Goal: Task Accomplishment & Management: Complete application form

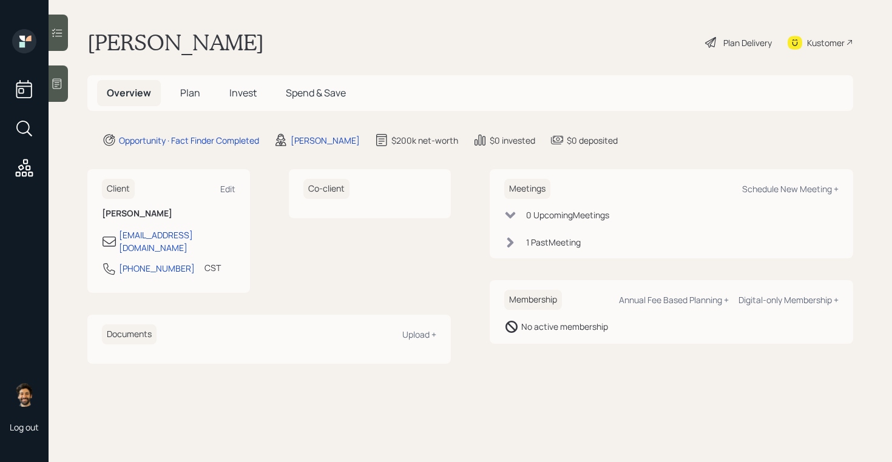
click at [59, 79] on icon at bounding box center [57, 84] width 12 height 12
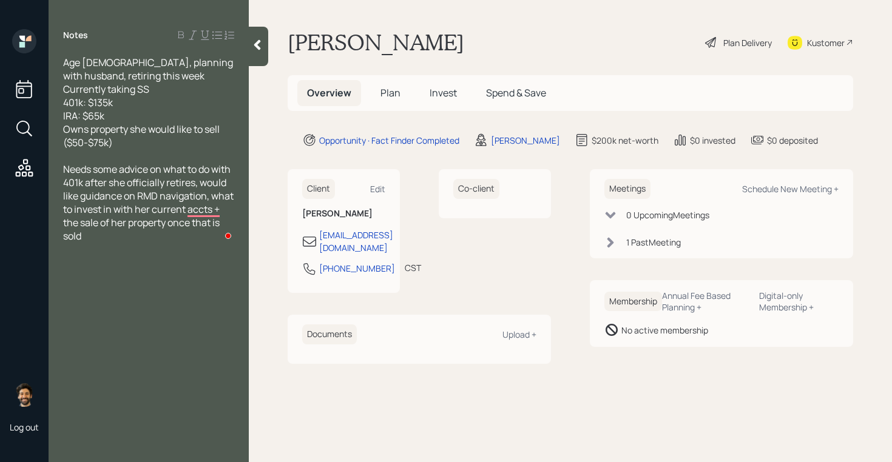
click at [257, 41] on icon at bounding box center [257, 45] width 12 height 12
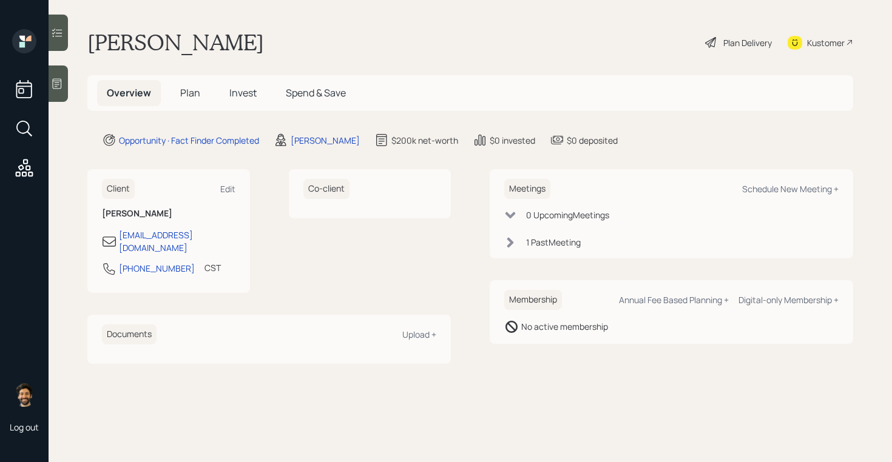
click at [186, 93] on span "Plan" at bounding box center [190, 92] width 20 height 13
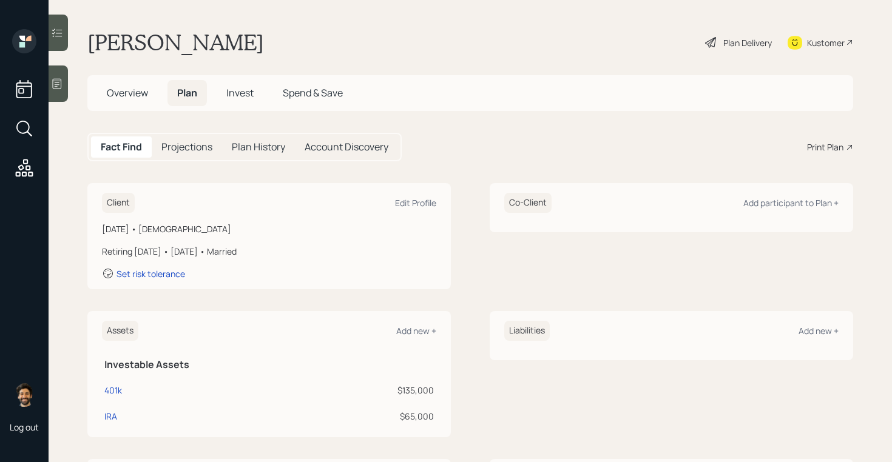
click at [121, 94] on span "Overview" at bounding box center [127, 92] width 41 height 13
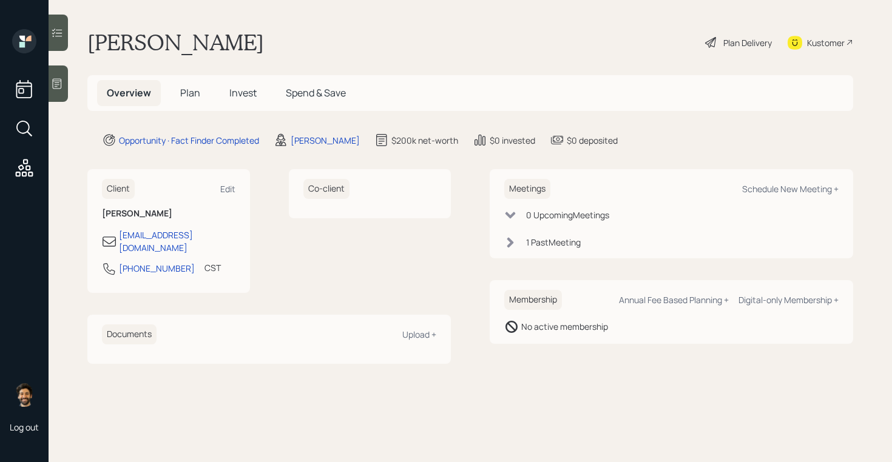
click at [174, 24] on main "Marykay Massey Plan Delivery Kustomer Overview Plan Invest Spend & Save Opportu…" at bounding box center [470, 231] width 843 height 462
click at [184, 95] on span "Plan" at bounding box center [190, 92] width 20 height 13
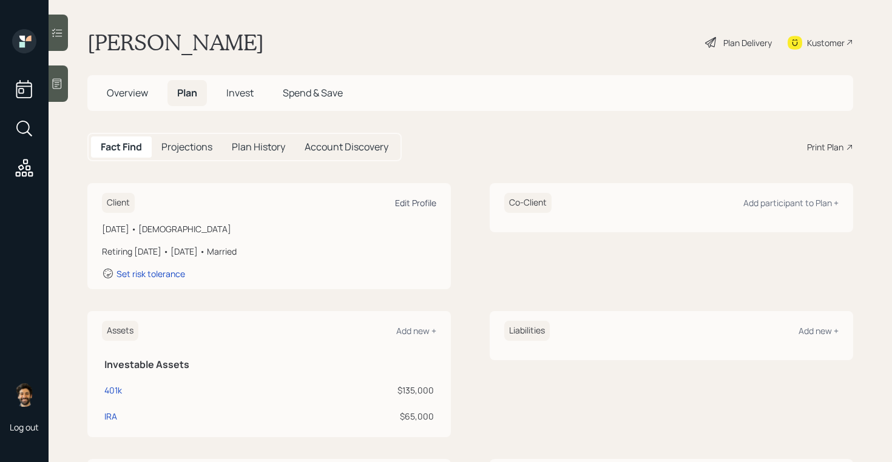
click at [425, 199] on div "Edit Profile" at bounding box center [415, 203] width 41 height 12
select select "9"
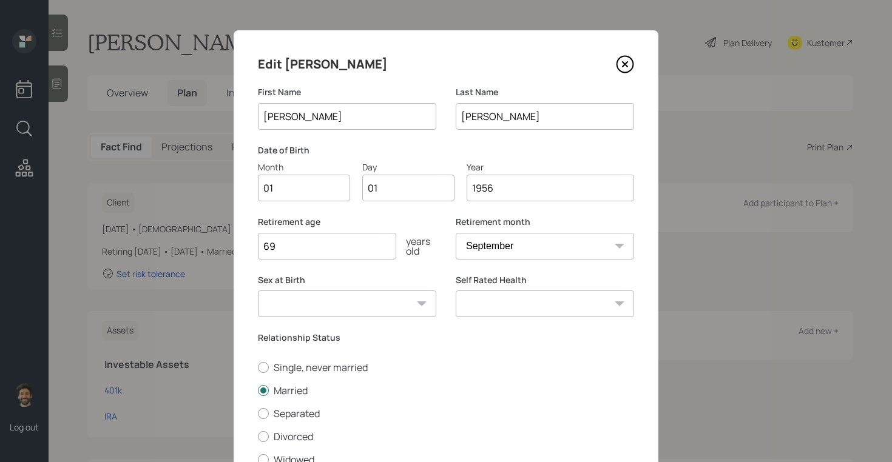
click at [292, 189] on input "01" at bounding box center [304, 188] width 92 height 27
type input "10"
type input "0"
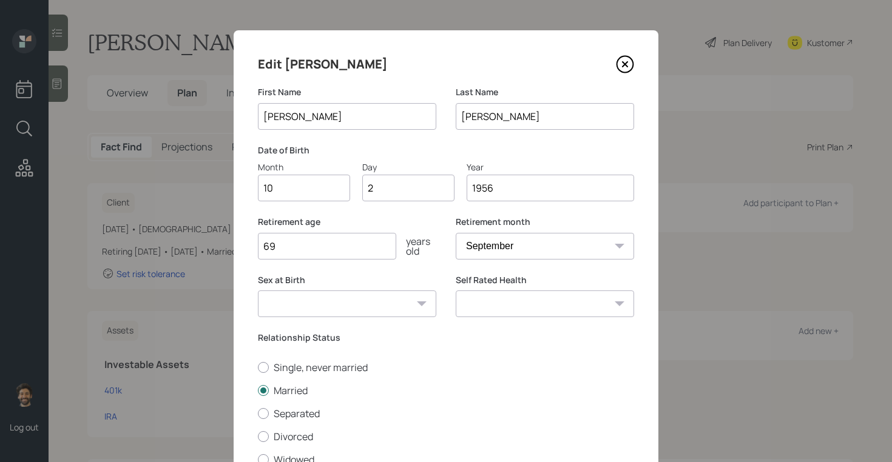
type input "23"
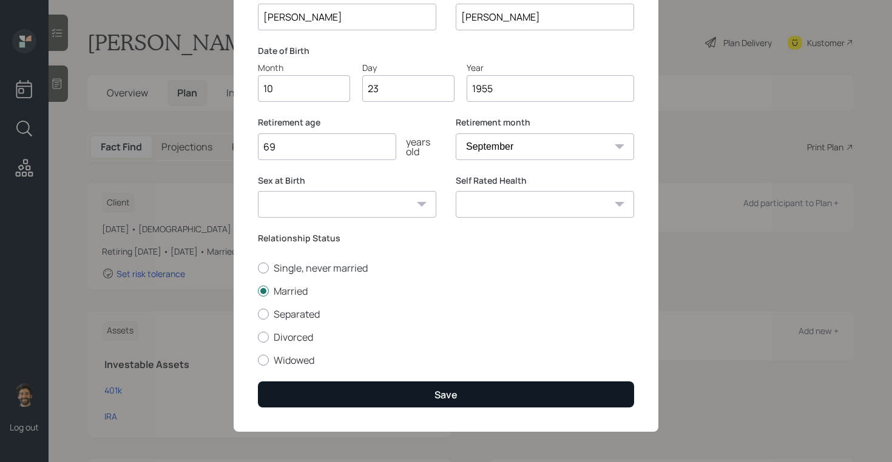
type input "1955"
click at [311, 393] on button "Save" at bounding box center [446, 395] width 376 height 26
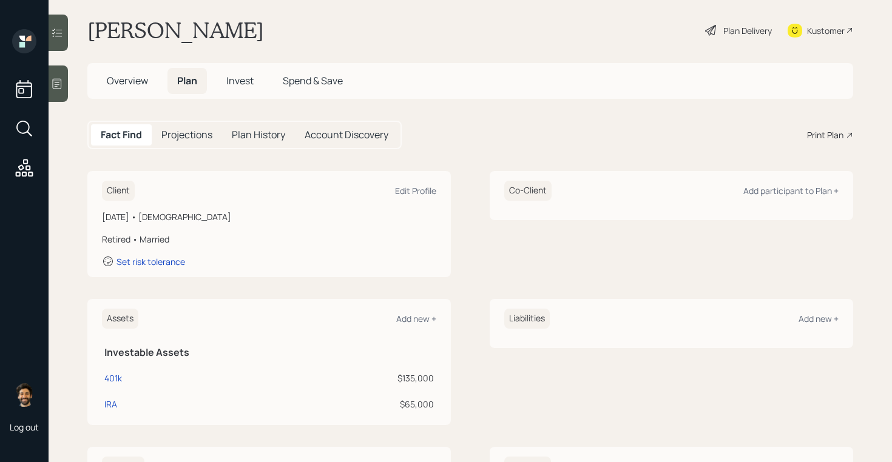
scroll to position [15, 0]
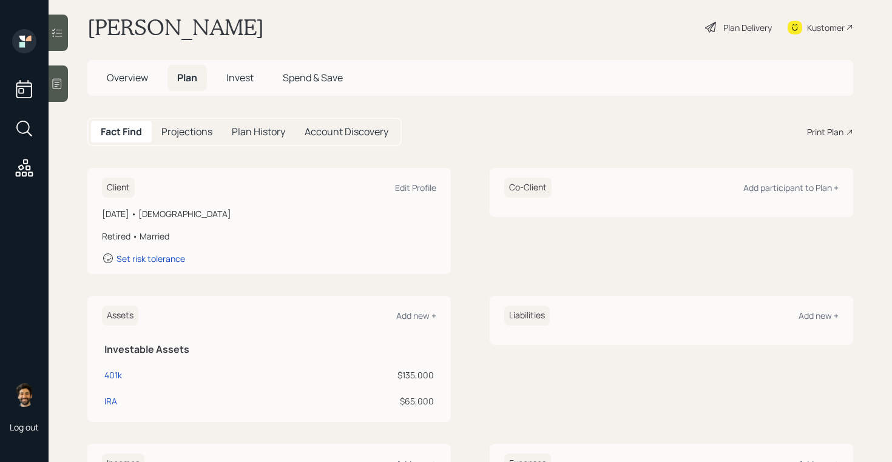
click at [723, 118] on div "Fact Find Projections Plan History Account Discovery Print Plan" at bounding box center [470, 132] width 766 height 29
click at [788, 184] on div "Add participant to Plan +" at bounding box center [790, 188] width 95 height 12
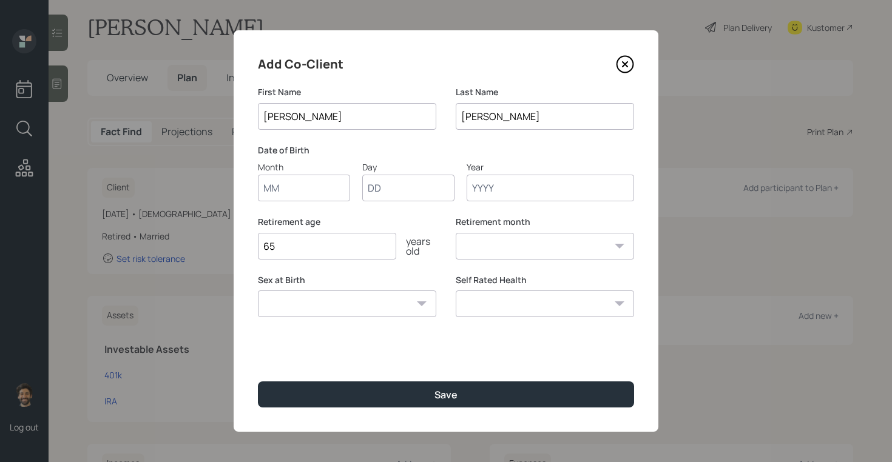
type input "[PERSON_NAME]"
click at [282, 192] on input "Month" at bounding box center [304, 188] width 92 height 27
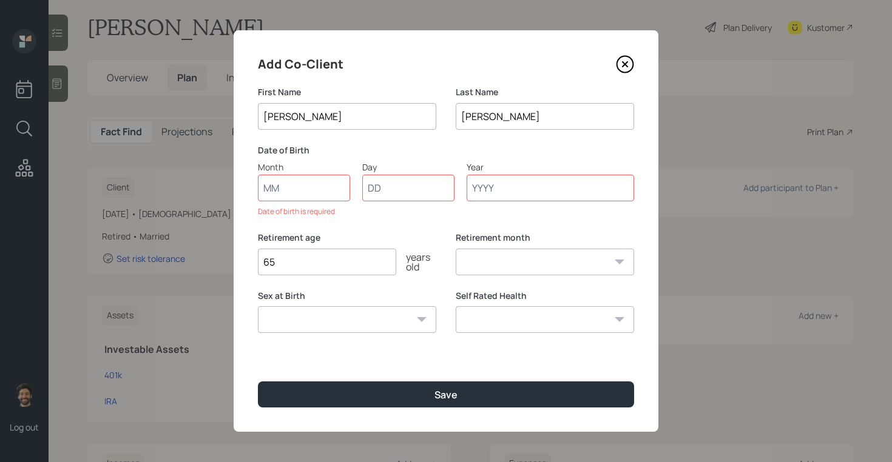
click at [477, 116] on input "Massey" at bounding box center [545, 116] width 178 height 27
type input "F"
type input "Vicars"
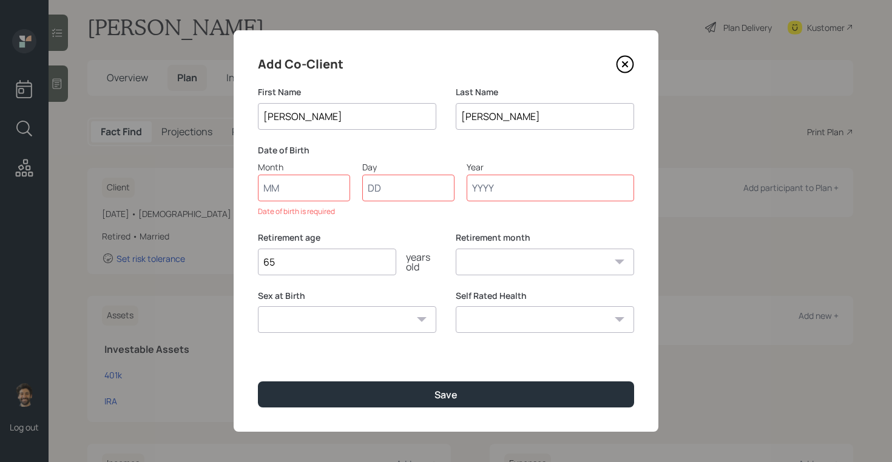
click at [319, 197] on input "Month" at bounding box center [304, 188] width 92 height 27
type input "05"
type input "25"
type input "1955"
select select "5"
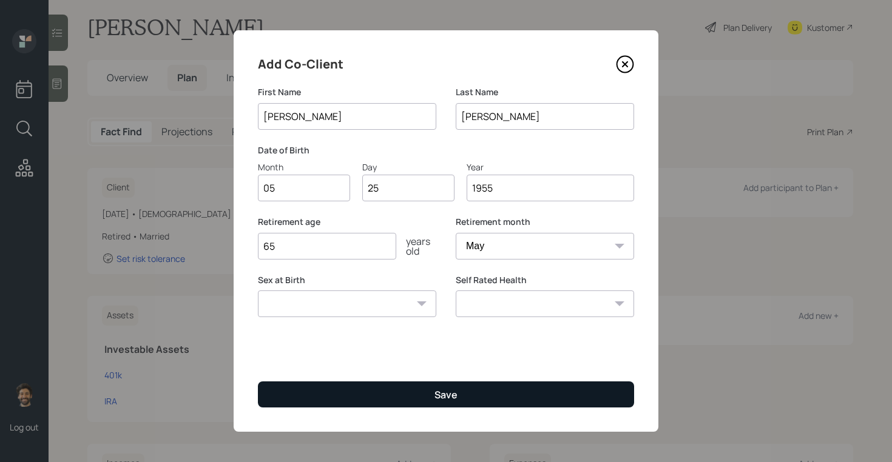
type input "1955"
click at [309, 383] on button "Save" at bounding box center [446, 395] width 376 height 26
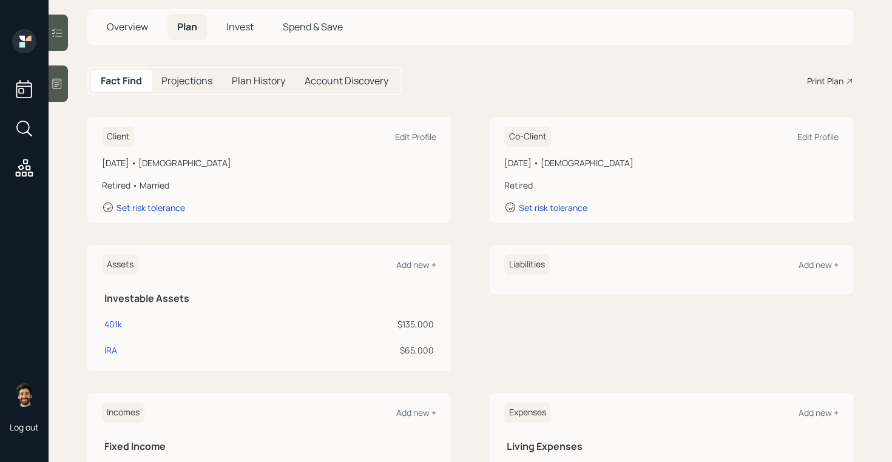
scroll to position [59, 0]
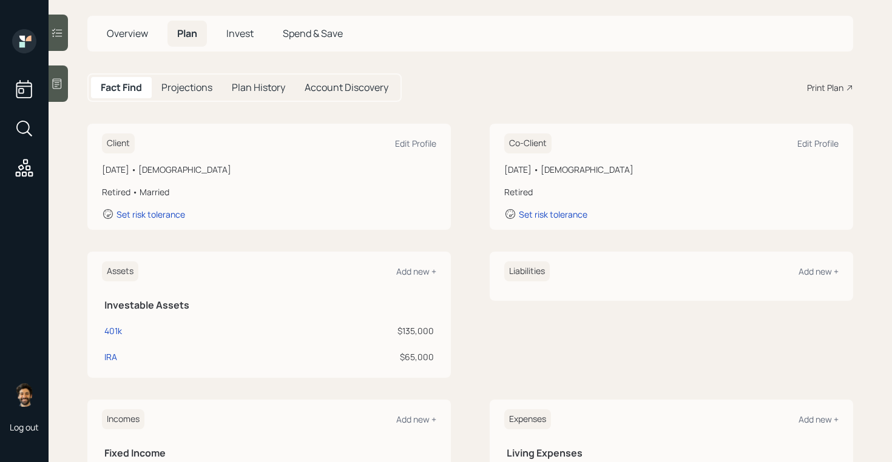
click at [514, 192] on div "Retired" at bounding box center [671, 192] width 334 height 13
click at [101, 194] on div "Client Edit Profile October 23, 1955 • 69 years old Retired • Married Set risk …" at bounding box center [268, 177] width 363 height 106
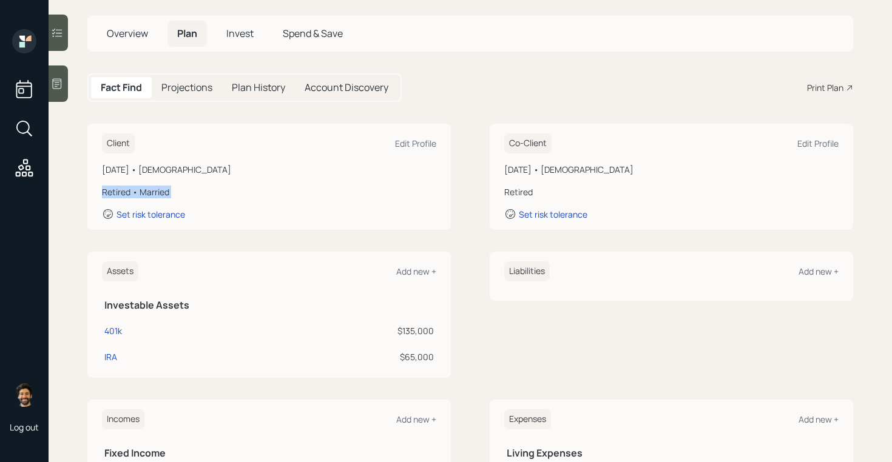
click at [101, 194] on div "Client Edit Profile October 23, 1955 • 69 years old Retired • Married Set risk …" at bounding box center [268, 177] width 363 height 106
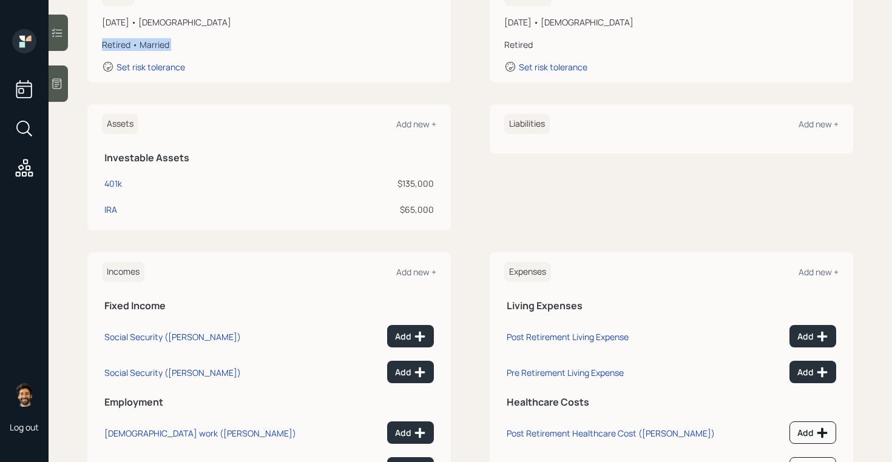
scroll to position [268, 0]
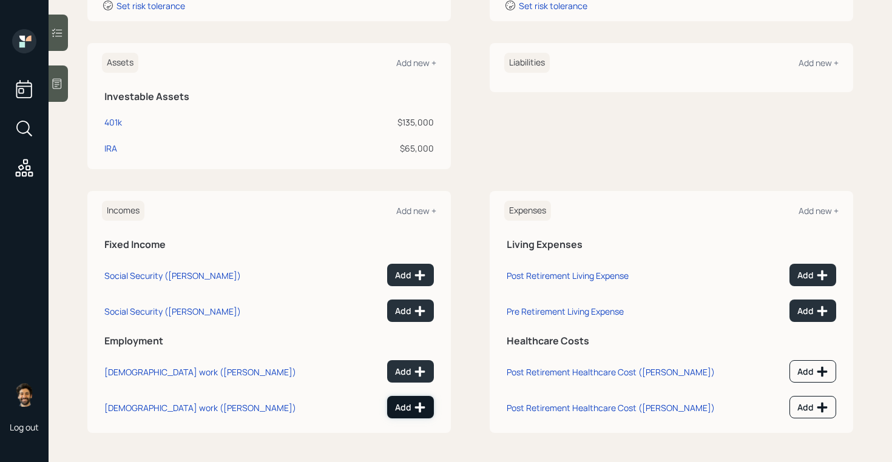
click at [400, 398] on button "Add" at bounding box center [410, 407] width 47 height 22
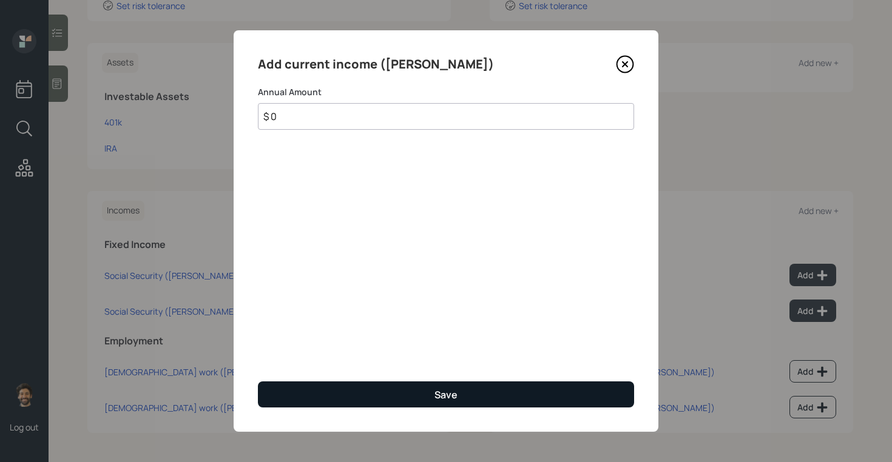
type input "$ 0"
click at [367, 394] on button "Save" at bounding box center [446, 395] width 376 height 26
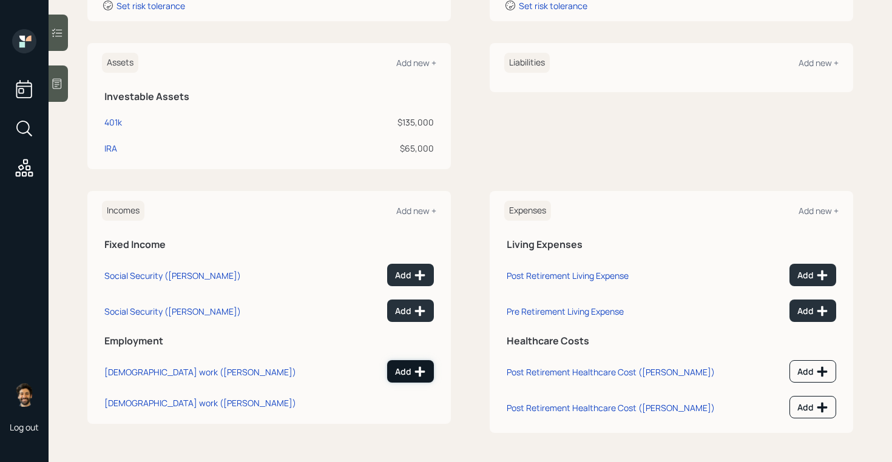
click at [422, 368] on icon at bounding box center [420, 372] width 12 height 12
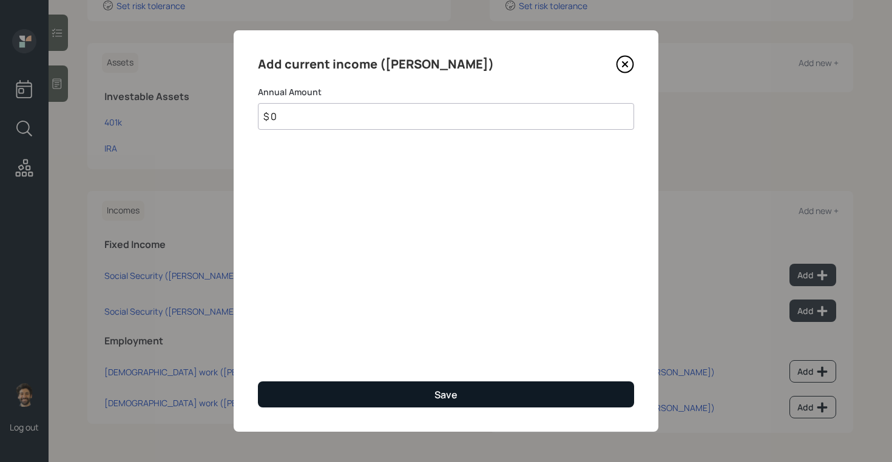
type input "$ 0"
click at [394, 394] on button "Save" at bounding box center [446, 395] width 376 height 26
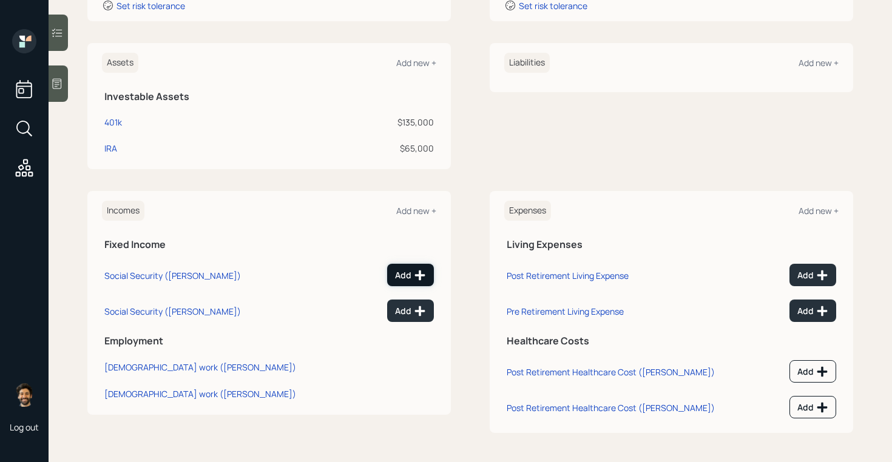
click at [395, 271] on button "Add" at bounding box center [410, 275] width 47 height 22
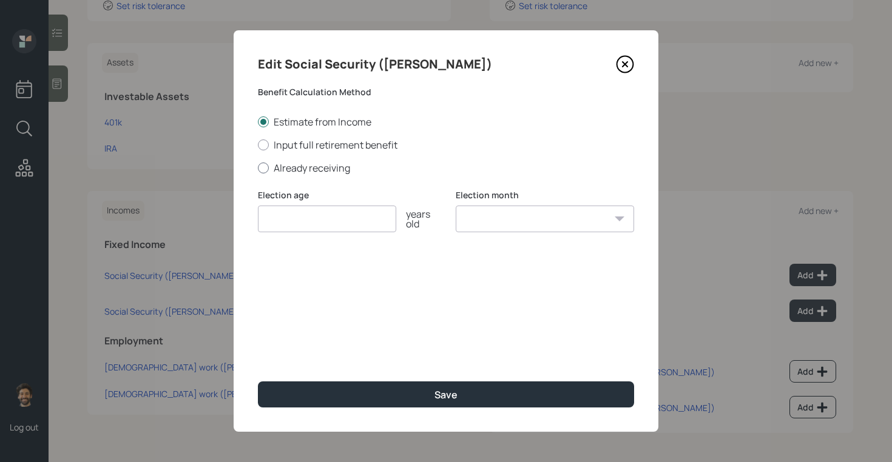
click at [283, 162] on label "Already receiving" at bounding box center [446, 167] width 376 height 13
click at [258, 167] on input "Already receiving" at bounding box center [257, 167] width 1 height 1
radio input "true"
click at [298, 220] on input "number" at bounding box center [327, 219] width 138 height 27
type input "65"
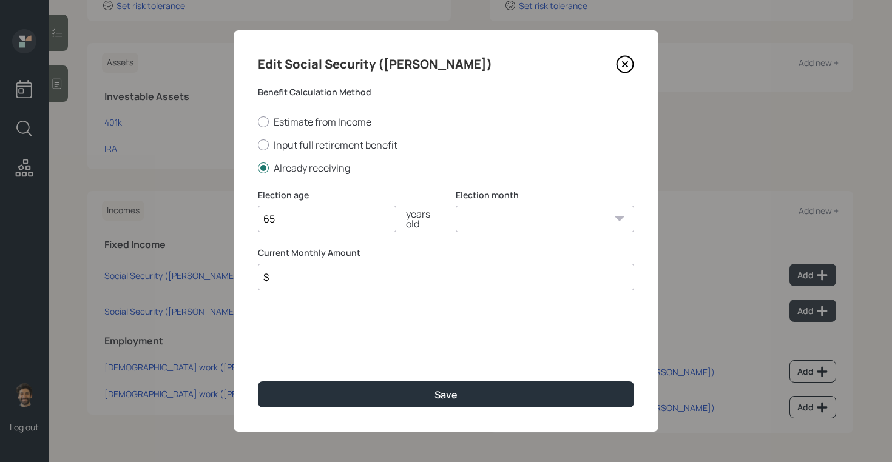
click at [289, 276] on input "$" at bounding box center [446, 277] width 376 height 27
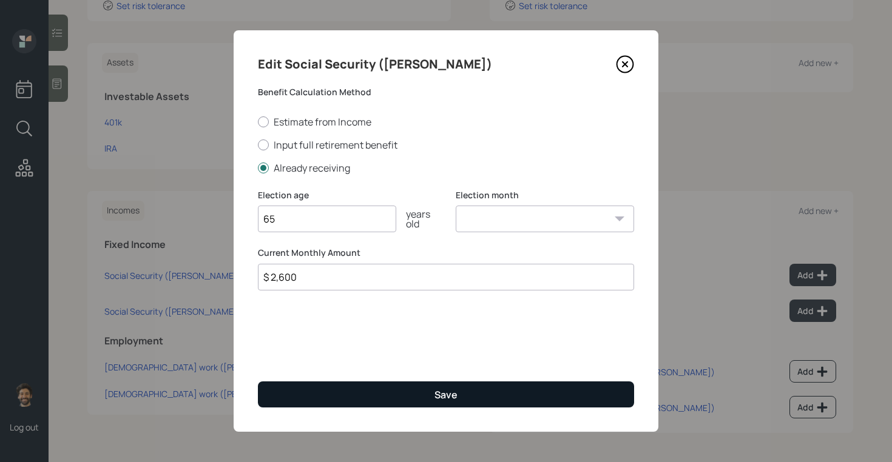
type input "$ 2,600"
click at [275, 393] on button "Save" at bounding box center [446, 395] width 376 height 26
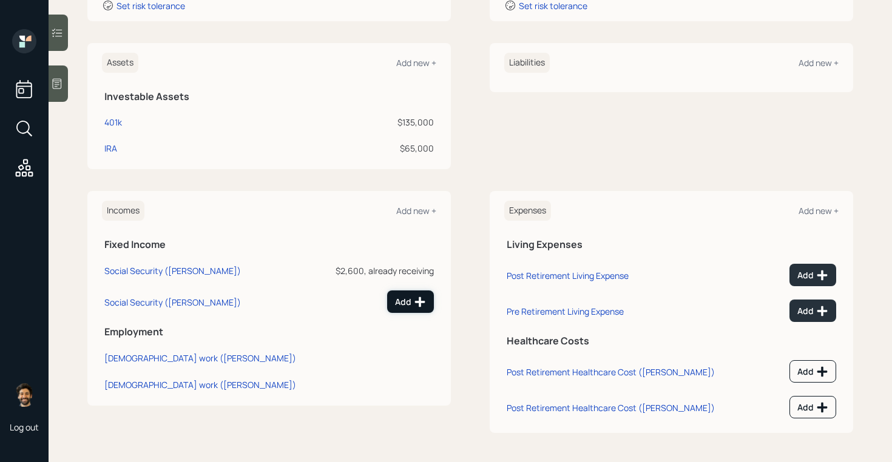
click at [402, 305] on div "Add" at bounding box center [410, 302] width 31 height 12
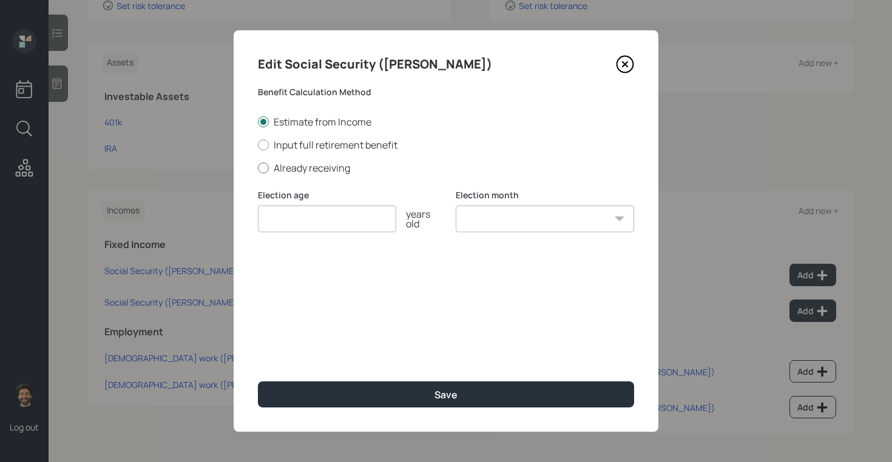
click at [276, 172] on label "Already receiving" at bounding box center [446, 167] width 376 height 13
click at [258, 168] on input "Already receiving" at bounding box center [257, 167] width 1 height 1
radio input "true"
click at [297, 280] on input "$" at bounding box center [446, 277] width 376 height 27
type input "$ 1,000"
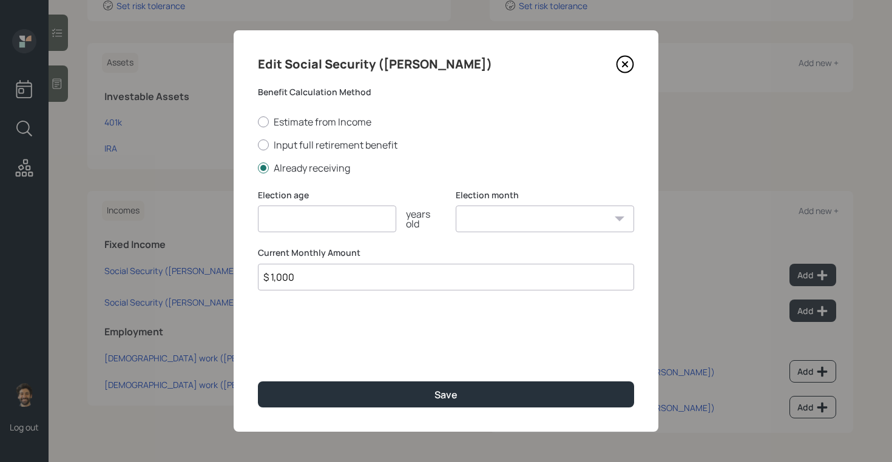
click at [287, 226] on input "number" at bounding box center [327, 219] width 138 height 27
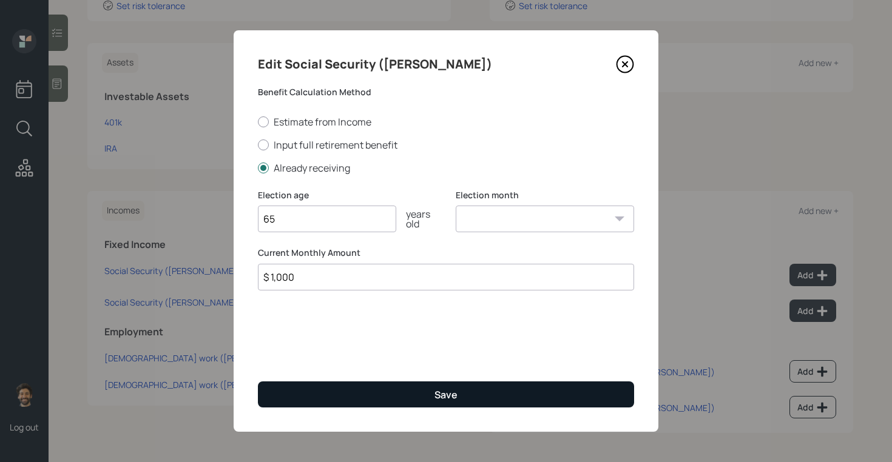
type input "65"
click at [326, 391] on button "Save" at bounding box center [446, 395] width 376 height 26
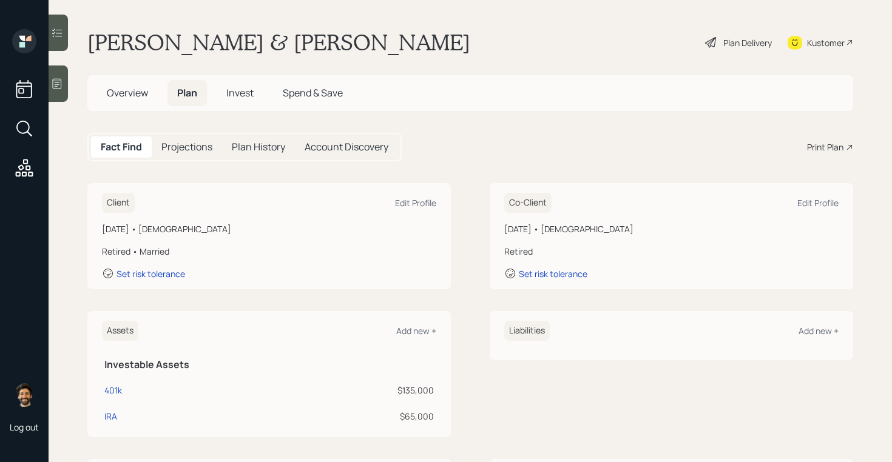
click at [191, 159] on div "Fact Find Projections Plan History Account Discovery" at bounding box center [244, 147] width 314 height 29
click at [183, 152] on h5 "Projections" at bounding box center [186, 147] width 51 height 12
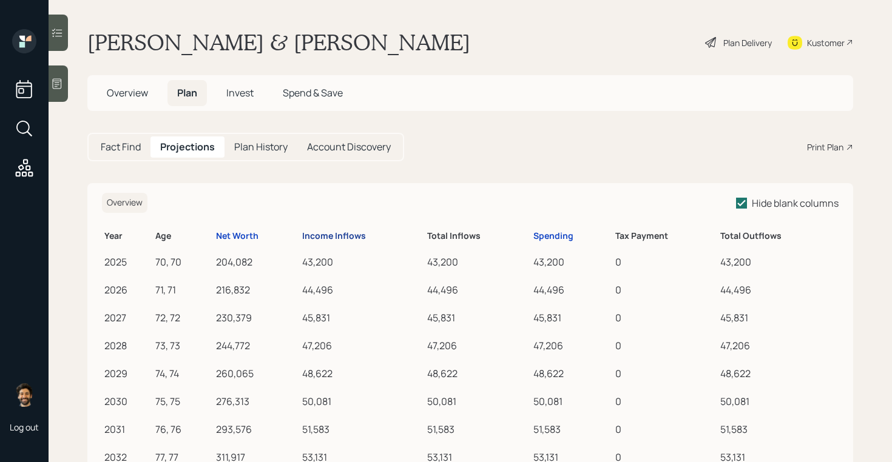
click at [336, 232] on div "Income Inflows" at bounding box center [334, 236] width 64 height 10
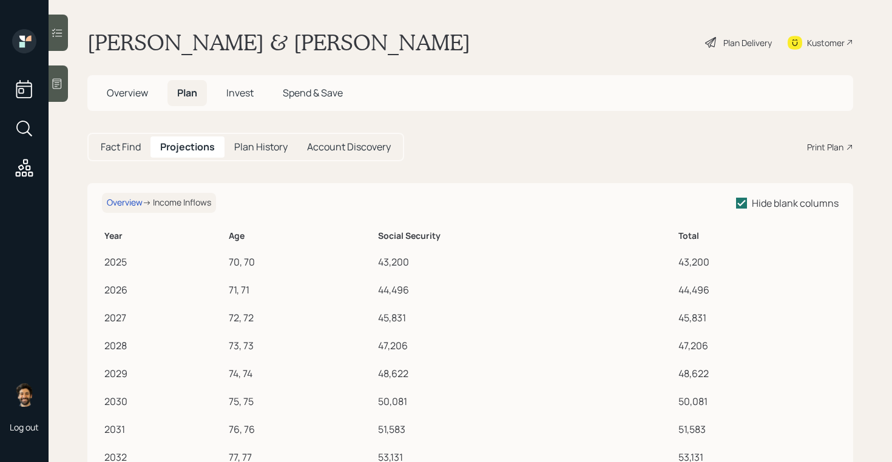
click at [132, 148] on h5 "Fact Find" at bounding box center [121, 147] width 40 height 12
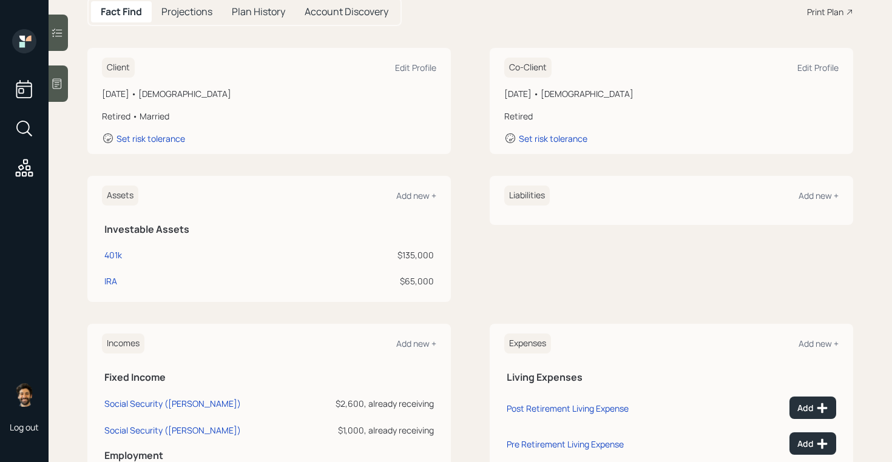
scroll to position [133, 0]
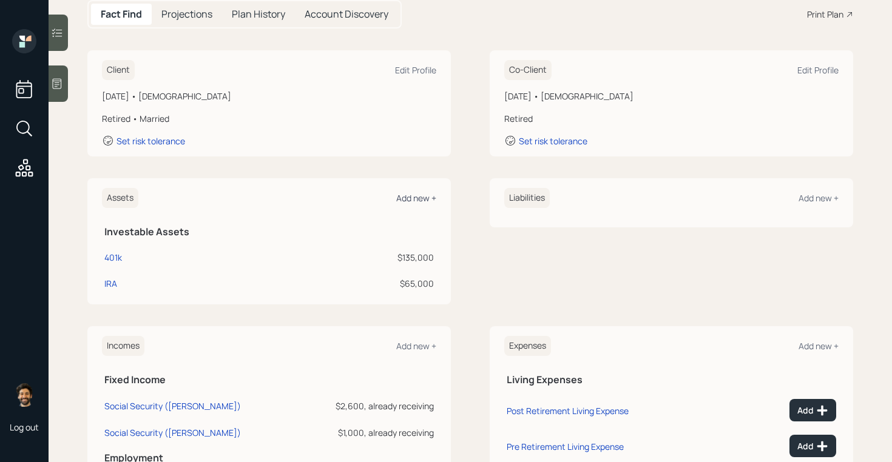
click at [405, 202] on div "Add new +" at bounding box center [416, 198] width 40 height 12
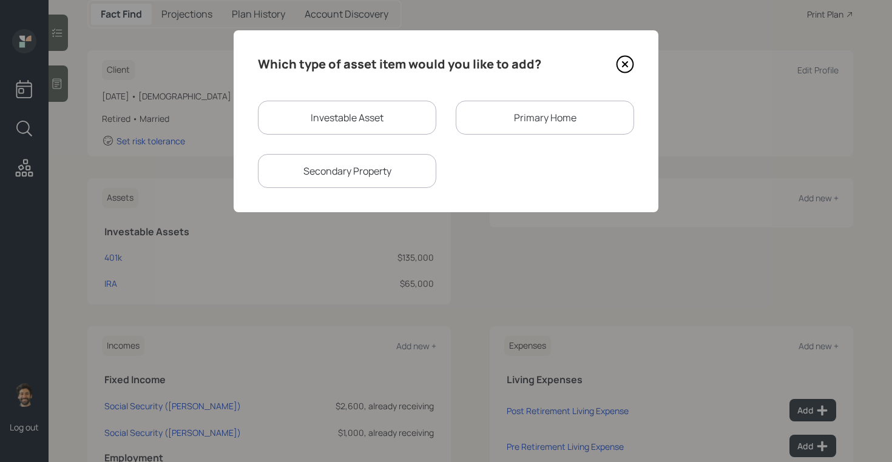
click at [517, 133] on div "Primary Home" at bounding box center [545, 118] width 178 height 34
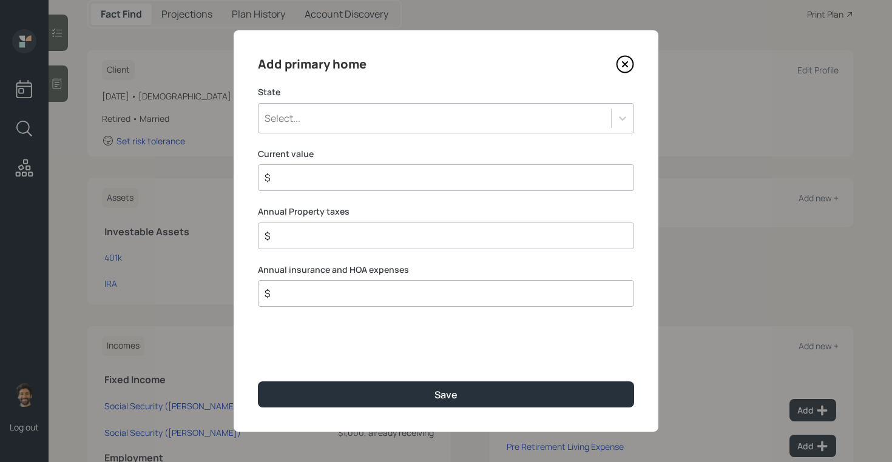
click at [343, 133] on div "Add primary home State Select... Current value $ Annual Property taxes $ Annual…" at bounding box center [446, 231] width 425 height 402
click at [316, 121] on div "Select..." at bounding box center [434, 118] width 353 height 21
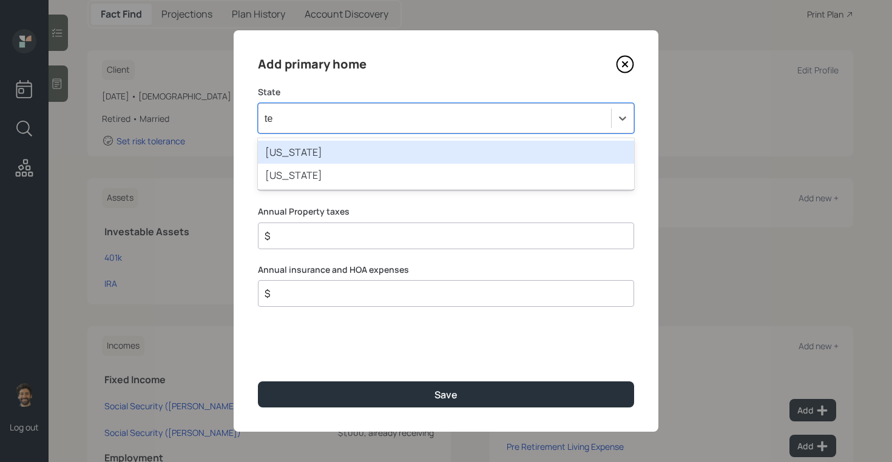
type input "tex"
click at [285, 149] on div "Texas" at bounding box center [446, 152] width 376 height 23
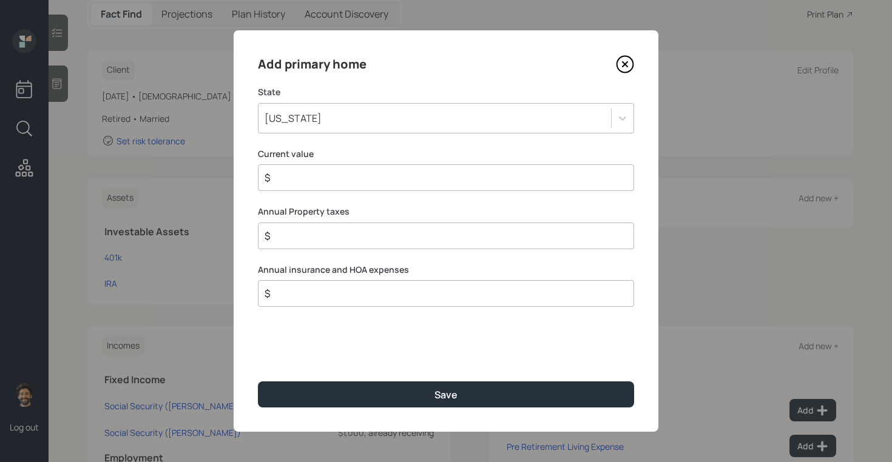
click at [294, 178] on input "$" at bounding box center [441, 178] width 356 height 15
type input "$ 100,000"
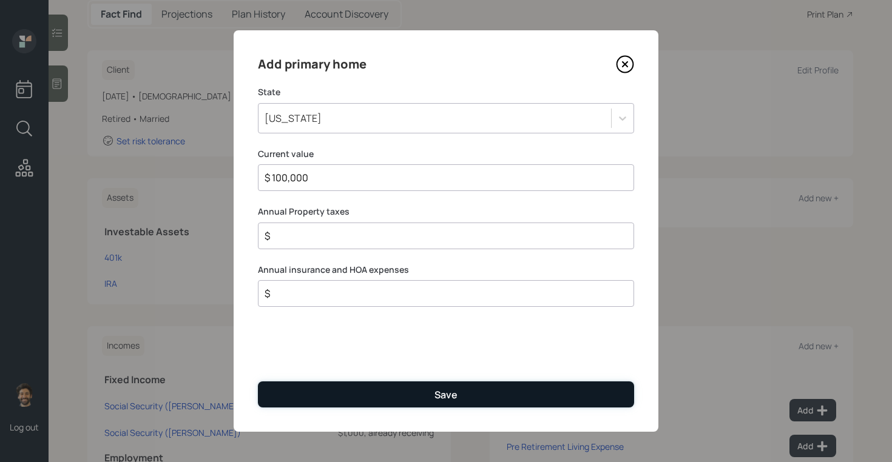
click at [290, 400] on button "Save" at bounding box center [446, 395] width 376 height 26
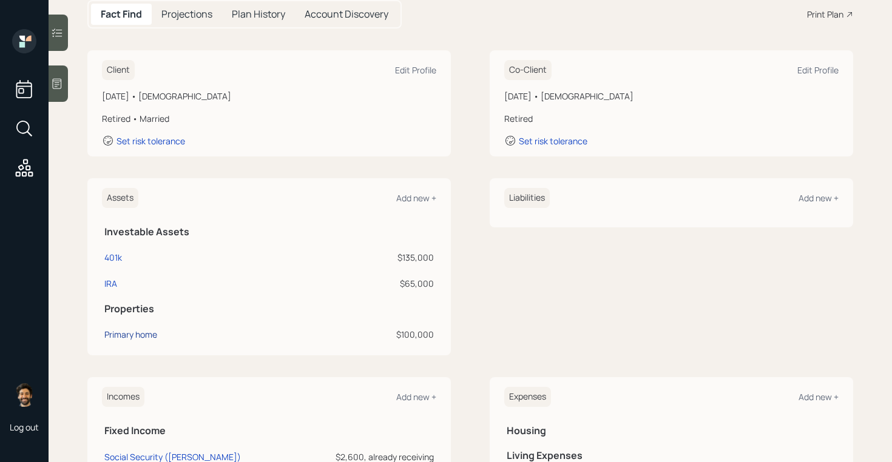
click at [115, 335] on div "Primary home" at bounding box center [130, 334] width 53 height 13
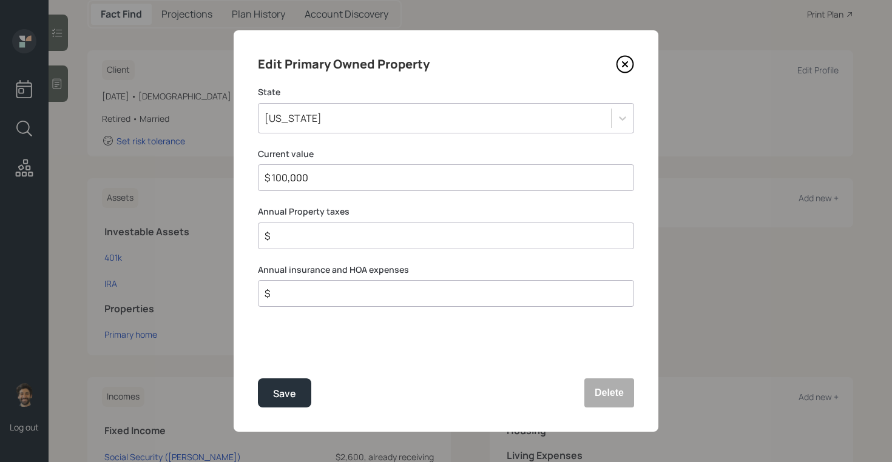
click at [289, 244] on div "$" at bounding box center [446, 236] width 376 height 27
click at [282, 240] on input "$" at bounding box center [441, 236] width 356 height 15
type input "$ 2,500"
type input "$ 0"
click at [277, 391] on div "Save" at bounding box center [284, 394] width 23 height 16
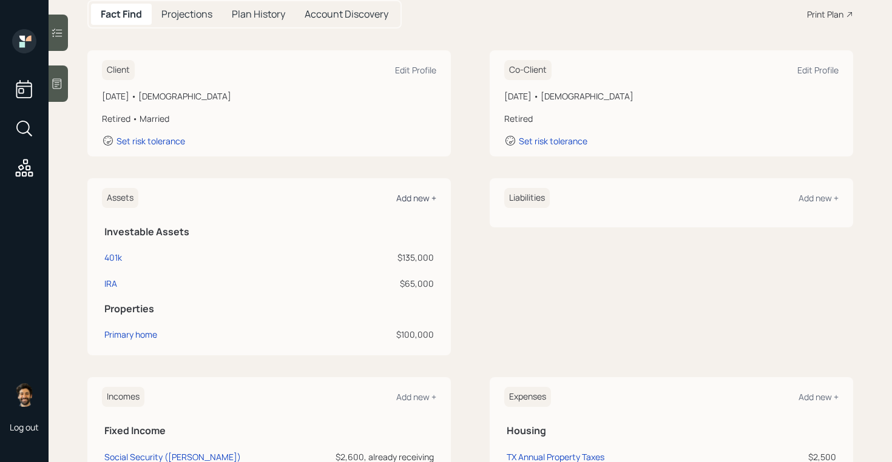
click at [406, 194] on div "Add new +" at bounding box center [416, 198] width 40 height 12
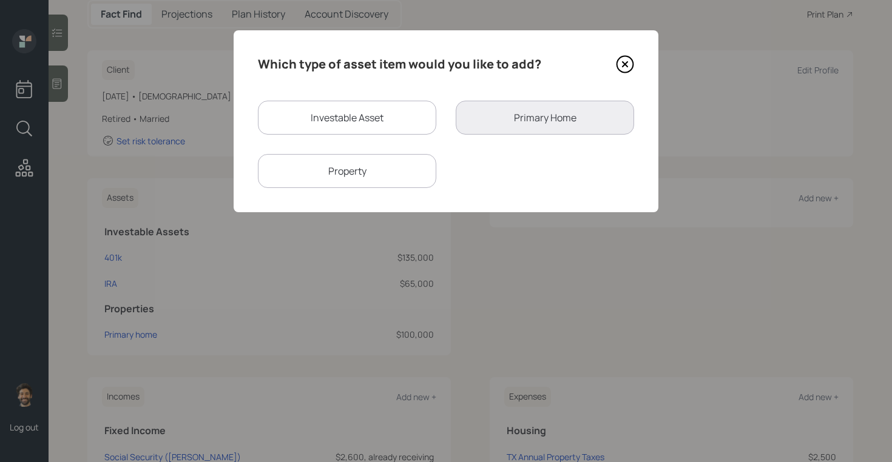
click at [355, 161] on div "Property" at bounding box center [347, 171] width 178 height 34
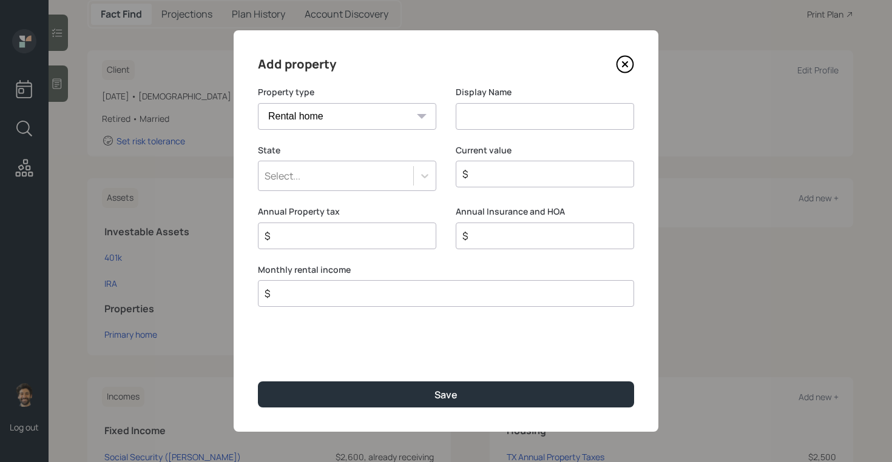
click at [314, 118] on select "Vacation home Rental home" at bounding box center [347, 116] width 178 height 27
select select "vacation_property"
click at [258, 103] on select "Vacation home Rental home" at bounding box center [347, 116] width 178 height 27
click at [476, 121] on input at bounding box center [545, 116] width 178 height 27
type input "Second House"
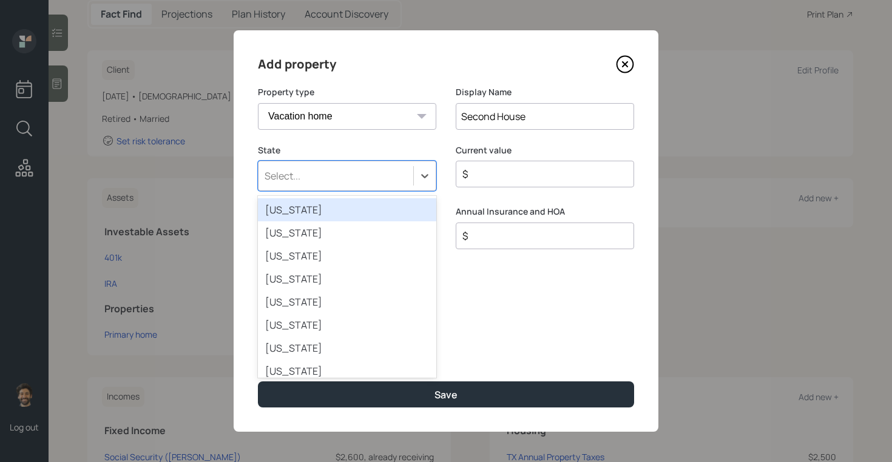
click at [287, 180] on div "Select..." at bounding box center [283, 175] width 36 height 13
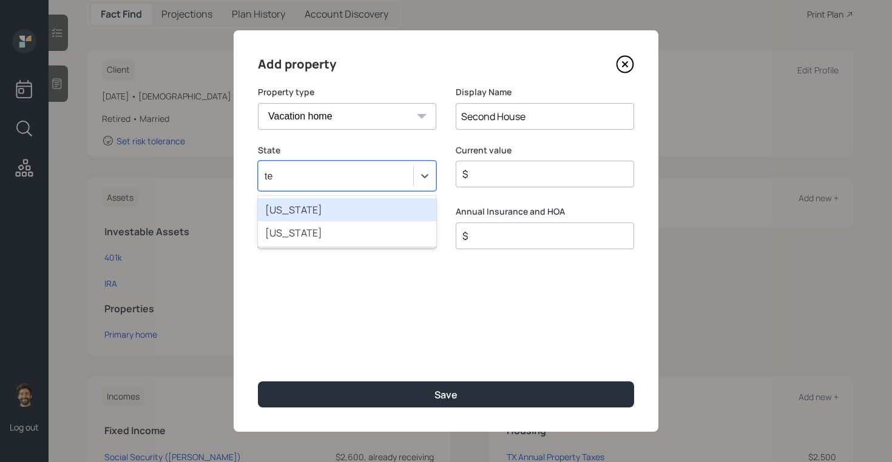
type input "tex"
click at [287, 218] on div "Texas" at bounding box center [347, 209] width 178 height 23
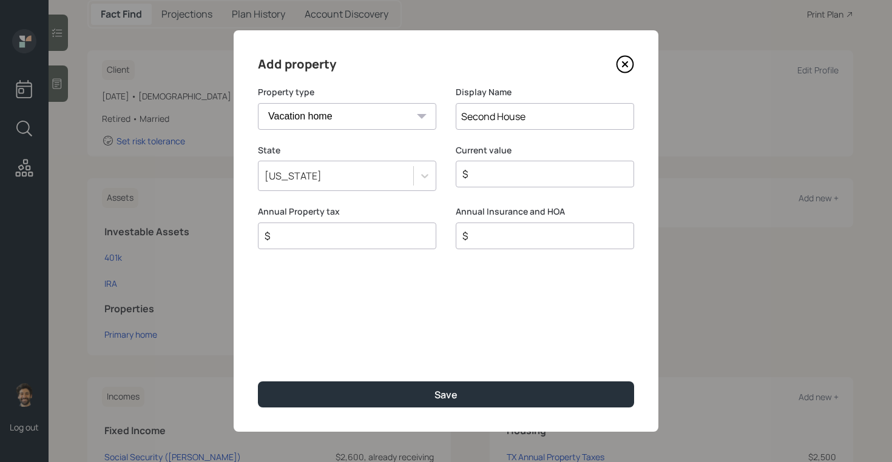
click at [498, 179] on input "$" at bounding box center [540, 174] width 158 height 15
type input "$ 75,000"
click at [376, 238] on input "$" at bounding box center [342, 236] width 158 height 15
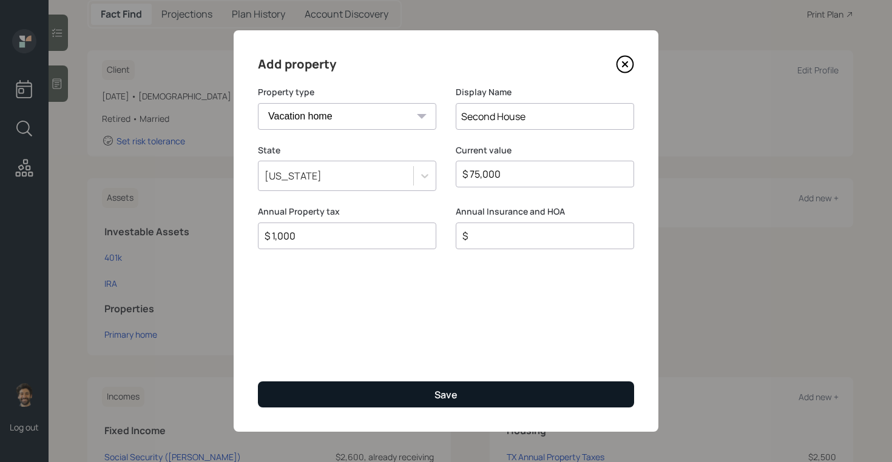
type input "$ 1,000"
click at [376, 387] on button "Save" at bounding box center [446, 395] width 376 height 26
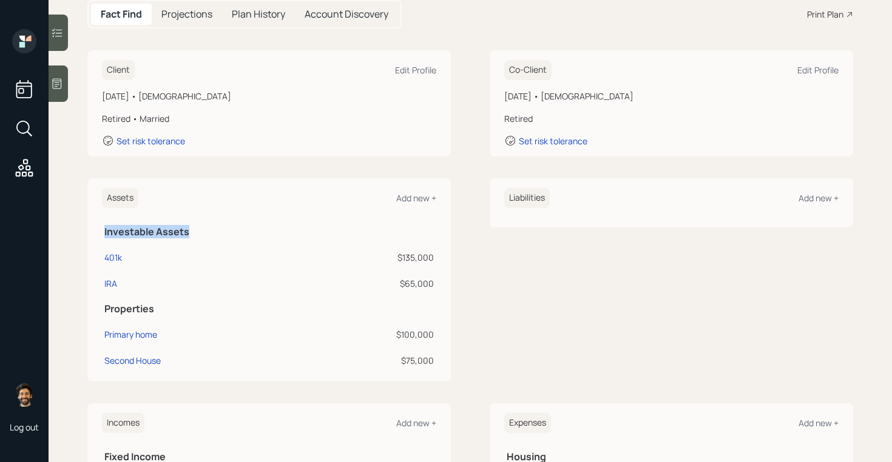
drag, startPoint x: 103, startPoint y: 229, endPoint x: 193, endPoint y: 229, distance: 89.8
click at [193, 229] on th "Investable Assets" at bounding box center [269, 230] width 334 height 25
click at [109, 260] on div "401k" at bounding box center [113, 257] width 18 height 13
select select "company_sponsored"
select select "balanced"
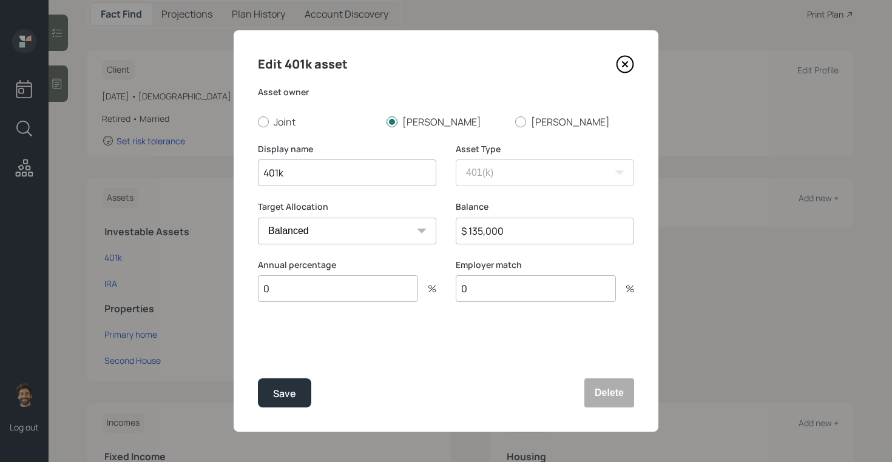
drag, startPoint x: 503, startPoint y: 230, endPoint x: 454, endPoint y: 228, distance: 48.6
click at [454, 228] on div "Target Allocation Cash Conservative Balanced Aggressive Balance $ 135,000" at bounding box center [446, 230] width 376 height 58
click at [282, 387] on div "Save" at bounding box center [284, 394] width 23 height 16
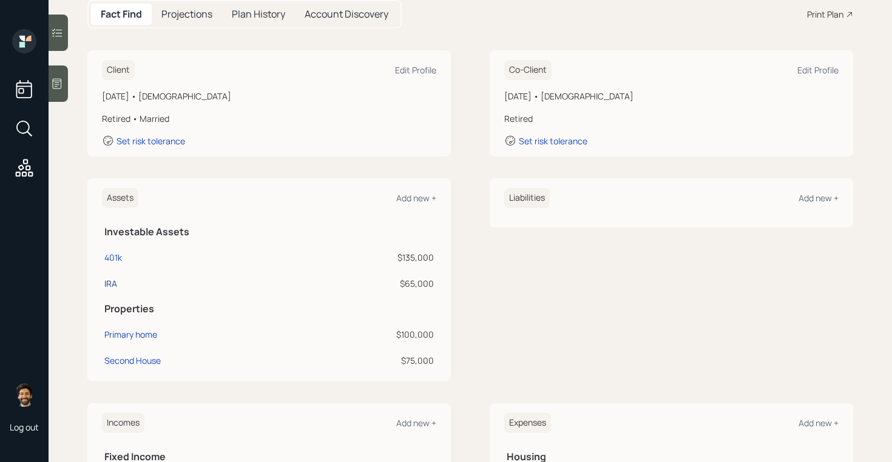
click at [106, 285] on div "IRA" at bounding box center [110, 283] width 13 height 13
select select "ira"
select select "balanced"
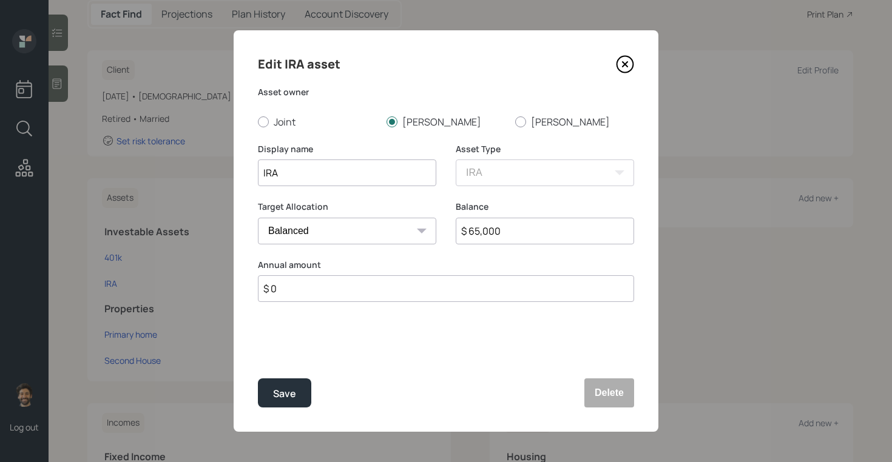
drag, startPoint x: 500, startPoint y: 233, endPoint x: 460, endPoint y: 233, distance: 40.0
click at [460, 233] on input "$ 65,000" at bounding box center [545, 231] width 178 height 27
type input "$ 70,000"
click at [296, 384] on button "Save" at bounding box center [284, 393] width 53 height 29
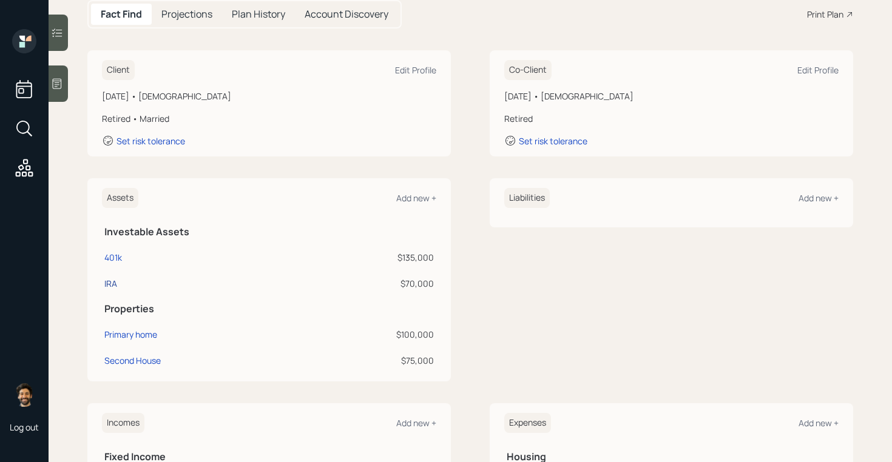
click at [111, 286] on div "IRA" at bounding box center [110, 283] width 13 height 13
select select "ira"
select select "balanced"
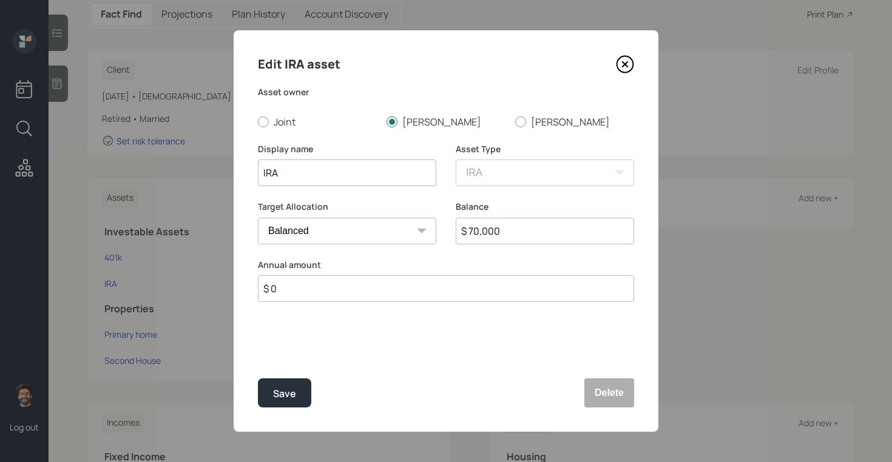
click at [485, 242] on input "$ 70,000" at bounding box center [545, 231] width 178 height 27
type input "$ 73,000"
click at [275, 399] on div "Save" at bounding box center [284, 394] width 23 height 16
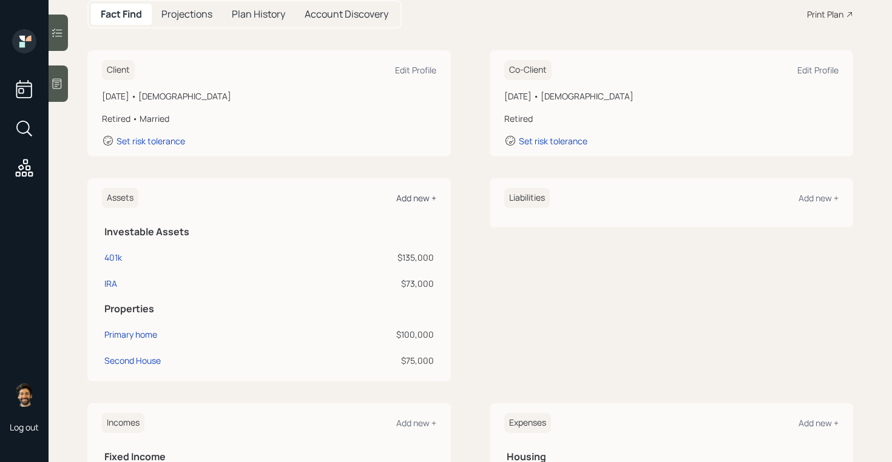
click at [403, 200] on div "Add new +" at bounding box center [416, 198] width 40 height 12
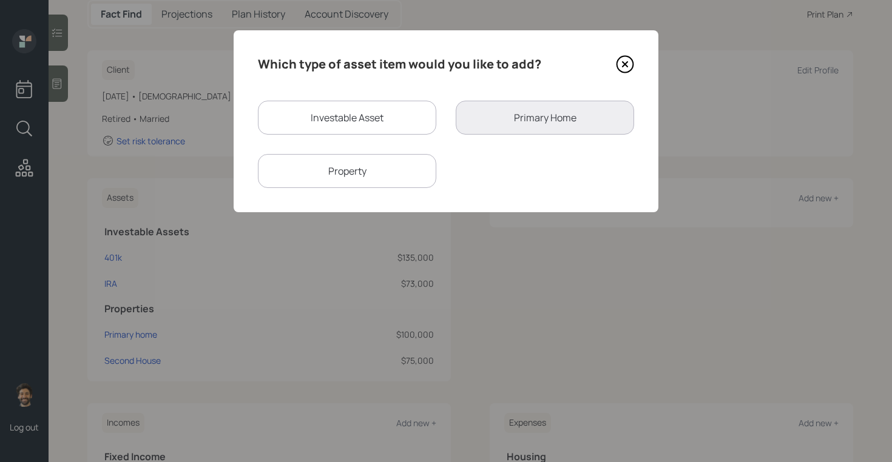
click at [364, 122] on div "Investable Asset" at bounding box center [347, 118] width 178 height 34
select select "taxable"
select select "balanced"
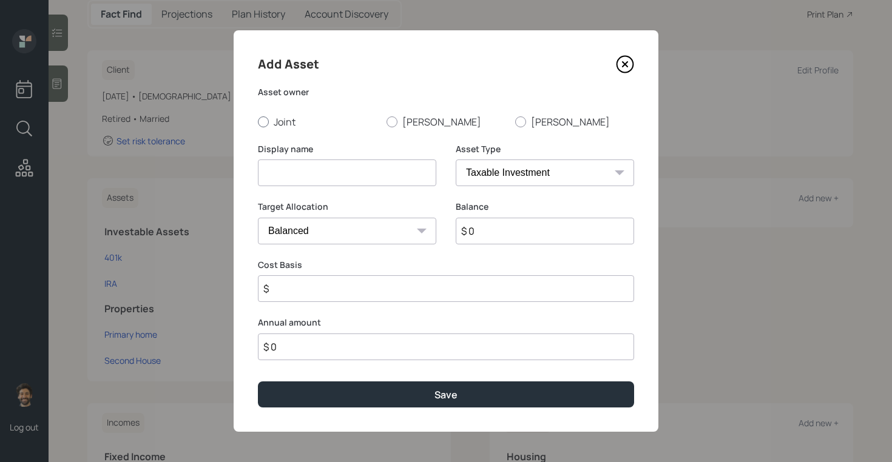
click at [280, 124] on label "Joint" at bounding box center [317, 121] width 119 height 13
click at [258, 122] on input "Joint" at bounding box center [257, 121] width 1 height 1
radio input "true"
click at [512, 172] on select "SEP IRA IRA Roth IRA 401(k) Roth 401(k) 403(b) Roth 403(b) 457(b) Roth 457(b) H…" at bounding box center [545, 173] width 178 height 27
select select "emergency_fund"
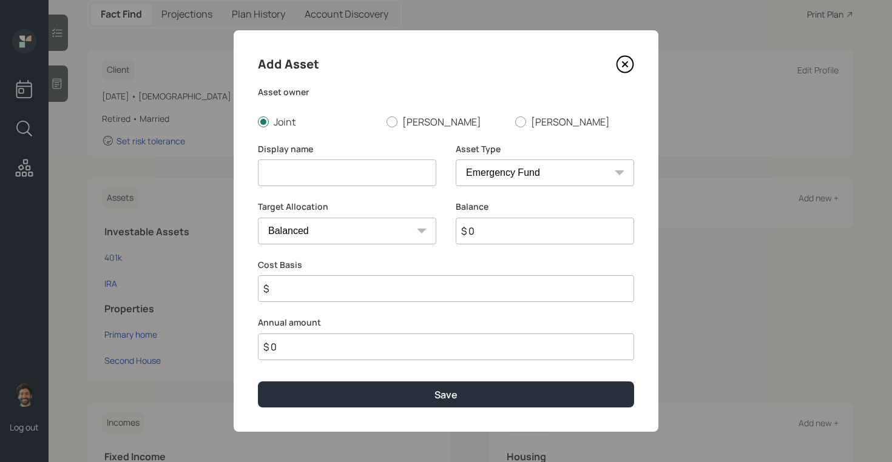
click at [456, 160] on select "SEP IRA IRA Roth IRA 401(k) Roth 401(k) 403(b) Roth 403(b) 457(b) Roth 457(b) H…" at bounding box center [545, 173] width 178 height 27
click at [360, 177] on input at bounding box center [347, 173] width 178 height 27
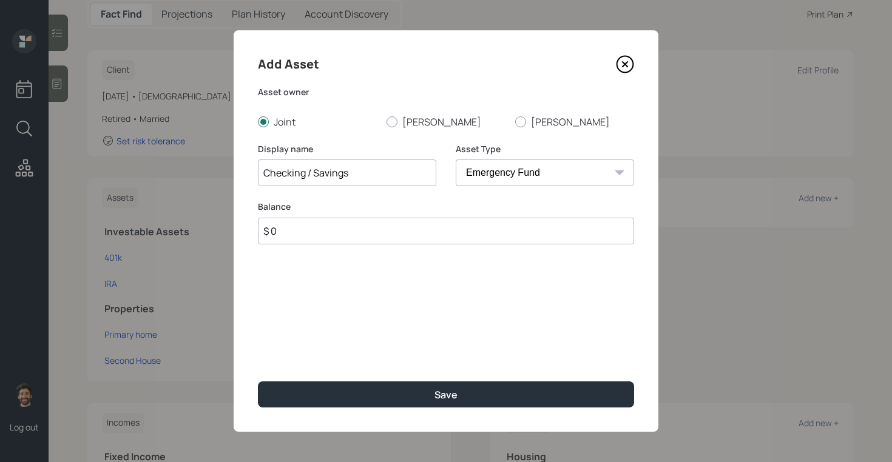
type input "Checking / Savings"
click at [340, 231] on input "$ 0" at bounding box center [446, 231] width 376 height 27
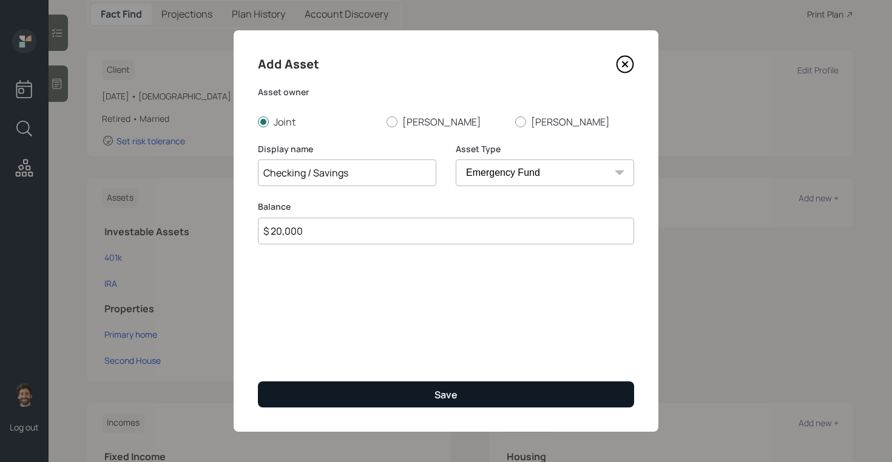
type input "$ 20,000"
click at [307, 387] on button "Save" at bounding box center [446, 395] width 376 height 26
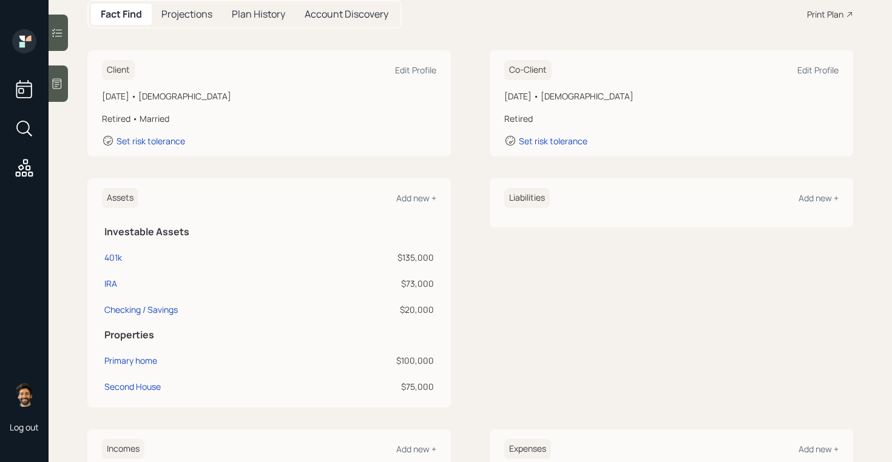
click at [509, 287] on div "Liabilities Add new +" at bounding box center [671, 292] width 363 height 229
click at [535, 262] on div "Liabilities Add new +" at bounding box center [671, 292] width 363 height 229
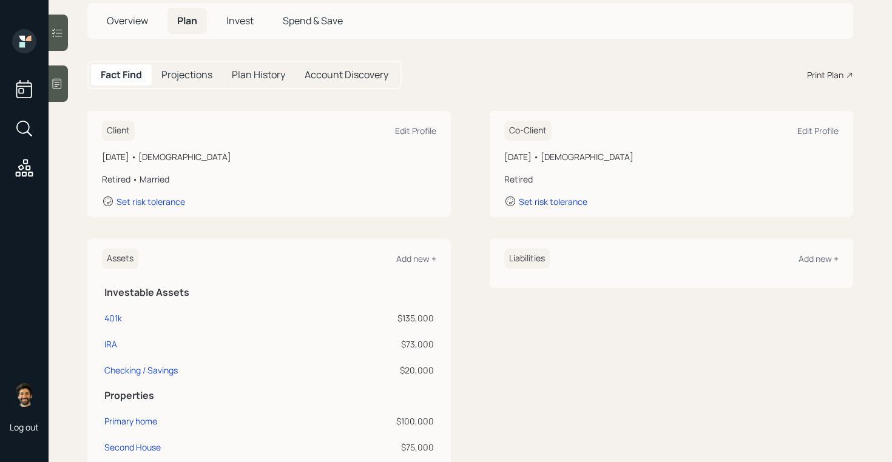
scroll to position [49, 0]
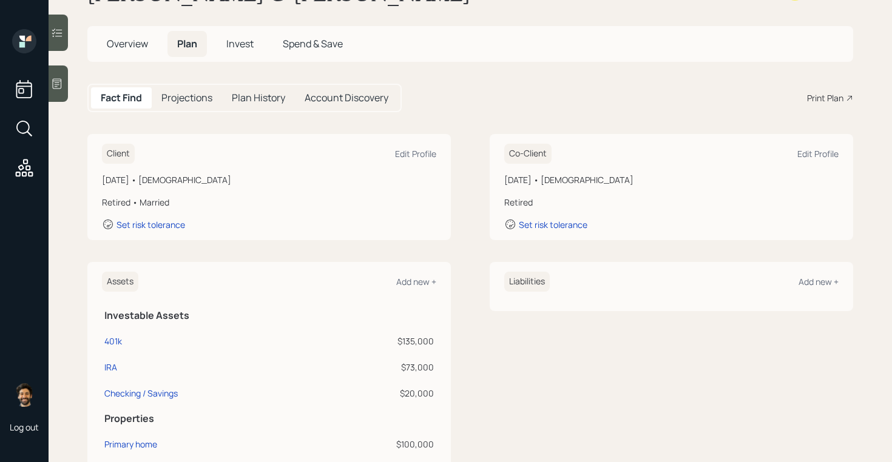
click at [180, 104] on h5 "Projections" at bounding box center [186, 98] width 51 height 12
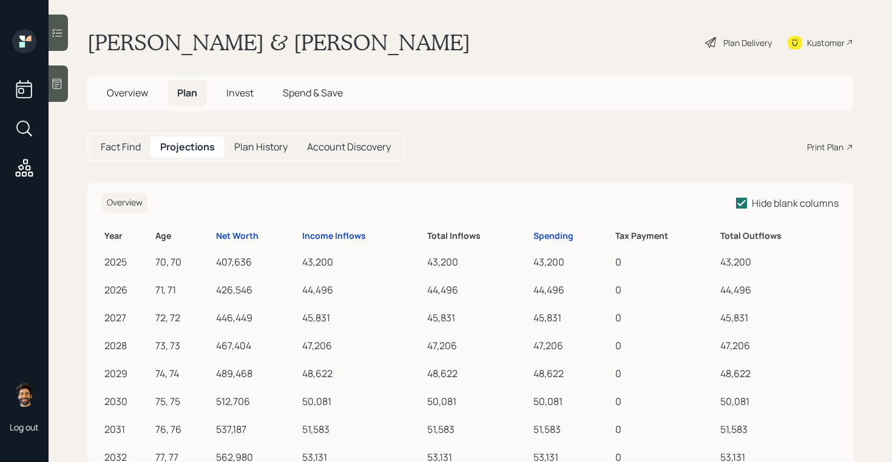
click at [127, 147] on h5 "Fact Find" at bounding box center [121, 147] width 40 height 12
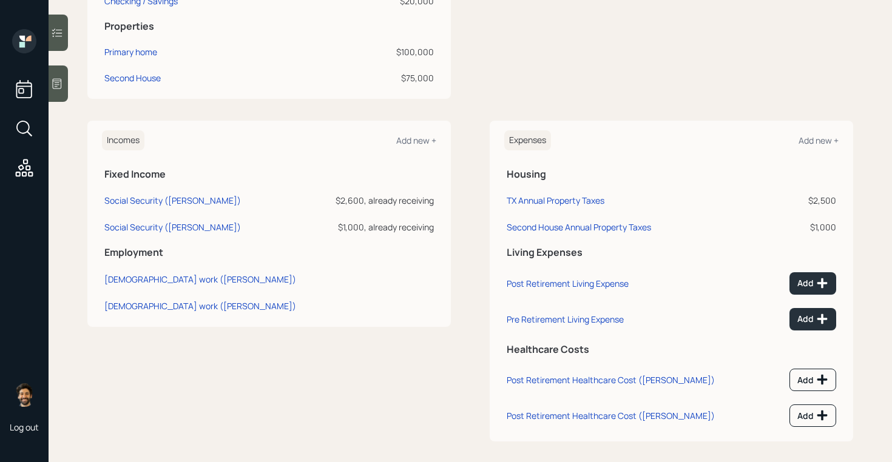
scroll to position [450, 0]
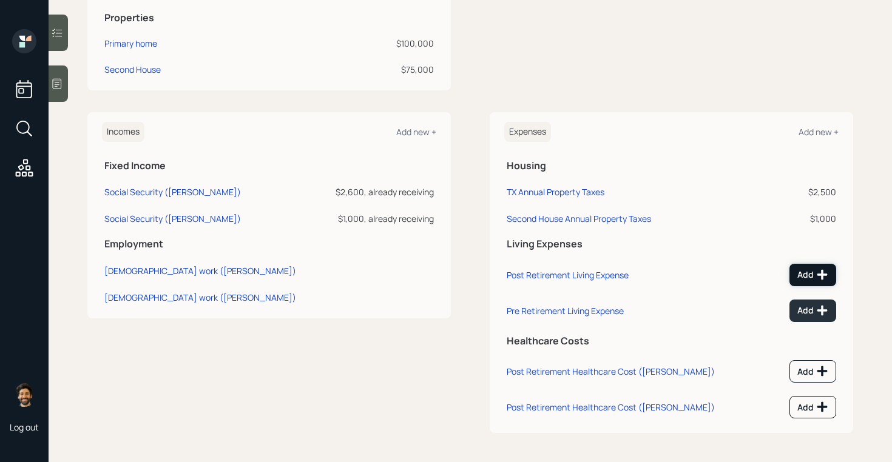
click at [819, 270] on icon at bounding box center [822, 275] width 12 height 12
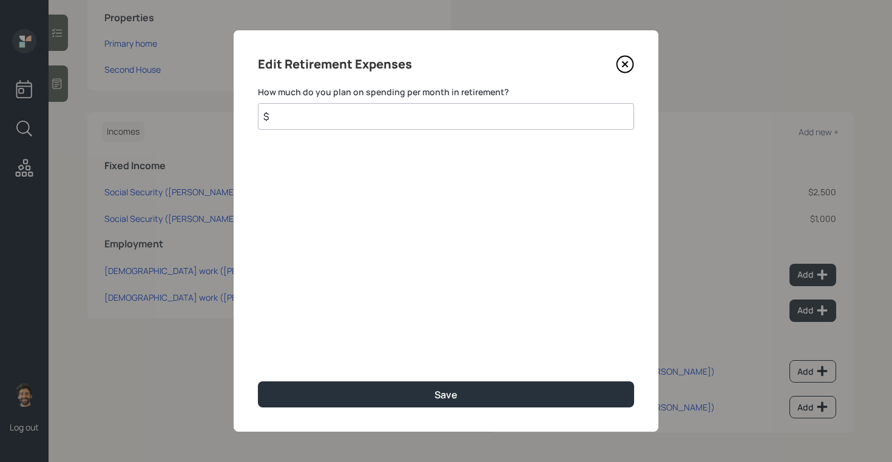
click at [362, 112] on input "$" at bounding box center [446, 116] width 376 height 27
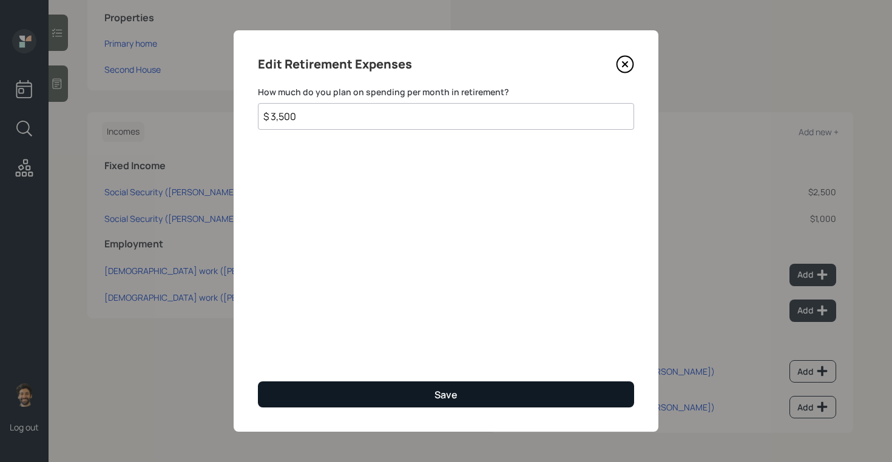
type input "$ 3,500"
click at [286, 400] on button "Save" at bounding box center [446, 395] width 376 height 26
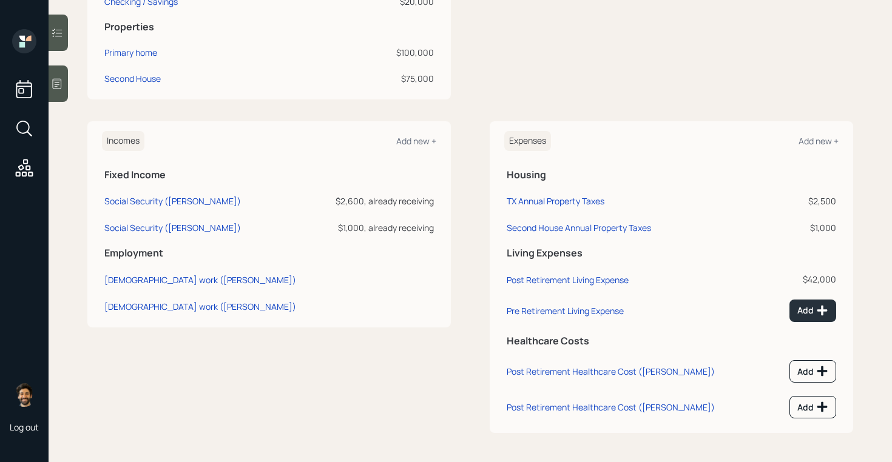
scroll to position [441, 0]
click at [809, 313] on div "Add" at bounding box center [812, 311] width 31 height 12
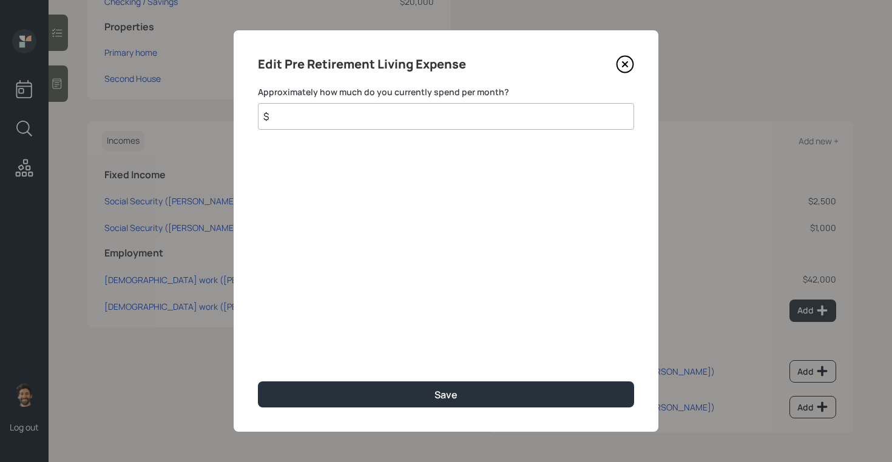
click at [329, 113] on input "$" at bounding box center [446, 116] width 376 height 27
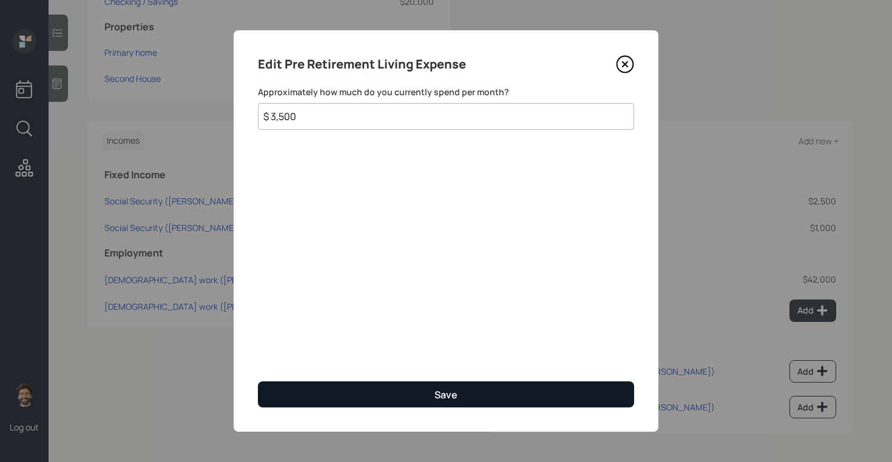
type input "$ 3,500"
click at [301, 392] on button "Save" at bounding box center [446, 395] width 376 height 26
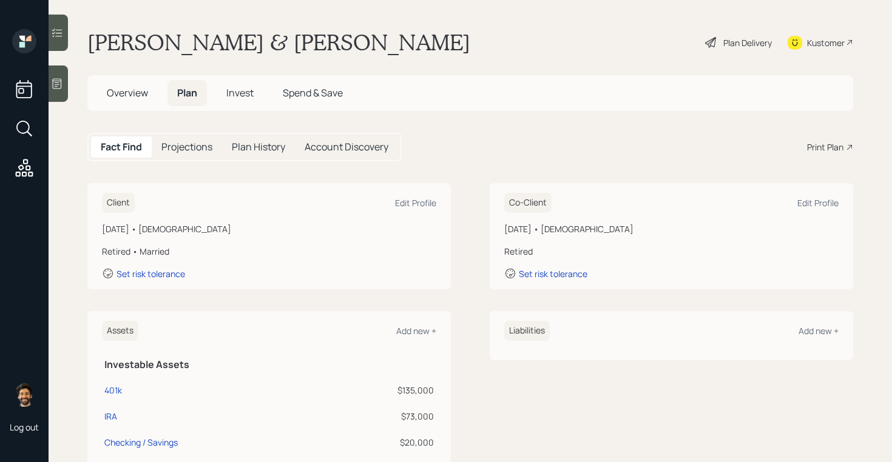
click at [193, 149] on h5 "Projections" at bounding box center [186, 147] width 51 height 12
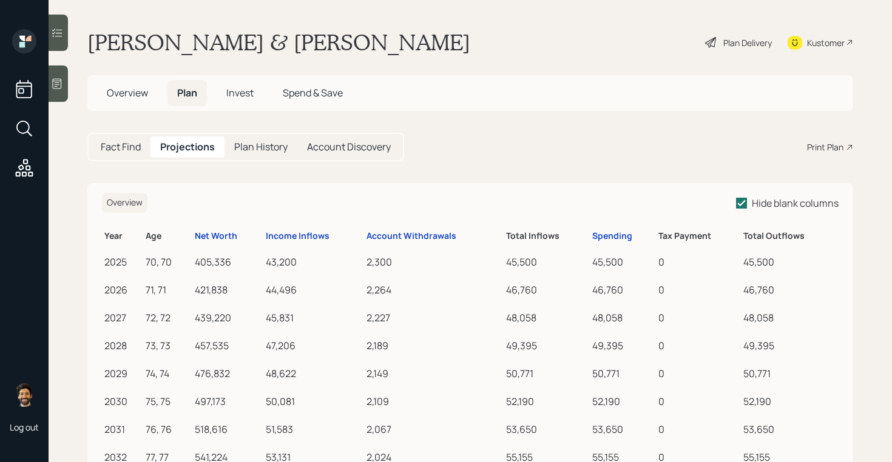
click at [122, 150] on h5 "Fact Find" at bounding box center [121, 147] width 40 height 12
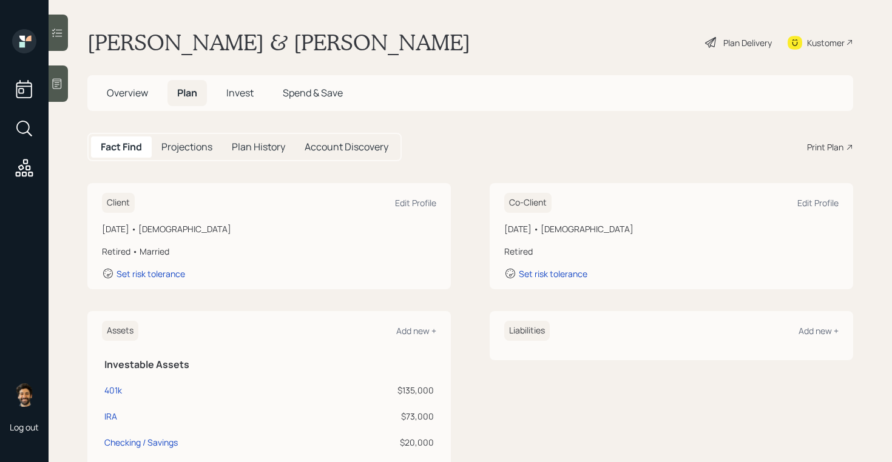
click at [249, 96] on span "Invest" at bounding box center [239, 92] width 27 height 13
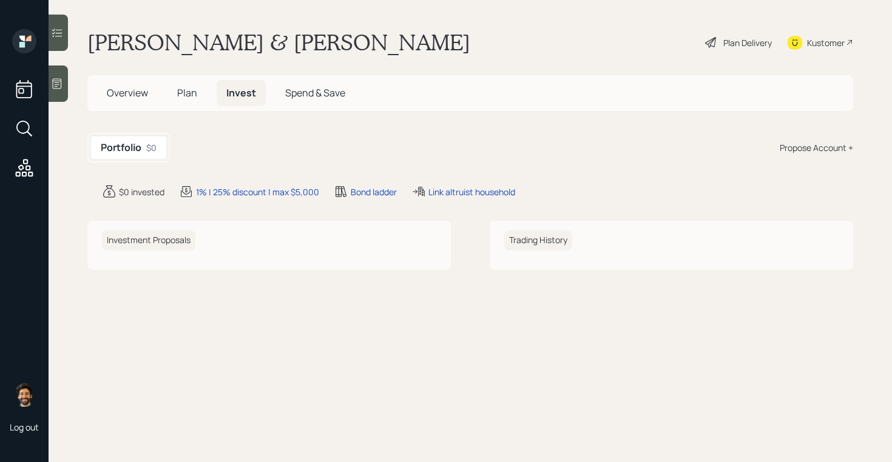
click at [803, 147] on div "Propose Account +" at bounding box center [816, 147] width 73 height 13
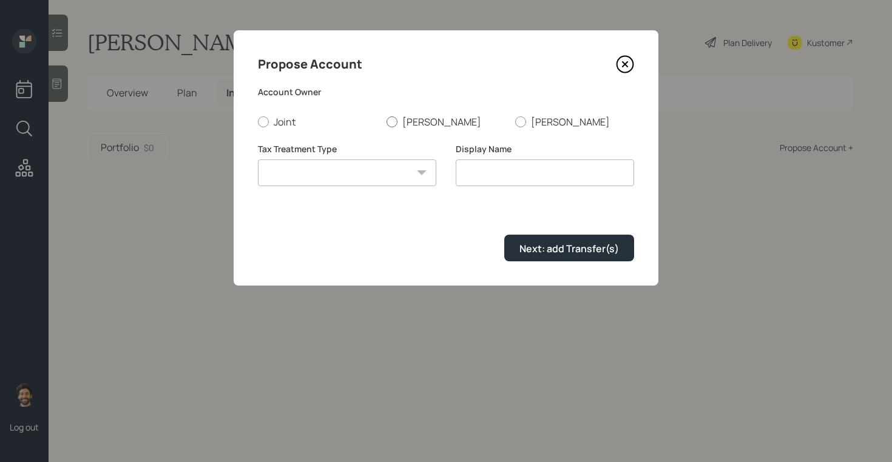
click at [419, 121] on label "[PERSON_NAME]" at bounding box center [446, 121] width 119 height 13
click at [387, 121] on input "[PERSON_NAME]" at bounding box center [386, 121] width 1 height 1
radio input "true"
click at [383, 166] on select "Roth Taxable Traditional" at bounding box center [347, 173] width 178 height 27
select select "traditional"
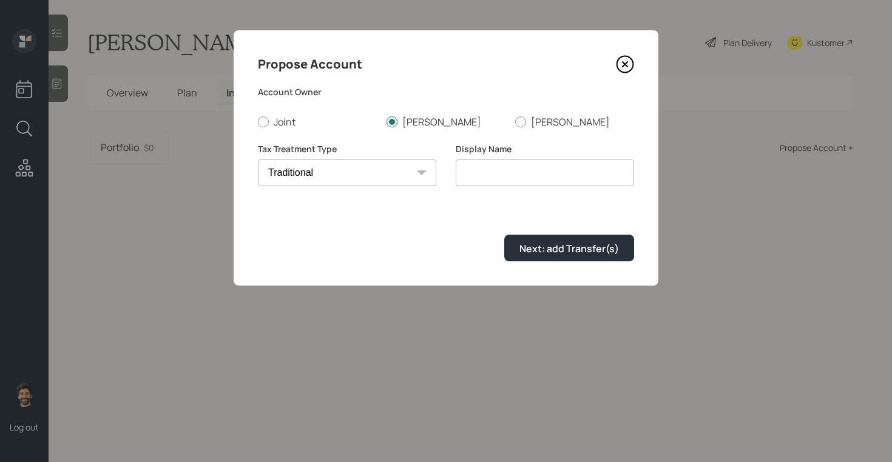
click at [258, 160] on select "Roth Taxable Traditional" at bounding box center [347, 173] width 178 height 27
type input "Traditional"
click at [533, 256] on button "Next: add Transfer(s)" at bounding box center [569, 248] width 130 height 26
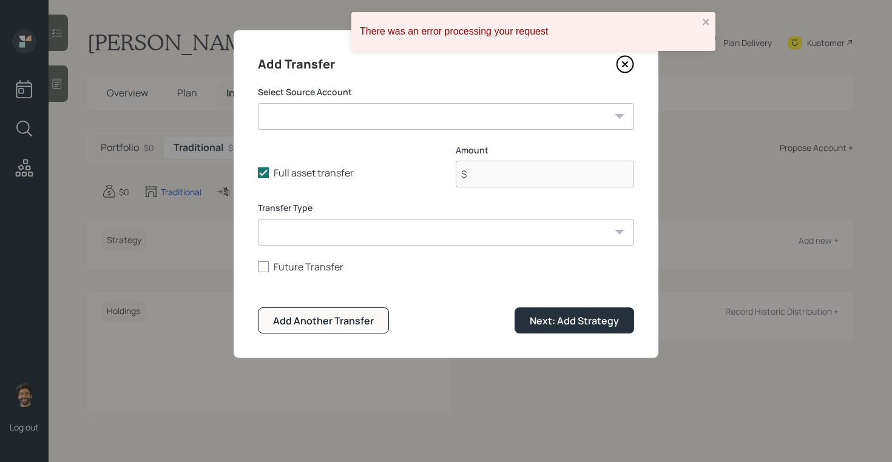
click at [362, 115] on select "401k ($135,000 | 401(k)) IRA ($73,000 | IRA) Checking / Savings ($20,000 | Emer…" at bounding box center [446, 116] width 376 height 27
select select "23f7c595-152b-482e-958c-099974c9e5e1"
click at [258, 103] on select "401k ($135,000 | 401(k)) IRA ($73,000 | IRA) Checking / Savings ($20,000 | Emer…" at bounding box center [446, 116] width 376 height 27
type input "$ 135,000"
click at [328, 234] on select "ACAT Transfer Non ACAT Transfer Capitalize Rollover Rollover Deposit" at bounding box center [446, 232] width 376 height 27
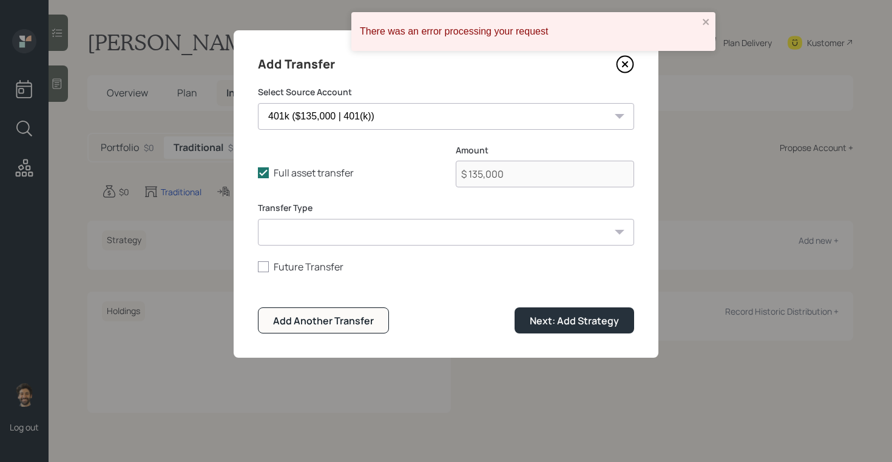
select select "acat_transfer"
click at [258, 219] on select "ACAT Transfer Non ACAT Transfer Capitalize Rollover Rollover Deposit" at bounding box center [446, 232] width 376 height 27
click at [327, 323] on div "Add Another Transfer" at bounding box center [323, 320] width 101 height 13
click at [353, 132] on form "Select Source Account 401k ($135,000 | 401(k)) IRA ($73,000 | IRA) Checking / S…" at bounding box center [446, 210] width 376 height 248
click at [350, 115] on select "401k ($135,000 | 401(k)) IRA ($73,000 | IRA) Checking / Savings ($20,000 | Emer…" at bounding box center [446, 116] width 376 height 27
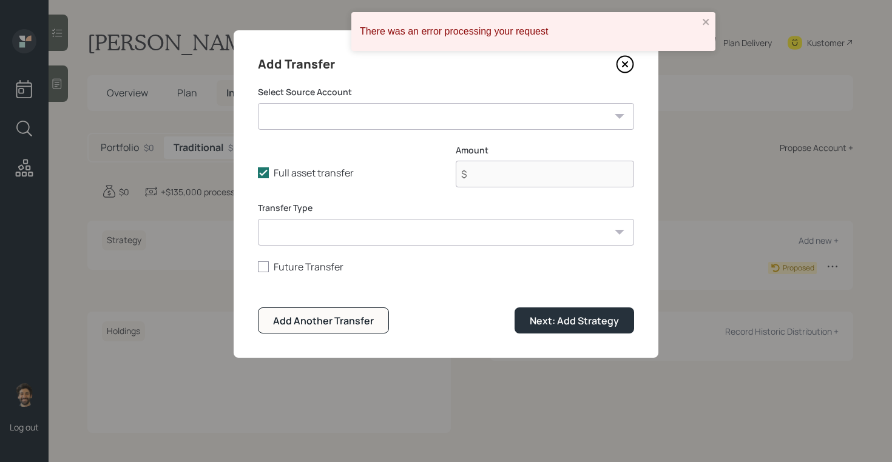
select select "6b76c0dc-b057-44e0-9051-fa9a7bb43a4a"
click at [258, 103] on select "401k ($135,000 | 401(k)) IRA ($73,000 | IRA) Checking / Savings ($20,000 | Emer…" at bounding box center [446, 116] width 376 height 27
type input "$ 73,000"
click at [353, 228] on select "ACAT Transfer Non ACAT Transfer Capitalize Rollover Rollover Deposit" at bounding box center [446, 232] width 376 height 27
select select "acat_transfer"
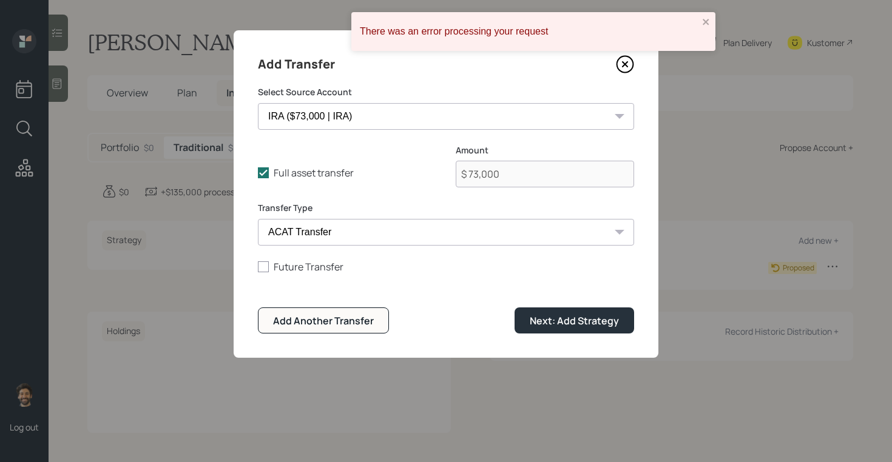
click at [258, 219] on select "ACAT Transfer Non ACAT Transfer Capitalize Rollover Rollover Deposit" at bounding box center [446, 232] width 376 height 27
click at [581, 330] on button "Next: Add Strategy" at bounding box center [575, 321] width 120 height 26
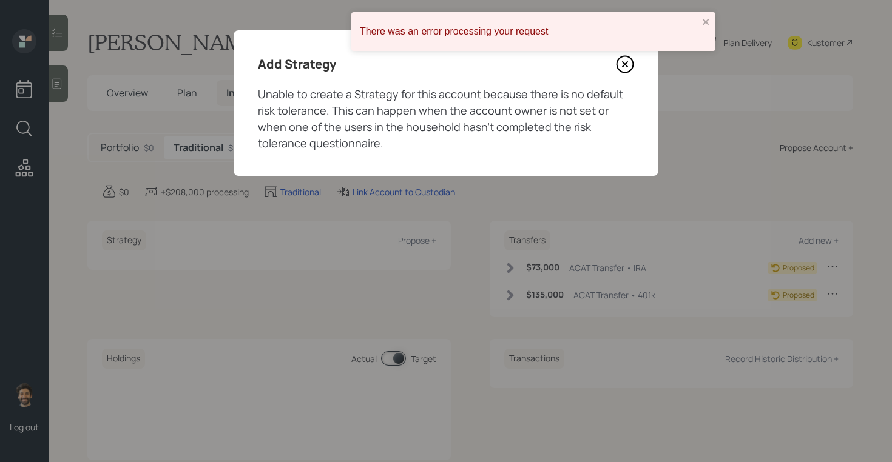
click at [619, 63] on icon at bounding box center [625, 64] width 18 height 18
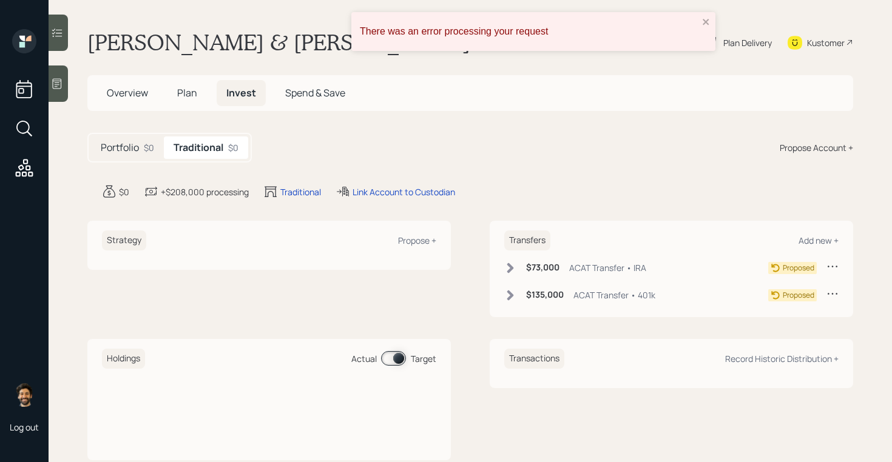
click at [60, 76] on div at bounding box center [58, 84] width 19 height 36
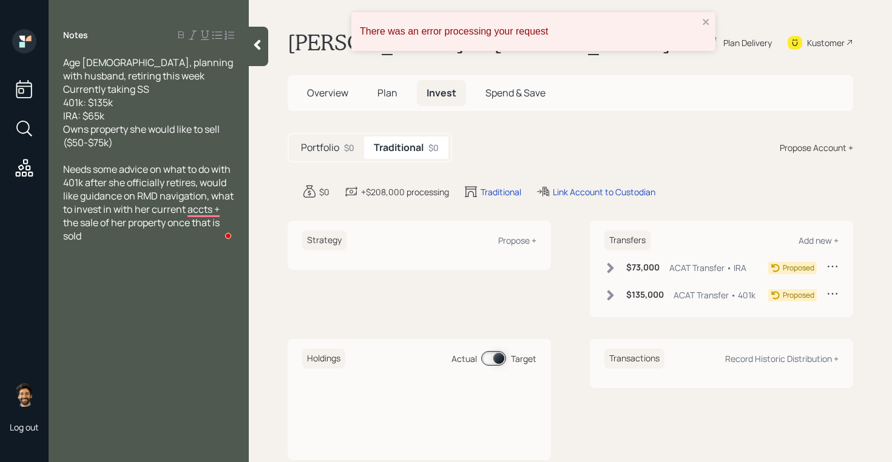
click at [256, 52] on div at bounding box center [258, 46] width 19 height 39
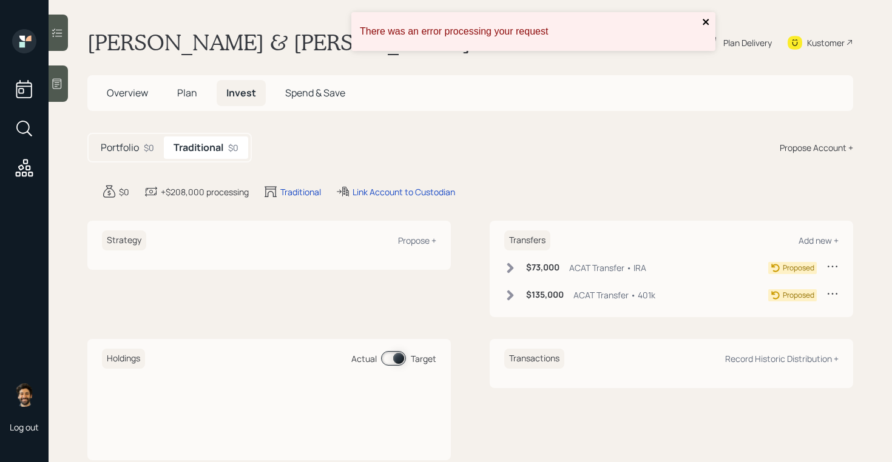
click at [704, 24] on icon "close" at bounding box center [706, 22] width 6 height 6
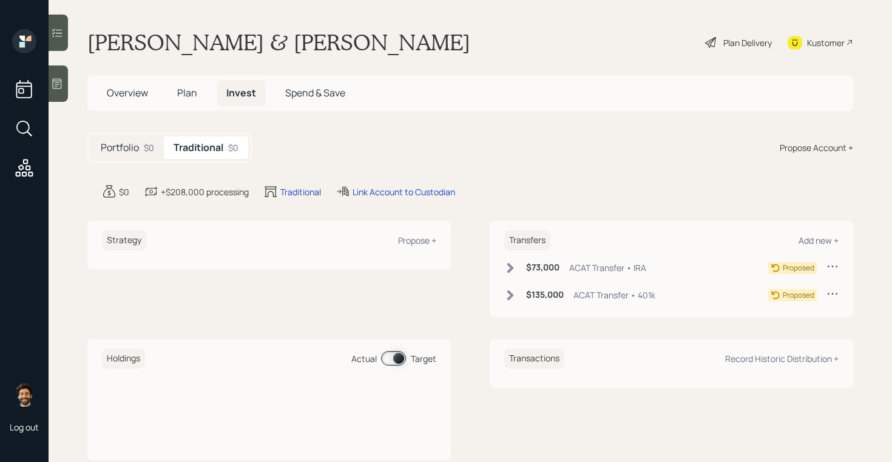
click at [185, 95] on span "Plan" at bounding box center [187, 92] width 20 height 13
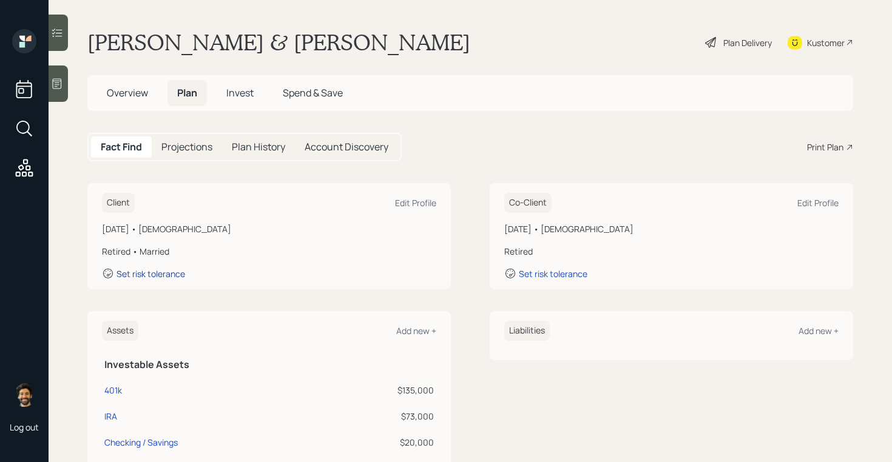
click at [163, 273] on div "Set risk tolerance" at bounding box center [151, 274] width 69 height 12
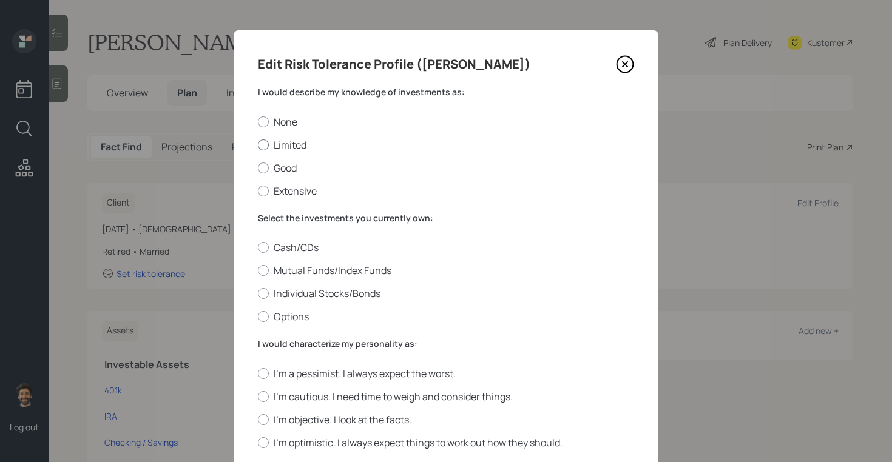
click at [263, 149] on div at bounding box center [263, 145] width 11 height 11
click at [258, 145] on input "Limited" at bounding box center [257, 144] width 1 height 1
radio input "true"
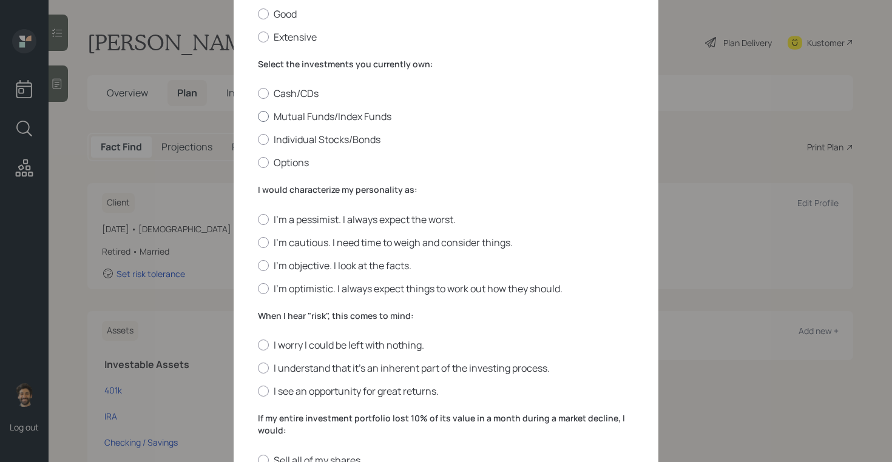
click at [279, 118] on label "Mutual Funds/Index Funds" at bounding box center [446, 116] width 376 height 13
click at [258, 117] on input "Mutual Funds/Index Funds" at bounding box center [257, 117] width 1 height 1
radio input "true"
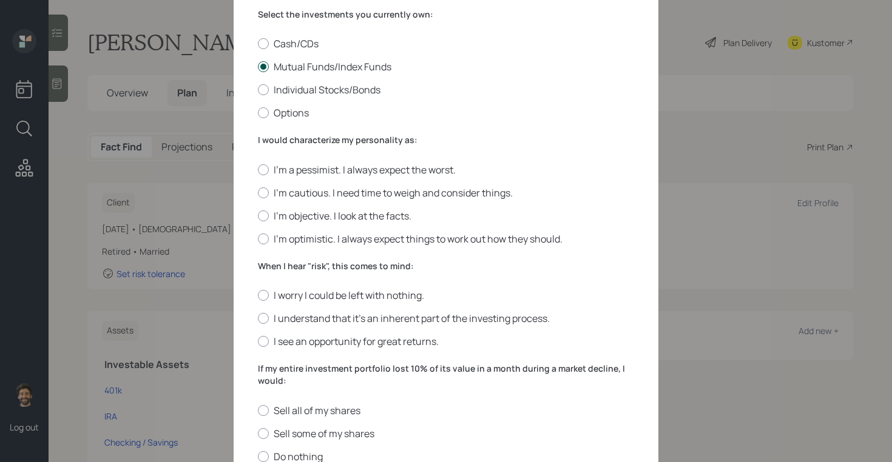
scroll to position [271, 0]
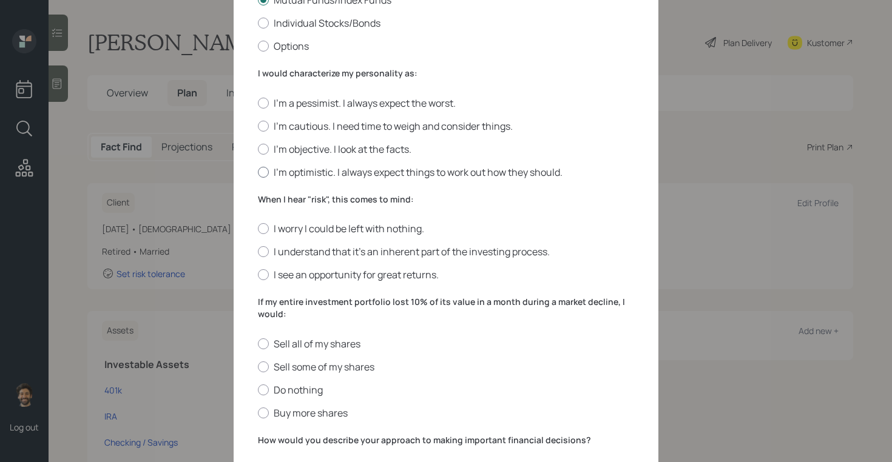
click at [265, 172] on div at bounding box center [263, 172] width 11 height 11
click at [258, 172] on input "I'm optimistic. I always expect things to work out how they should." at bounding box center [257, 172] width 1 height 1
radio input "true"
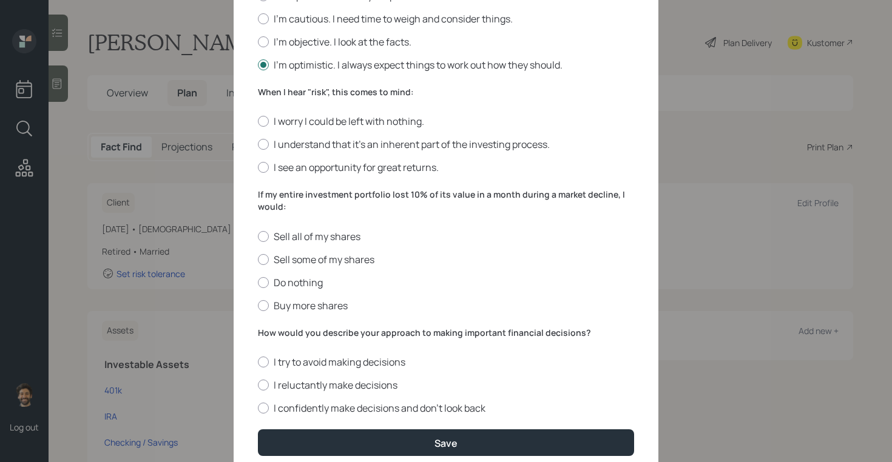
scroll to position [414, 0]
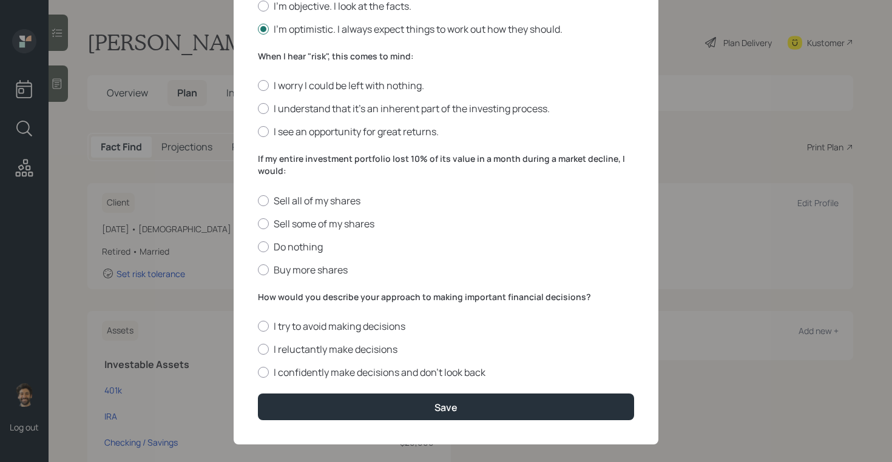
click at [296, 59] on label "When I hear "risk", this comes to mind:" at bounding box center [446, 56] width 376 height 12
click at [304, 109] on label "I understand that it’s an inherent part of the investing process." at bounding box center [446, 108] width 376 height 13
click at [258, 109] on input "I understand that it’s an inherent part of the investing process." at bounding box center [257, 109] width 1 height 1
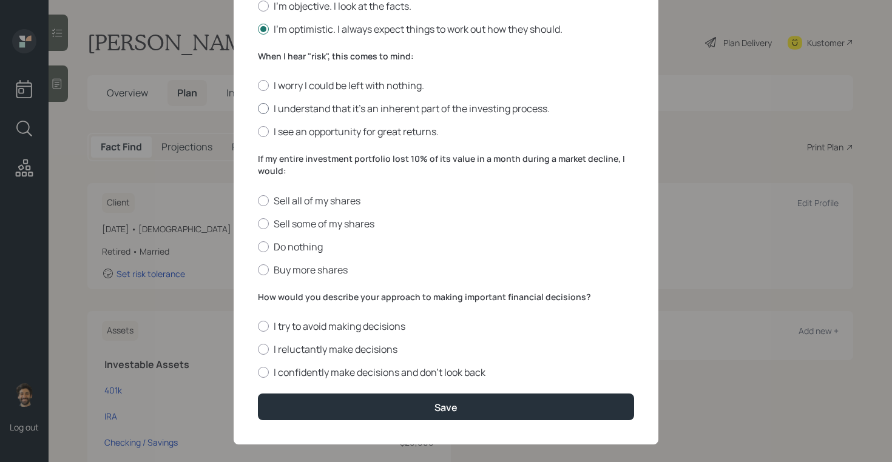
radio input "true"
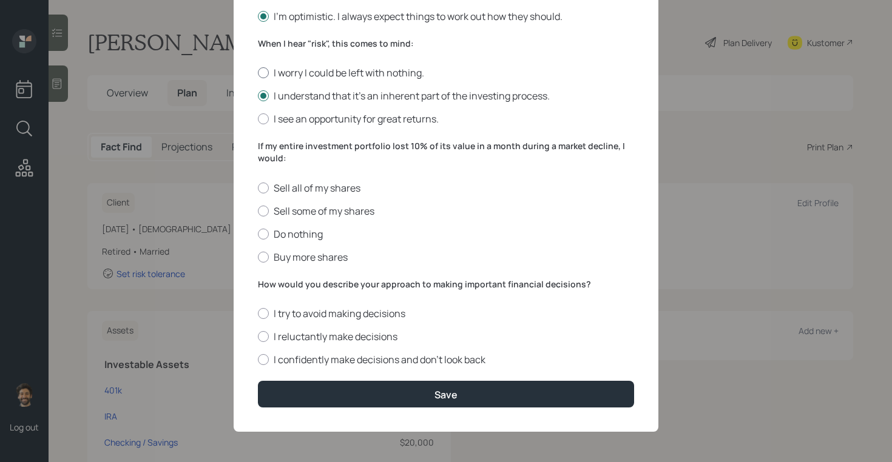
click at [272, 69] on label "I worry I could be left with nothing." at bounding box center [446, 72] width 376 height 13
click at [258, 73] on input "I worry I could be left with nothing." at bounding box center [257, 73] width 1 height 1
radio input "true"
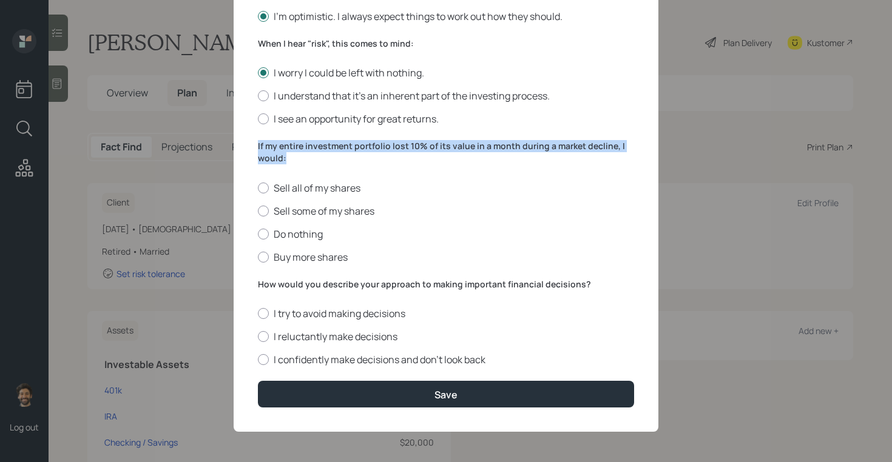
drag, startPoint x: 294, startPoint y: 156, endPoint x: 249, endPoint y: 144, distance: 47.1
click at [249, 144] on div "Edit Risk Tolerance Profile (Marykay) I would describe my knowledge of investme…" at bounding box center [446, 18] width 425 height 828
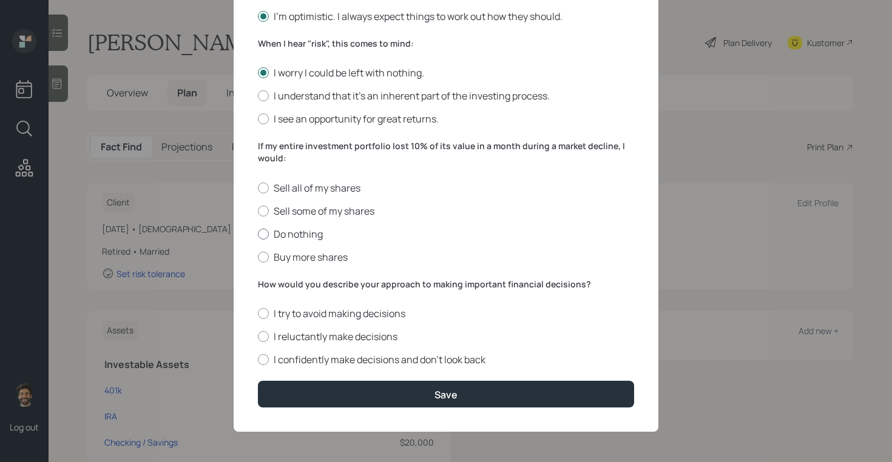
click at [267, 233] on div at bounding box center [263, 234] width 11 height 11
click at [258, 234] on input "Do nothing" at bounding box center [257, 234] width 1 height 1
radio input "true"
click at [305, 287] on label "How would you describe your approach to making important financial decisions?" at bounding box center [446, 285] width 376 height 12
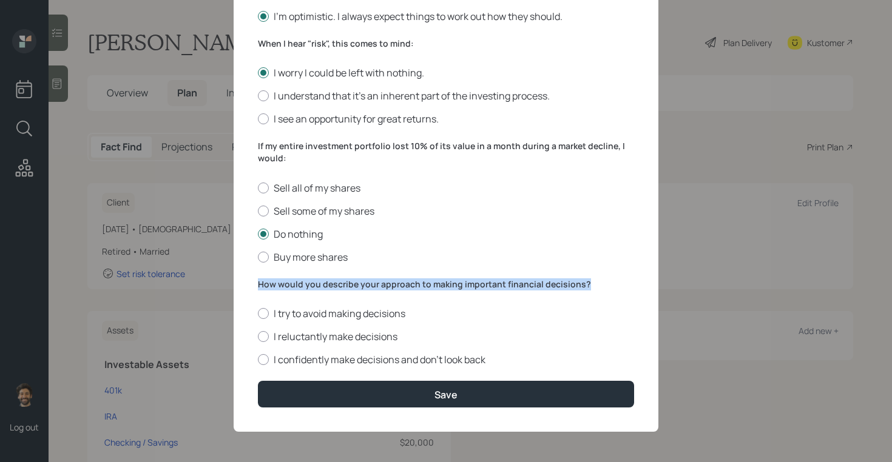
click at [305, 287] on label "How would you describe your approach to making important financial decisions?" at bounding box center [446, 285] width 376 height 12
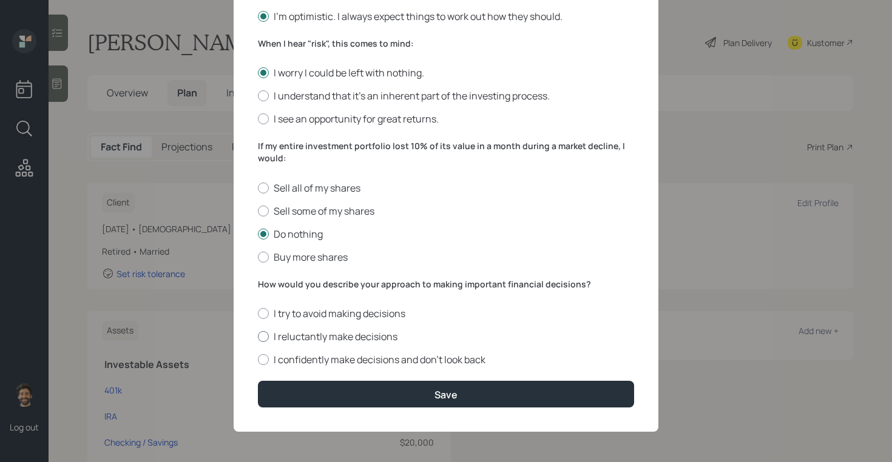
click at [301, 331] on label "I reluctantly make decisions" at bounding box center [446, 336] width 376 height 13
click at [258, 337] on input "I reluctantly make decisions" at bounding box center [257, 337] width 1 height 1
radio input "true"
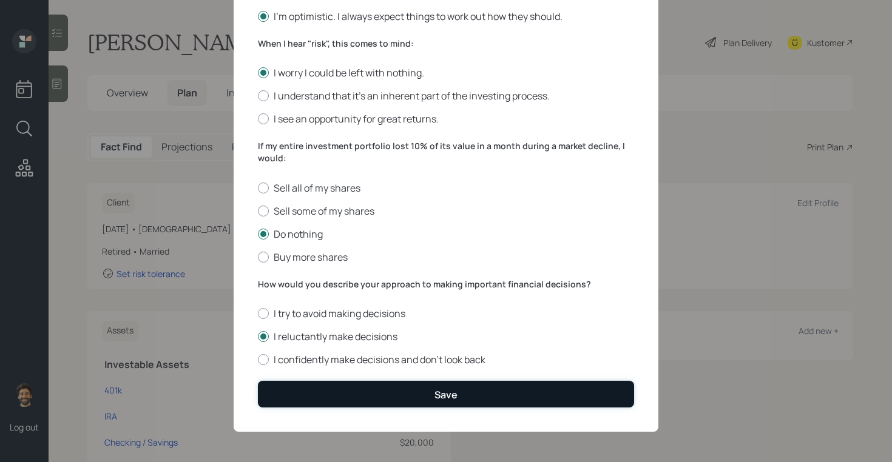
click at [314, 390] on button "Save" at bounding box center [446, 394] width 376 height 26
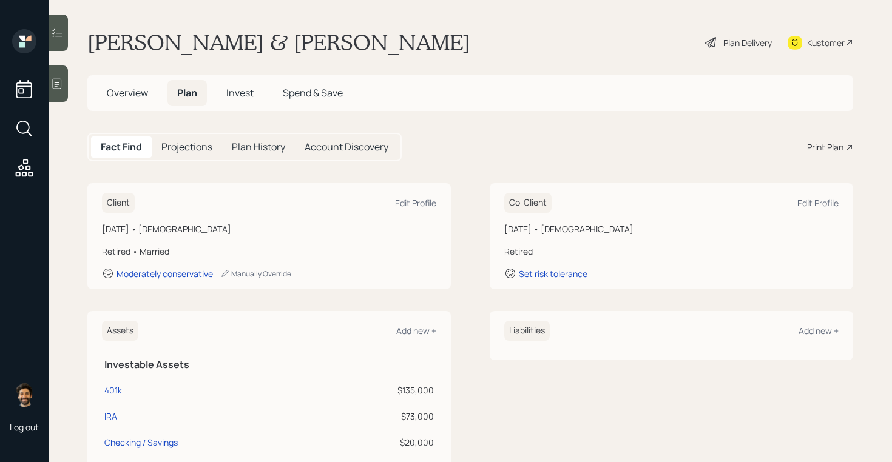
click at [237, 92] on span "Invest" at bounding box center [239, 92] width 27 height 13
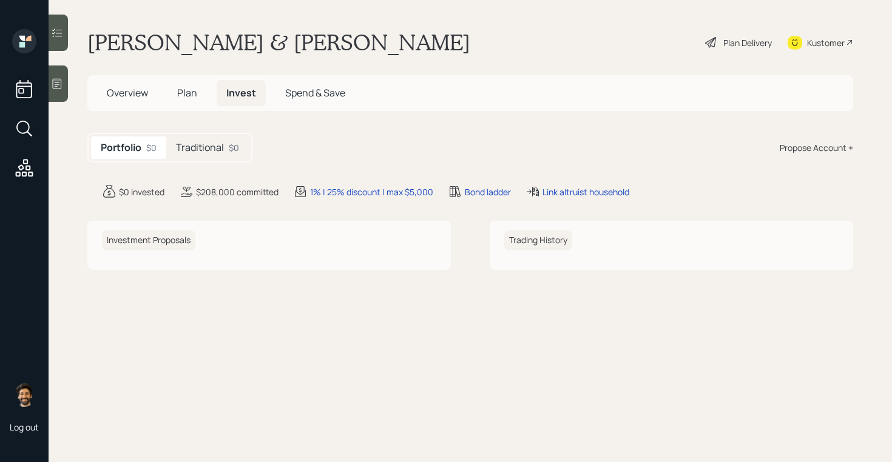
click at [194, 157] on div "Traditional $0" at bounding box center [207, 148] width 83 height 22
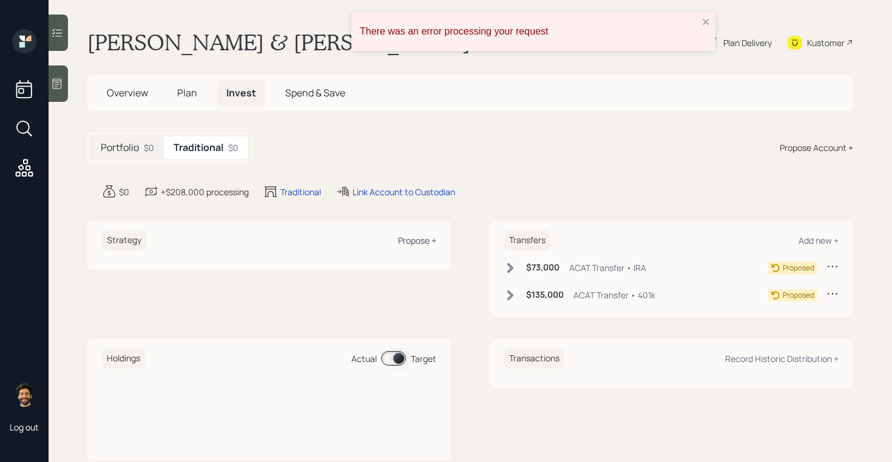
click at [407, 242] on div "Propose +" at bounding box center [417, 241] width 38 height 12
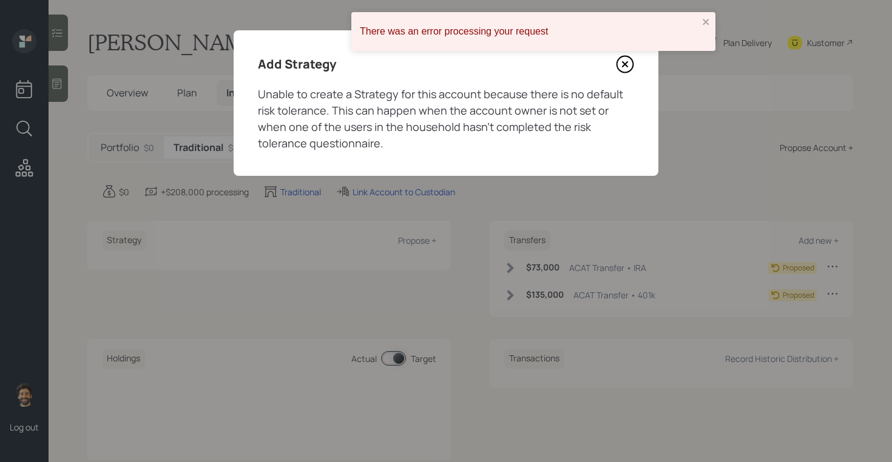
click at [626, 68] on icon at bounding box center [625, 64] width 18 height 18
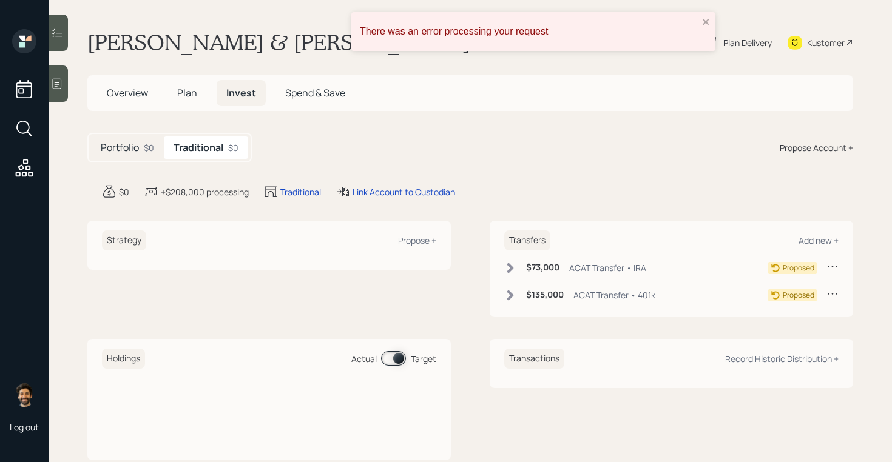
click at [406, 247] on div "Strategy Propose +" at bounding box center [269, 241] width 334 height 20
click at [406, 240] on div "Propose +" at bounding box center [417, 241] width 38 height 12
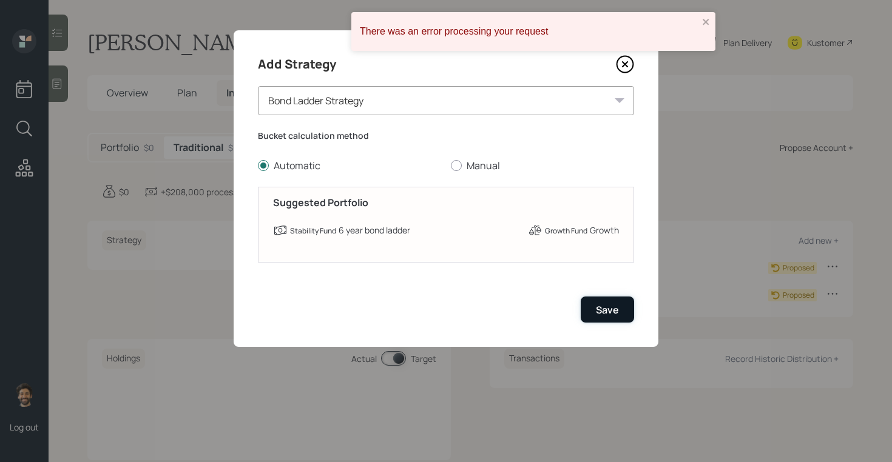
click at [603, 303] on button "Save" at bounding box center [607, 310] width 53 height 26
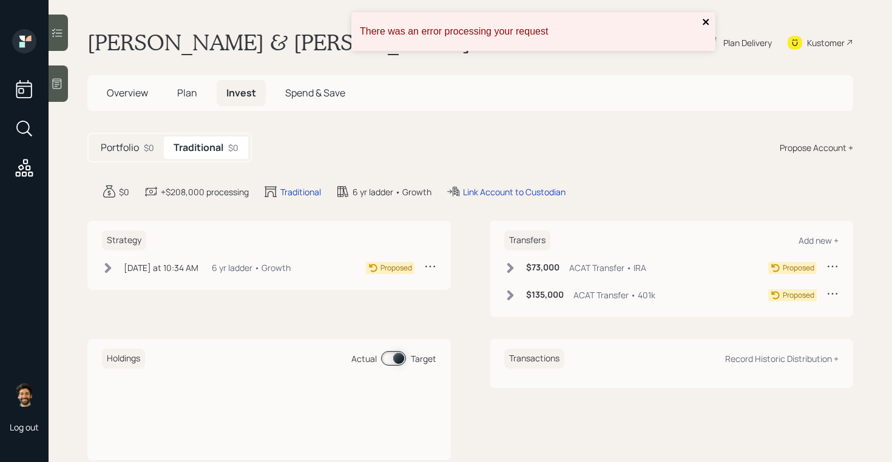
click at [707, 17] on icon "close" at bounding box center [706, 22] width 8 height 10
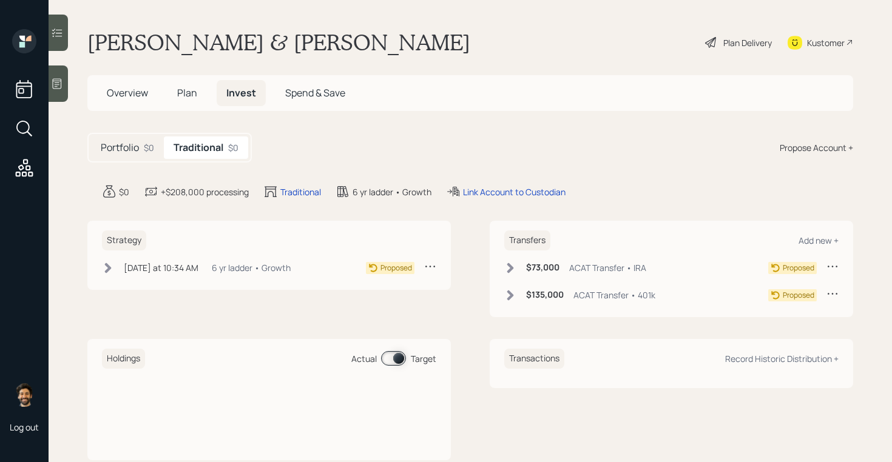
click at [732, 41] on div "Plan Delivery" at bounding box center [747, 42] width 49 height 13
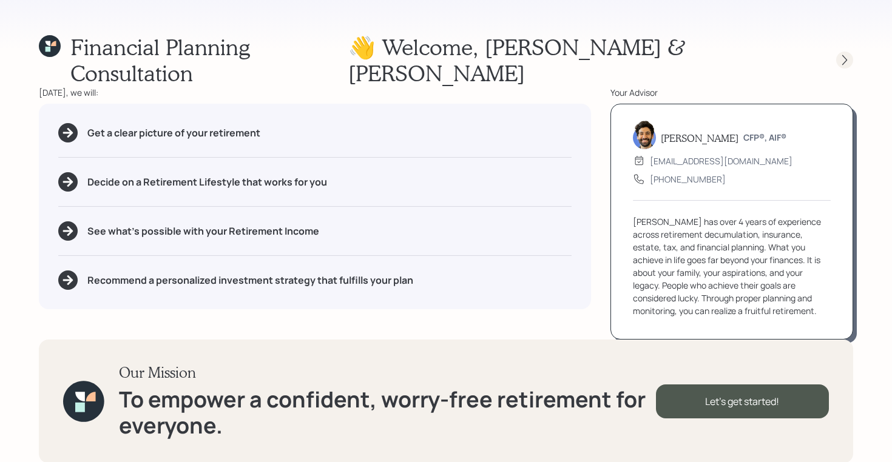
click at [837, 52] on div at bounding box center [844, 60] width 17 height 17
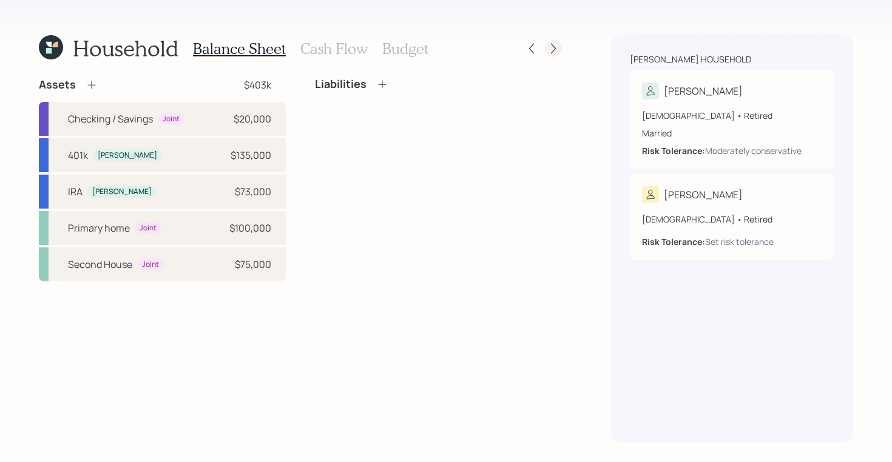
click at [550, 42] on icon at bounding box center [553, 48] width 12 height 12
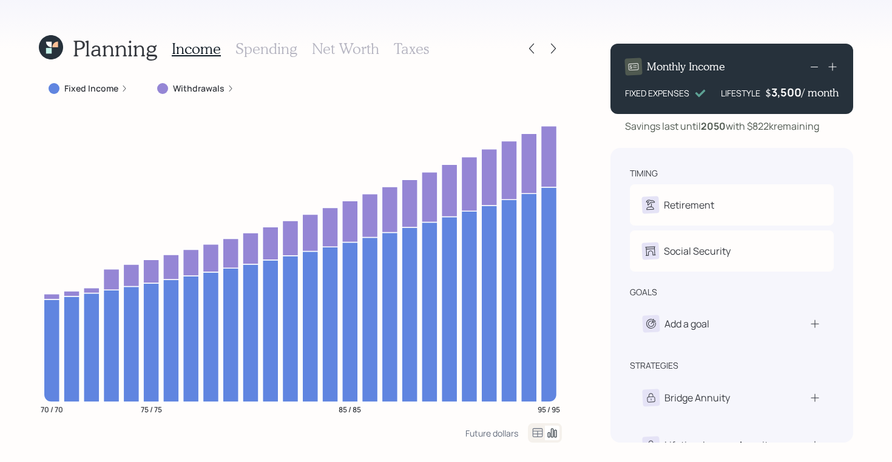
click at [535, 434] on icon at bounding box center [538, 432] width 10 height 9
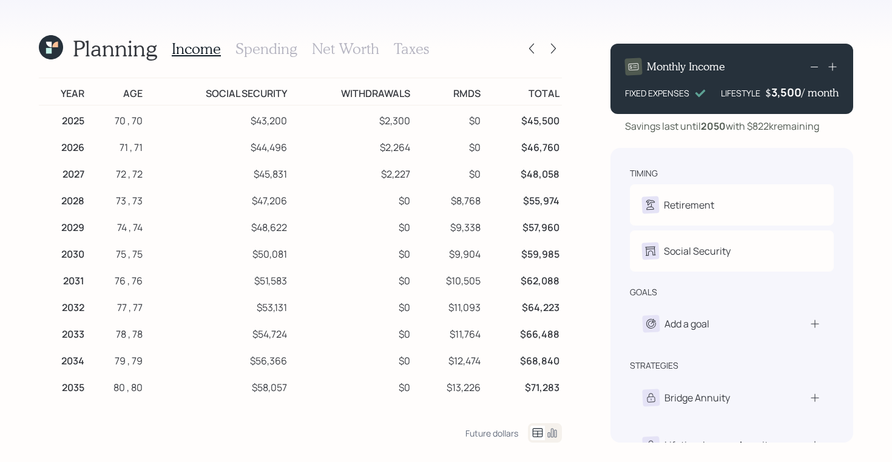
click at [53, 40] on icon at bounding box center [51, 47] width 24 height 24
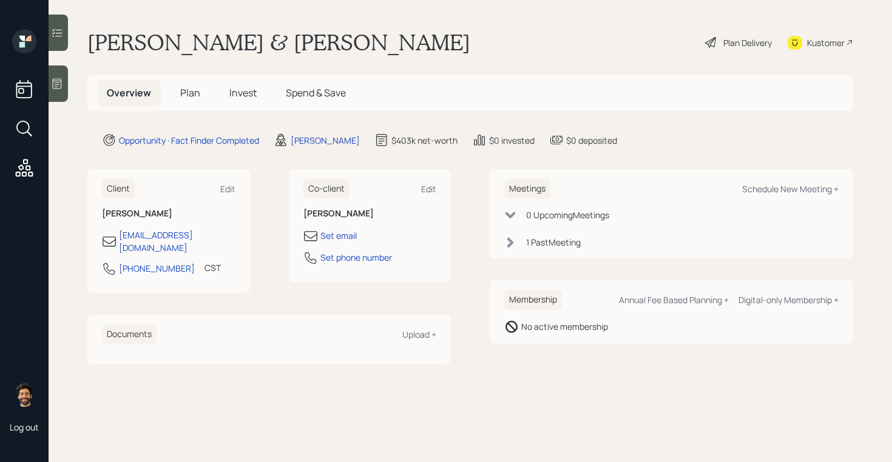
click at [179, 96] on h5 "Plan" at bounding box center [190, 93] width 39 height 26
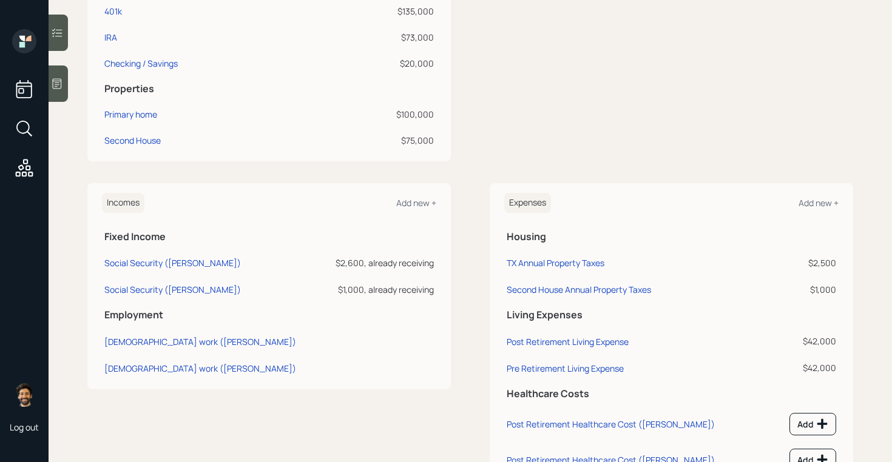
scroll to position [432, 0]
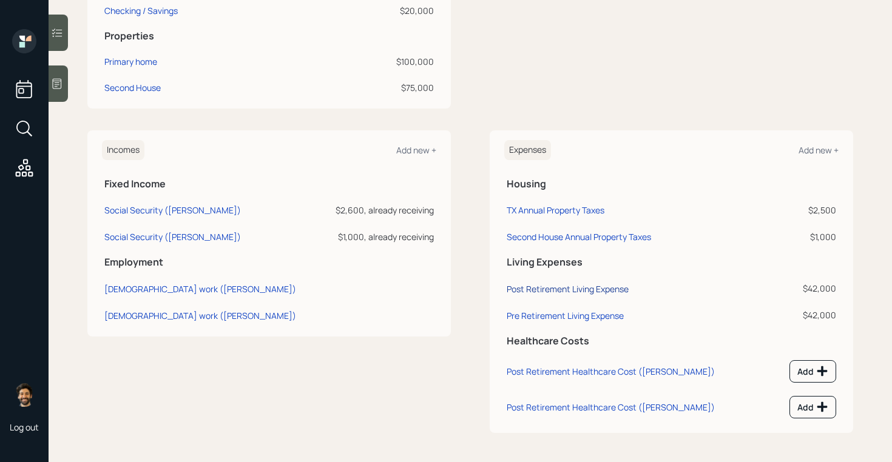
click at [558, 289] on div "Post Retirement Living Expense" at bounding box center [568, 289] width 122 height 12
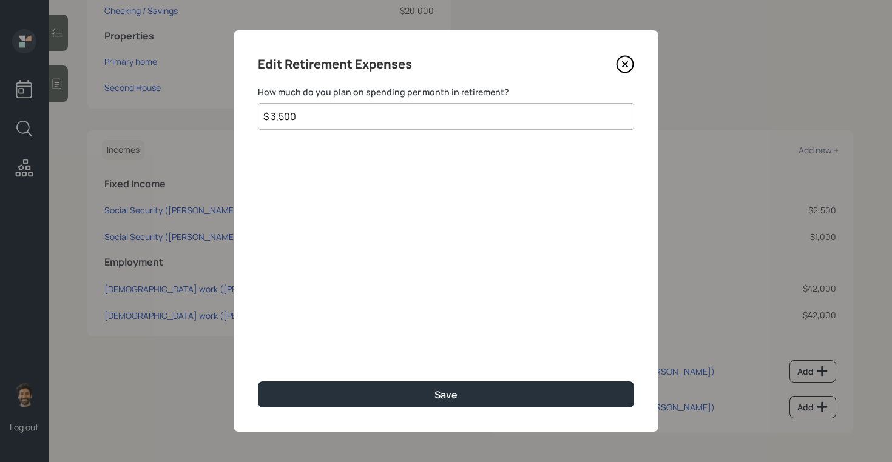
click at [286, 112] on input "$ 3,500" at bounding box center [446, 116] width 376 height 27
type input "$ 3,200"
click at [334, 408] on div "Edit Retirement Expenses How much do you plan on spending per month in retireme…" at bounding box center [446, 231] width 425 height 402
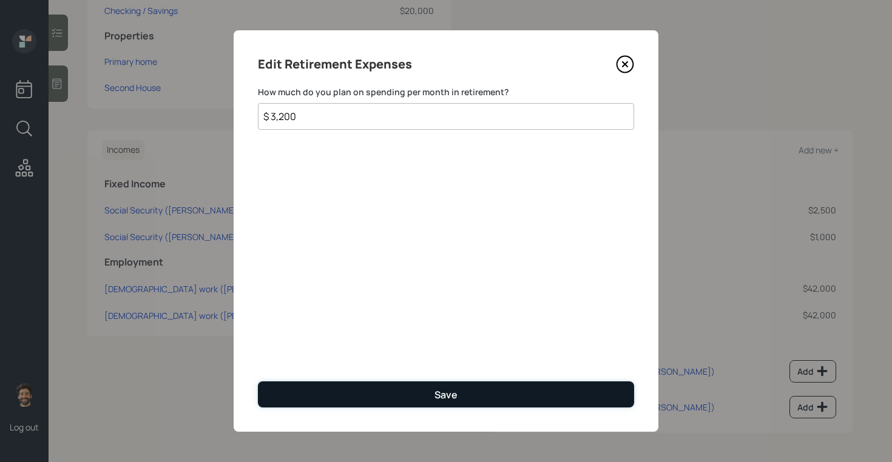
click at [325, 391] on button "Save" at bounding box center [446, 395] width 376 height 26
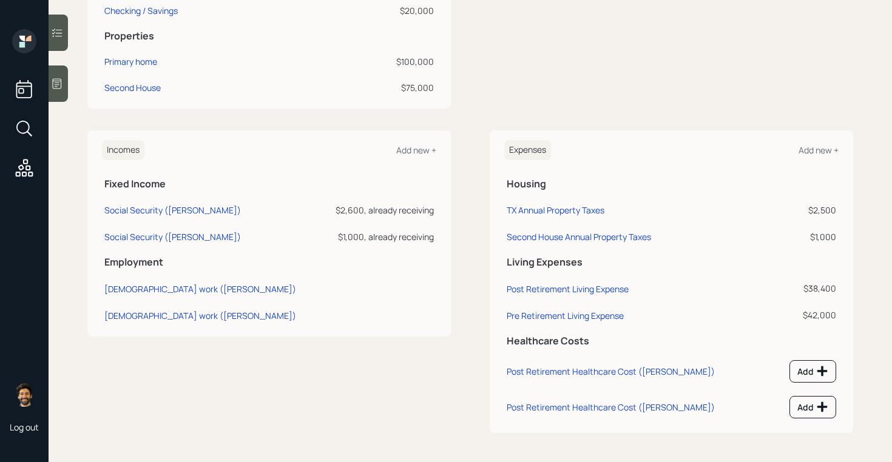
click at [537, 322] on td "Pre Retirement Living Expense" at bounding box center [638, 313] width 269 height 27
click at [519, 313] on div "Pre Retirement Living Expense" at bounding box center [565, 316] width 117 height 12
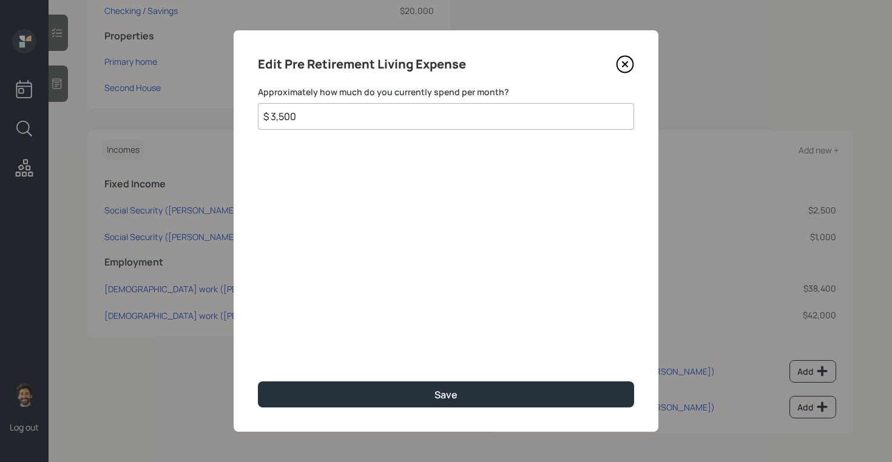
click at [344, 117] on input "$ 3,500" at bounding box center [446, 116] width 376 height 27
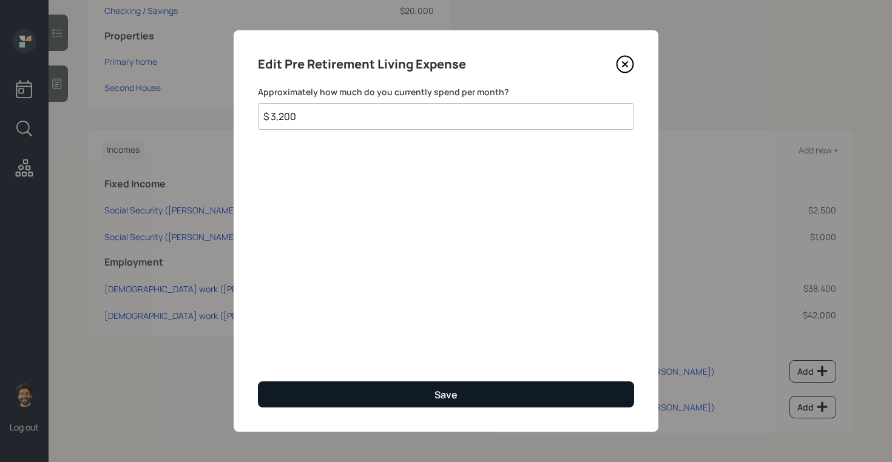
type input "$ 3,200"
click at [364, 391] on button "Save" at bounding box center [446, 395] width 376 height 26
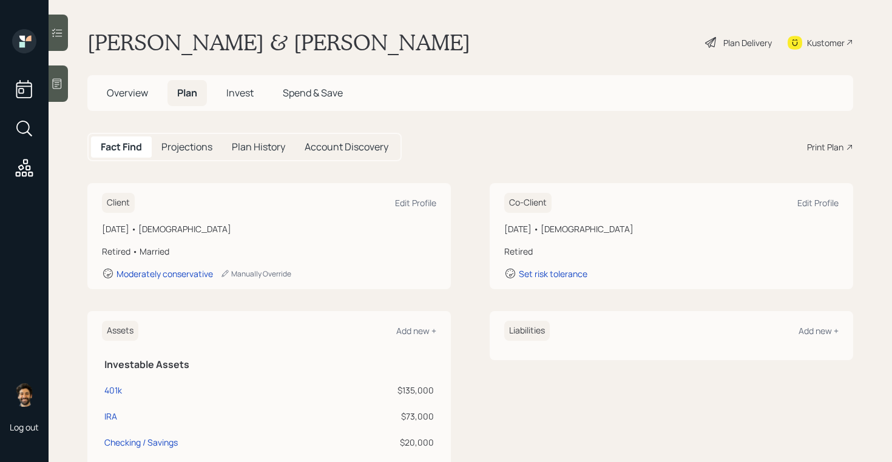
click at [725, 37] on div "Plan Delivery" at bounding box center [747, 42] width 49 height 13
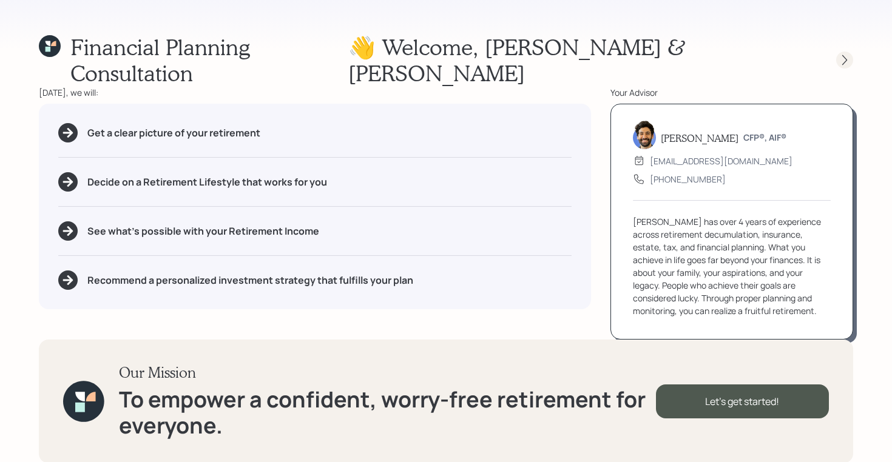
click at [841, 54] on icon at bounding box center [845, 60] width 12 height 12
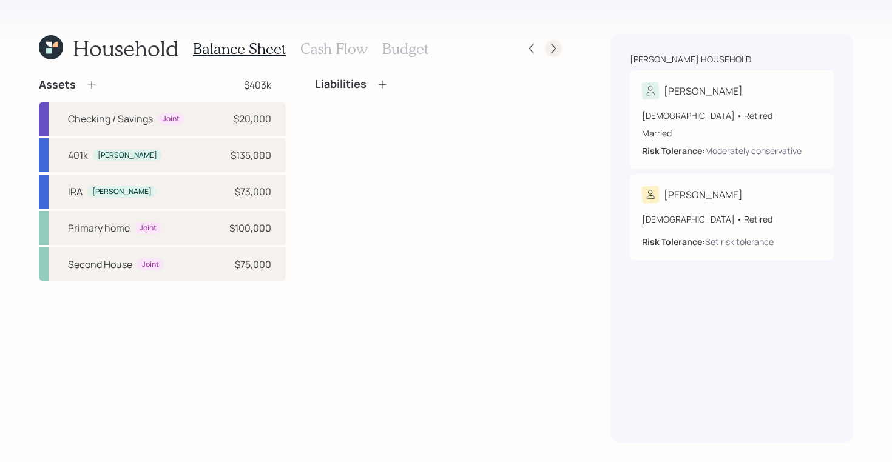
click at [552, 46] on icon at bounding box center [553, 48] width 12 height 12
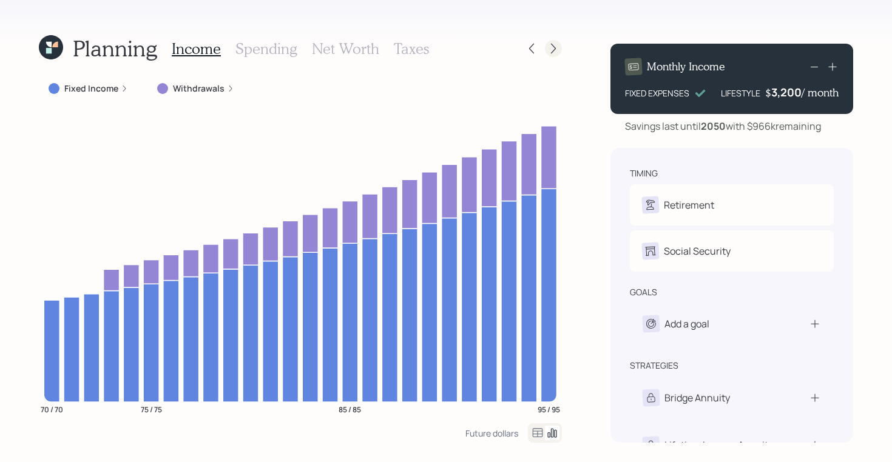
click at [552, 50] on icon at bounding box center [553, 48] width 12 height 12
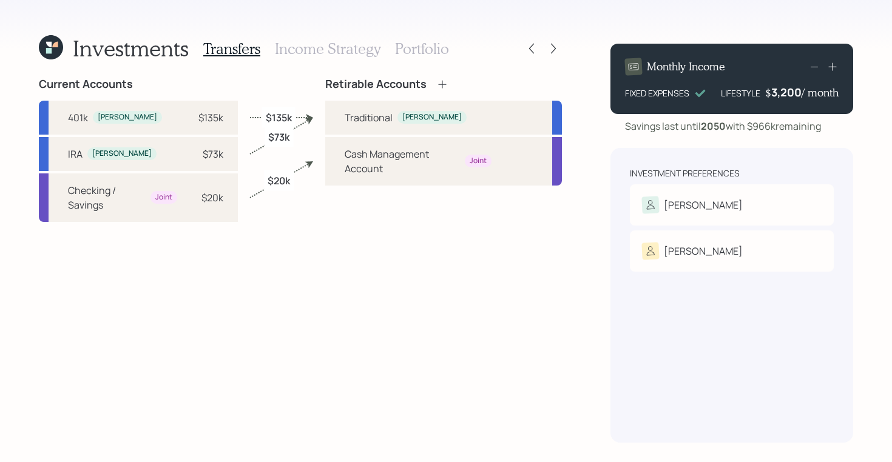
click at [296, 49] on h3 "Income Strategy" at bounding box center [328, 49] width 106 height 18
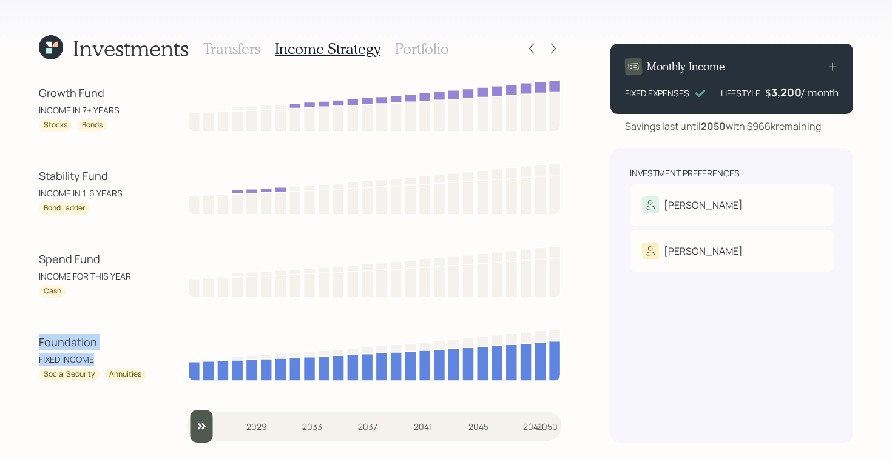
drag, startPoint x: 115, startPoint y: 363, endPoint x: 31, endPoint y: 347, distance: 85.3
click at [31, 347] on div "Investments Transfers Income Strategy Portfolio Growth Fund INCOME IN 7+ YEARS …" at bounding box center [446, 231] width 892 height 462
drag, startPoint x: 42, startPoint y: 374, endPoint x: 93, endPoint y: 379, distance: 51.2
click at [93, 379] on div "Social Security" at bounding box center [69, 374] width 61 height 13
drag, startPoint x: 96, startPoint y: 353, endPoint x: 35, endPoint y: 341, distance: 61.8
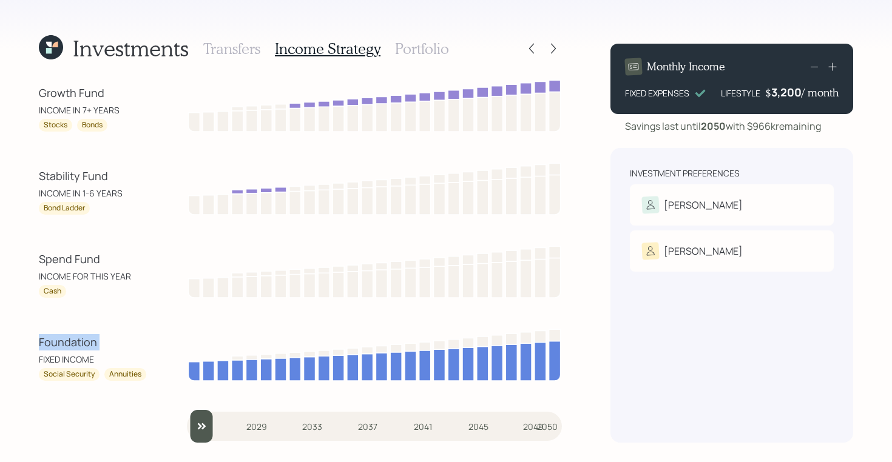
click at [35, 341] on div "Investments Transfers Income Strategy Portfolio Growth Fund INCOME IN 7+ YEARS …" at bounding box center [446, 231] width 892 height 462
drag, startPoint x: 102, startPoint y: 258, endPoint x: 34, endPoint y: 252, distance: 68.2
click at [34, 252] on div "Investments Transfers Income Strategy Portfolio Growth Fund INCOME IN 7+ YEARS …" at bounding box center [446, 231] width 892 height 462
click at [69, 278] on div "INCOME FOR THIS YEAR" at bounding box center [93, 276] width 109 height 13
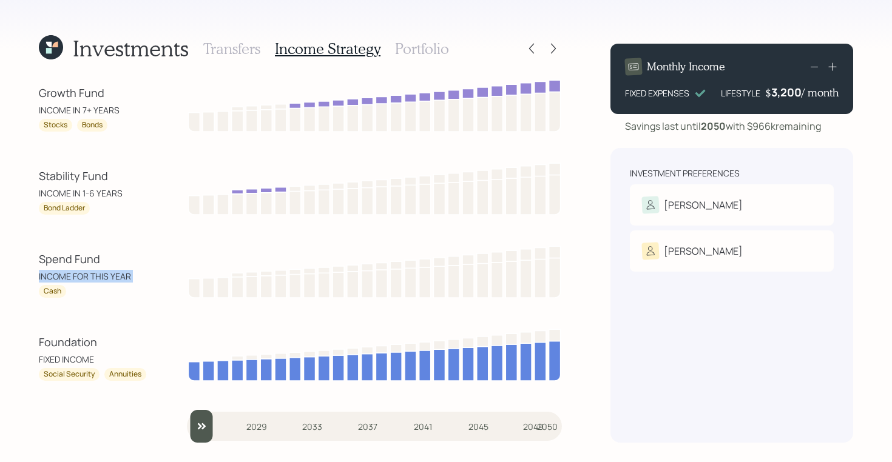
click at [69, 278] on div "INCOME FOR THIS YEAR" at bounding box center [93, 276] width 109 height 13
drag, startPoint x: 61, startPoint y: 292, endPoint x: 39, endPoint y: 292, distance: 21.8
click at [39, 292] on div "Cash" at bounding box center [52, 291] width 27 height 13
drag, startPoint x: 39, startPoint y: 172, endPoint x: 123, endPoint y: 177, distance: 83.9
click at [123, 177] on div "Stability Fund" at bounding box center [93, 176] width 109 height 16
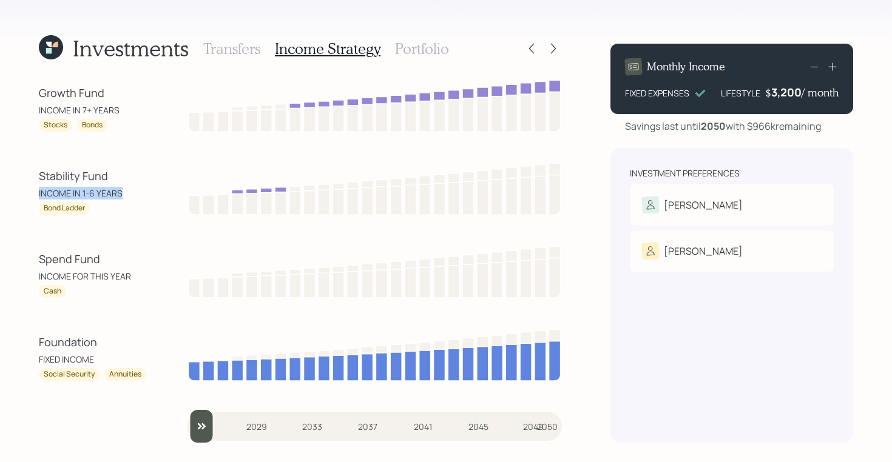
drag, startPoint x: 38, startPoint y: 193, endPoint x: 130, endPoint y: 197, distance: 92.3
click at [130, 197] on div "Investments Transfers Income Strategy Portfolio Growth Fund INCOME IN 7+ YEARS …" at bounding box center [446, 231] width 892 height 462
click at [54, 171] on div "Stability Fund" at bounding box center [93, 176] width 109 height 16
drag, startPoint x: 118, startPoint y: 191, endPoint x: 35, endPoint y: 177, distance: 84.3
click at [35, 177] on div "Investments Transfers Income Strategy Portfolio Growth Fund INCOME IN 7+ YEARS …" at bounding box center [446, 231] width 892 height 462
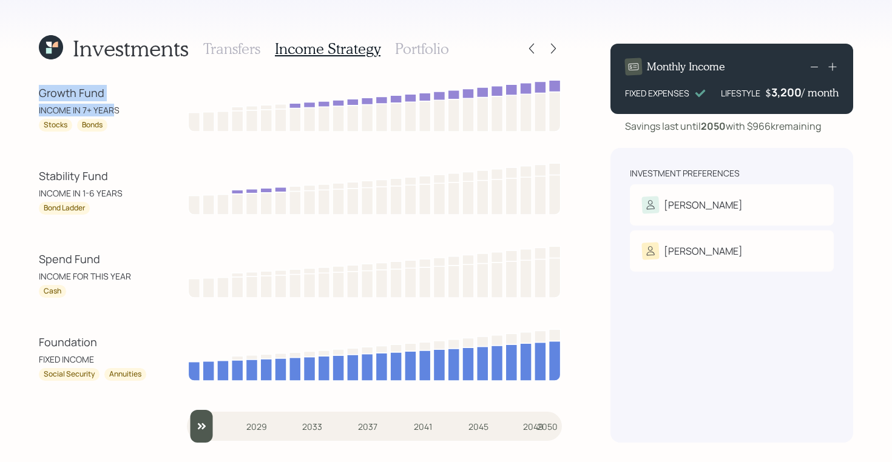
drag, startPoint x: 36, startPoint y: 96, endPoint x: 113, endPoint y: 113, distance: 79.6
click at [113, 113] on div "Investments Transfers Income Strategy Portfolio Growth Fund INCOME IN 7+ YEARS …" at bounding box center [446, 231] width 892 height 462
click at [418, 52] on h3 "Portfolio" at bounding box center [422, 49] width 54 height 18
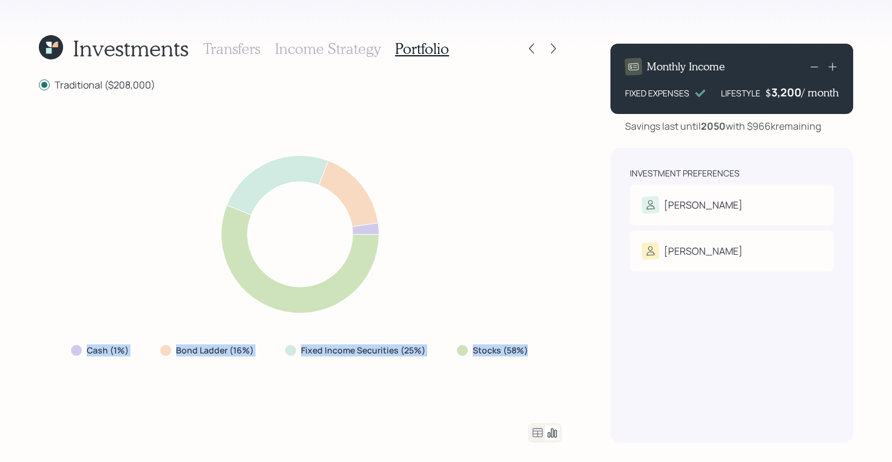
drag, startPoint x: 530, startPoint y: 351, endPoint x: 85, endPoint y: 348, distance: 444.8
click at [85, 348] on div "Cash (1%) Bond Ladder (16%) Fixed Income Securities (25%) Stocks (58%)" at bounding box center [300, 351] width 479 height 22
click at [531, 348] on div "Stocks (58%)" at bounding box center [493, 351] width 93 height 22
drag, startPoint x: 531, startPoint y: 351, endPoint x: 69, endPoint y: 346, distance: 461.8
click at [69, 346] on div "Cash (1%) Bond Ladder (16%) Fixed Income Securities (25%) Stocks (58%)" at bounding box center [300, 351] width 479 height 22
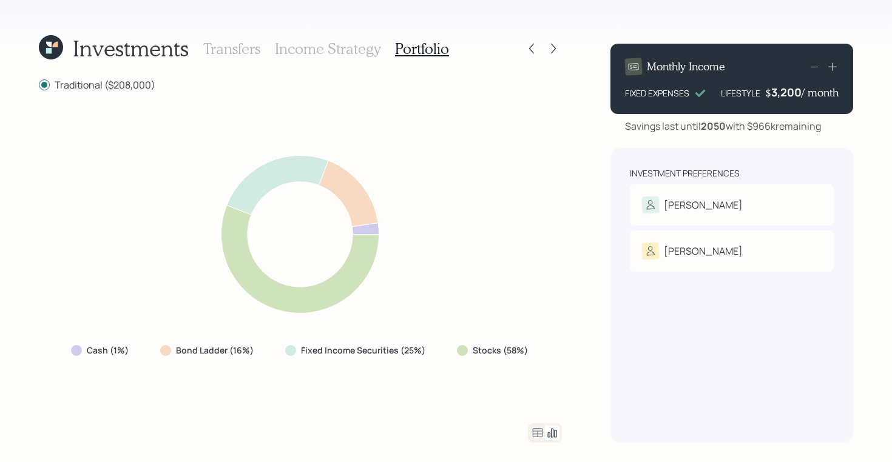
click at [539, 429] on icon at bounding box center [538, 432] width 10 height 9
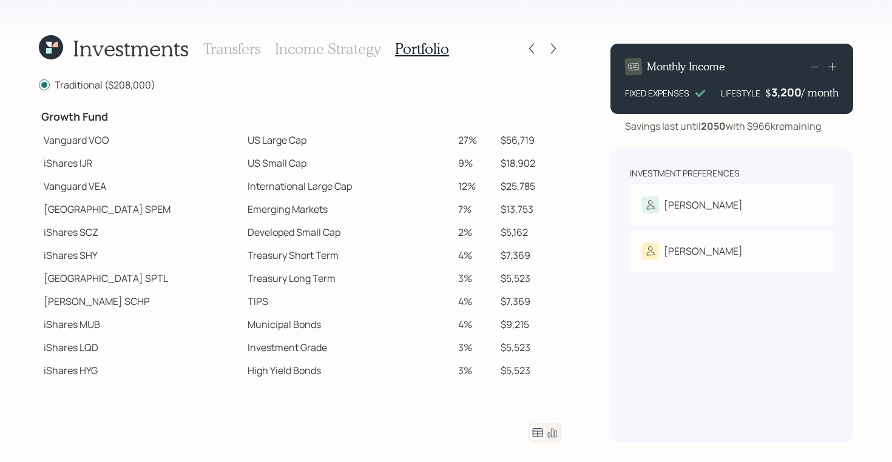
scroll to position [221, 0]
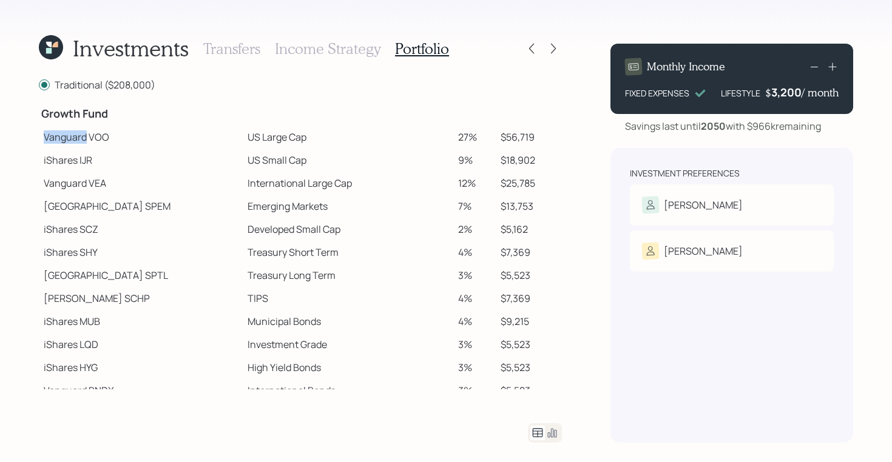
drag, startPoint x: 45, startPoint y: 137, endPoint x: 86, endPoint y: 140, distance: 40.8
click at [86, 140] on td "Vanguard VOO" at bounding box center [141, 137] width 204 height 23
drag, startPoint x: 45, startPoint y: 162, endPoint x: 81, endPoint y: 162, distance: 35.8
click at [81, 162] on td "iShares IJR" at bounding box center [141, 160] width 204 height 23
drag, startPoint x: 44, startPoint y: 204, endPoint x: 94, endPoint y: 209, distance: 49.9
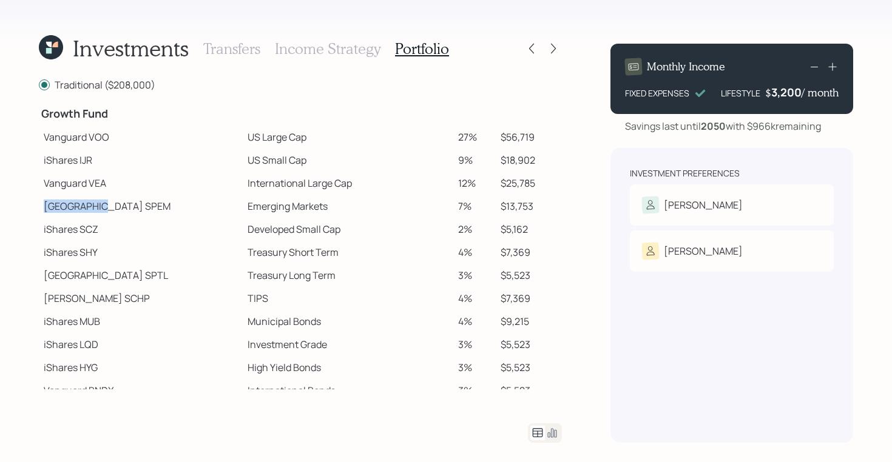
click at [94, 209] on td "State Street SPEM" at bounding box center [141, 206] width 204 height 23
drag, startPoint x: 44, startPoint y: 299, endPoint x: 80, endPoint y: 299, distance: 36.4
click at [80, 299] on td "Schwab SCHP" at bounding box center [141, 298] width 204 height 23
click at [46, 137] on td "Vanguard VOO" at bounding box center [141, 137] width 204 height 23
drag, startPoint x: 43, startPoint y: 132, endPoint x: 271, endPoint y: 135, distance: 227.6
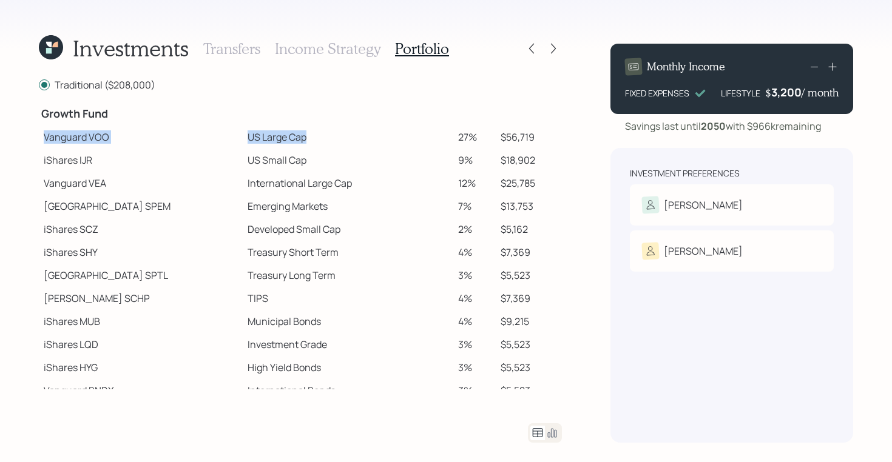
click at [271, 135] on tr "Vanguard VOO US Large Cap 27% $56,719" at bounding box center [300, 137] width 523 height 23
click at [164, 162] on td "iShares IJR" at bounding box center [141, 160] width 204 height 23
drag, startPoint x: 42, startPoint y: 139, endPoint x: 272, endPoint y: 137, distance: 229.4
click at [272, 137] on tr "Vanguard VOO US Large Cap 27% $56,719" at bounding box center [300, 137] width 523 height 23
drag, startPoint x: 44, startPoint y: 162, endPoint x: 265, endPoint y: 161, distance: 220.3
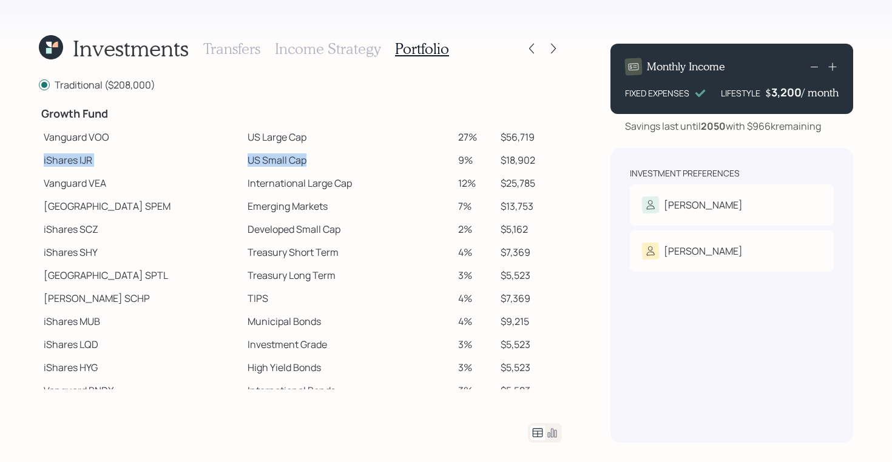
click at [265, 161] on tr "iShares IJR US Small Cap 9% $18,902" at bounding box center [300, 160] width 523 height 23
drag, startPoint x: 41, startPoint y: 184, endPoint x: 313, endPoint y: 180, distance: 271.9
click at [313, 180] on tr "Vanguard VEA International Large Cap 12% $25,785" at bounding box center [300, 183] width 523 height 23
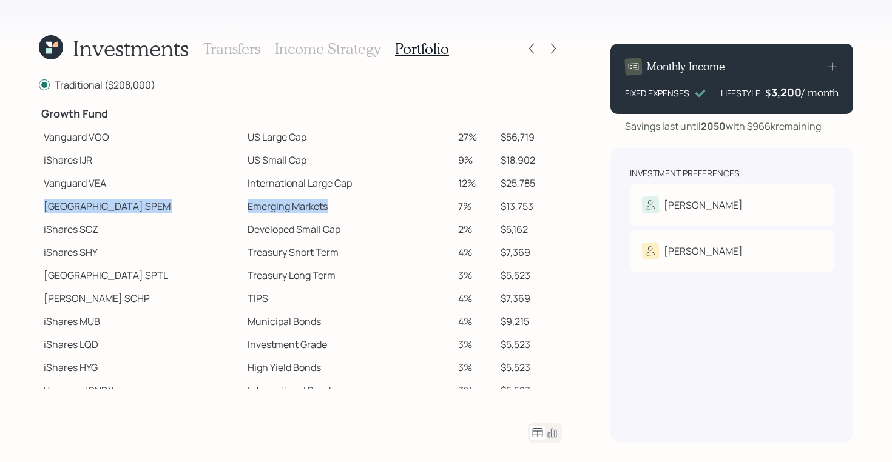
drag, startPoint x: 42, startPoint y: 209, endPoint x: 292, endPoint y: 214, distance: 250.0
click at [292, 214] on tr "State Street SPEM Emerging Markets 7% $13,753" at bounding box center [300, 206] width 523 height 23
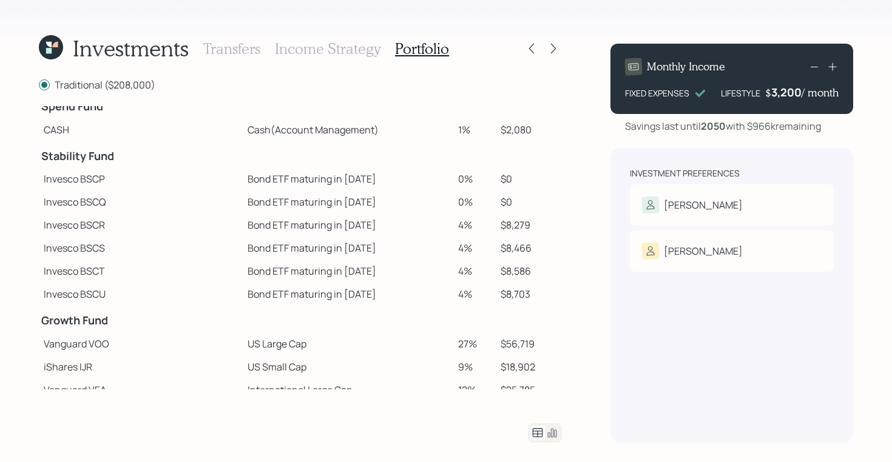
scroll to position [32, 0]
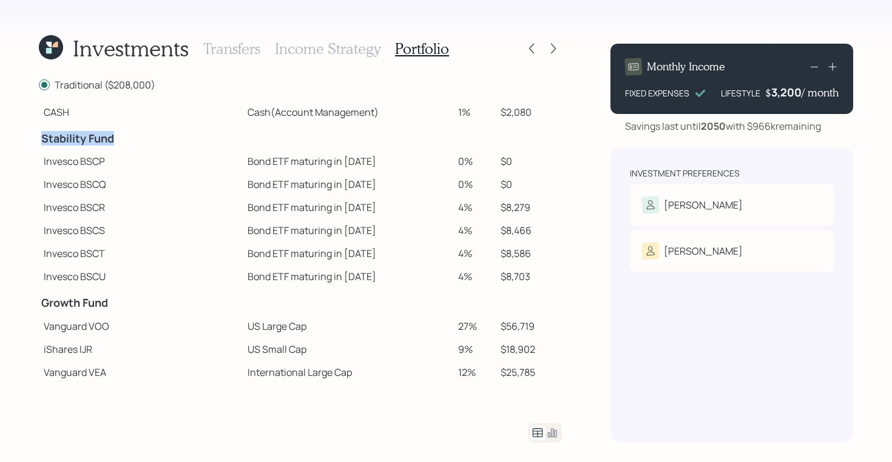
drag, startPoint x: 41, startPoint y: 135, endPoint x: 114, endPoint y: 139, distance: 73.5
click at [114, 139] on td "Stability Fund" at bounding box center [141, 137] width 204 height 27
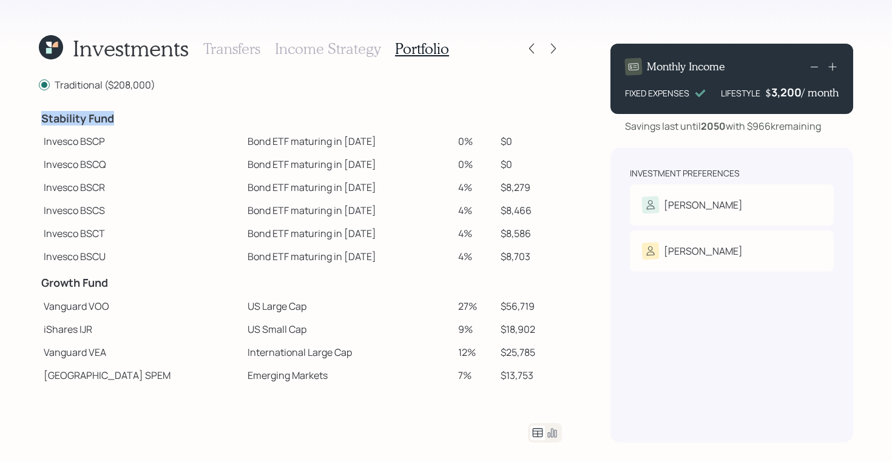
scroll to position [49, 0]
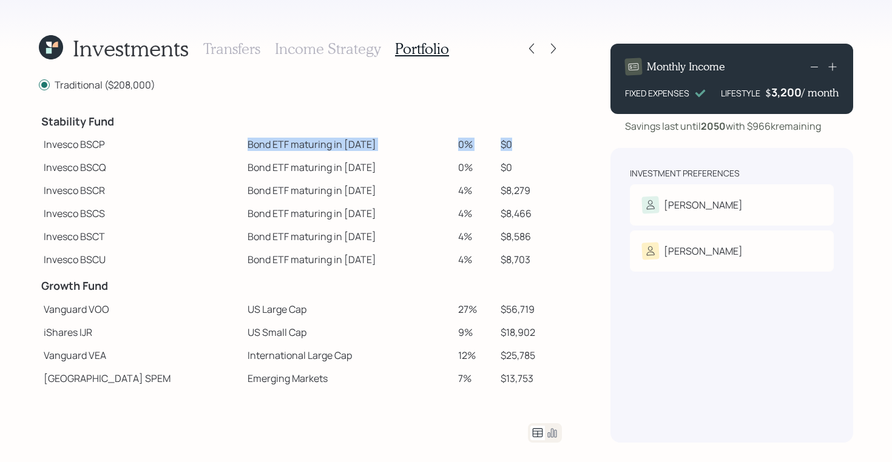
drag, startPoint x: 502, startPoint y: 139, endPoint x: 211, endPoint y: 138, distance: 291.9
click at [211, 138] on tr "Invesco BSCP Bond ETF maturing in 2025 0% $0" at bounding box center [300, 144] width 523 height 23
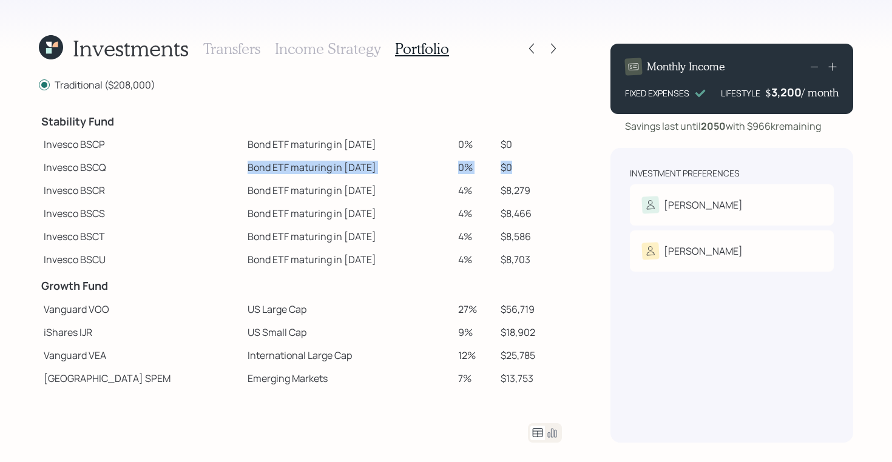
drag, startPoint x: 504, startPoint y: 164, endPoint x: 220, endPoint y: 158, distance: 284.7
click at [220, 158] on tr "Invesco BSCQ Bond ETF maturing in 2026 0% $0" at bounding box center [300, 167] width 523 height 23
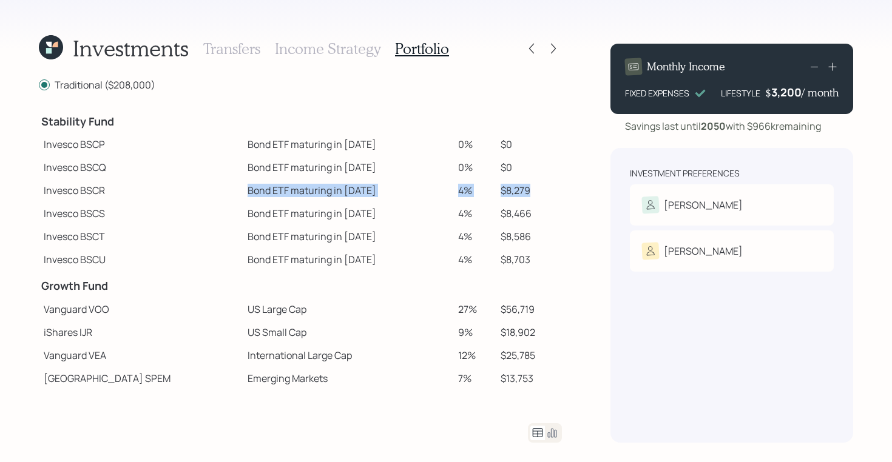
drag, startPoint x: 519, startPoint y: 192, endPoint x: 200, endPoint y: 194, distance: 319.8
click at [200, 194] on tr "Invesco BSCR Bond ETF maturing in 2027 4% $8,279" at bounding box center [300, 190] width 523 height 23
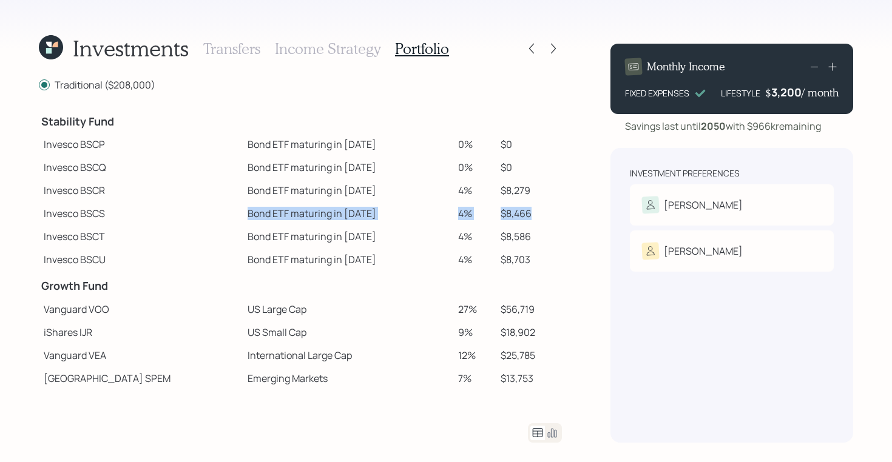
drag, startPoint x: 201, startPoint y: 216, endPoint x: 523, endPoint y: 211, distance: 322.2
click at [523, 211] on tr "Invesco BSCS Bond ETF maturing in 2028 4% $8,466" at bounding box center [300, 213] width 523 height 23
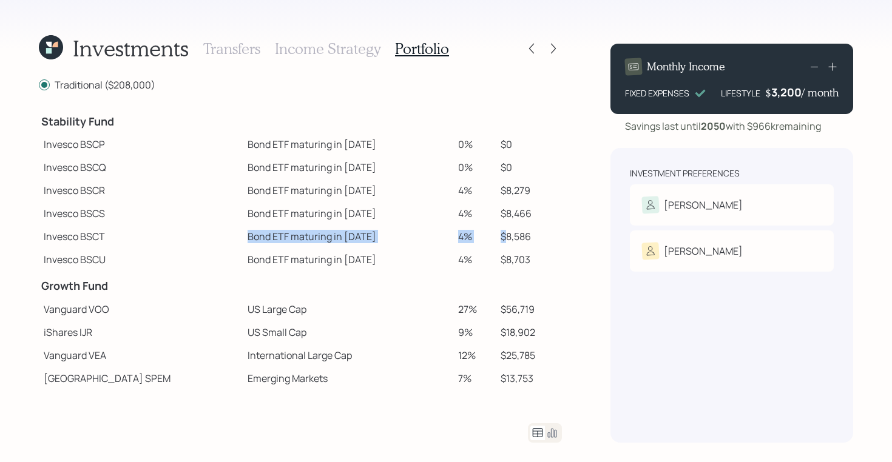
drag, startPoint x: 201, startPoint y: 236, endPoint x: 493, endPoint y: 240, distance: 291.3
click at [493, 240] on tr "Invesco BSCT Bond ETF maturing in 2029 4% $8,586" at bounding box center [300, 236] width 523 height 23
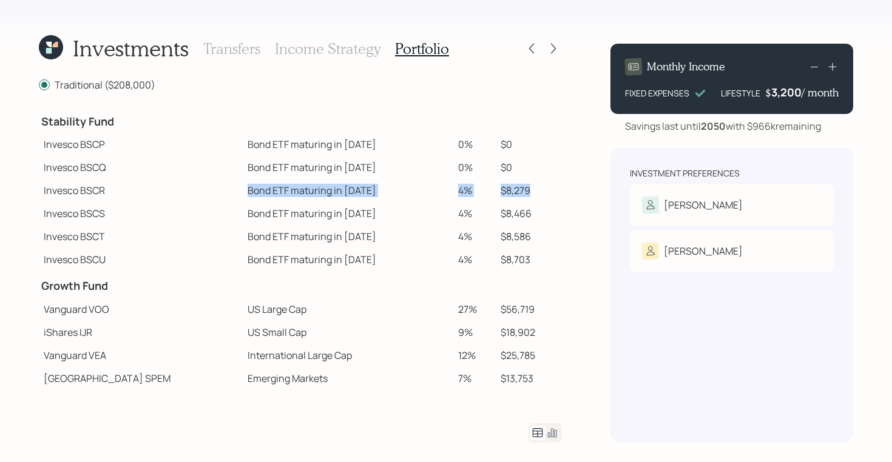
drag, startPoint x: 199, startPoint y: 190, endPoint x: 522, endPoint y: 191, distance: 322.8
click at [522, 191] on tr "Invesco BSCR Bond ETF maturing in 2027 4% $8,279" at bounding box center [300, 190] width 523 height 23
click at [514, 192] on td "$8,279" at bounding box center [529, 190] width 66 height 23
drag, startPoint x: 521, startPoint y: 192, endPoint x: 248, endPoint y: 177, distance: 274.1
click at [248, 177] on tbody "Spend Fund CASH Cash (Account Management) 1% $2,080 Stability Fund Invesco BSCP…" at bounding box center [300, 327] width 523 height 541
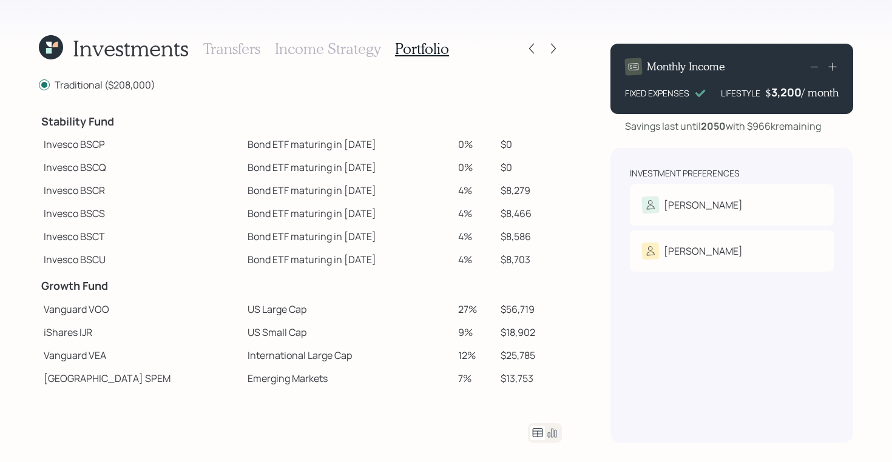
click at [76, 122] on h4 "Stability Fund" at bounding box center [140, 121] width 199 height 13
drag, startPoint x: 42, startPoint y: 191, endPoint x: 112, endPoint y: 192, distance: 69.2
click at [112, 192] on td "Invesco BSCR" at bounding box center [141, 190] width 204 height 23
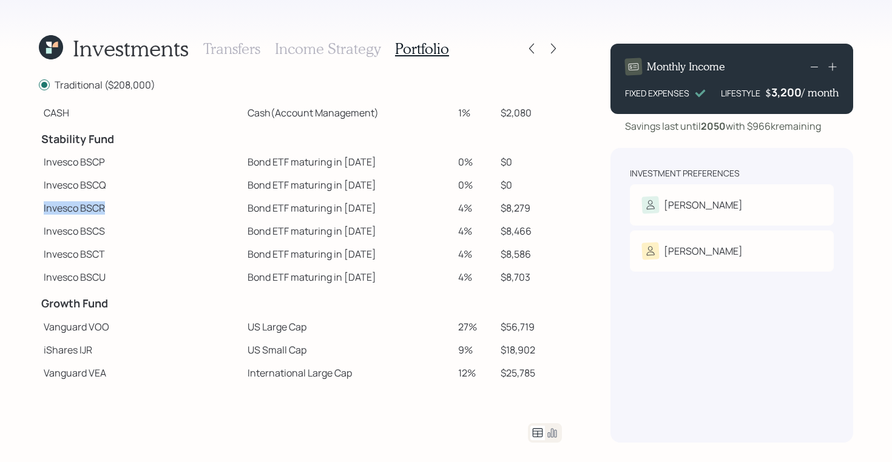
scroll to position [30, 0]
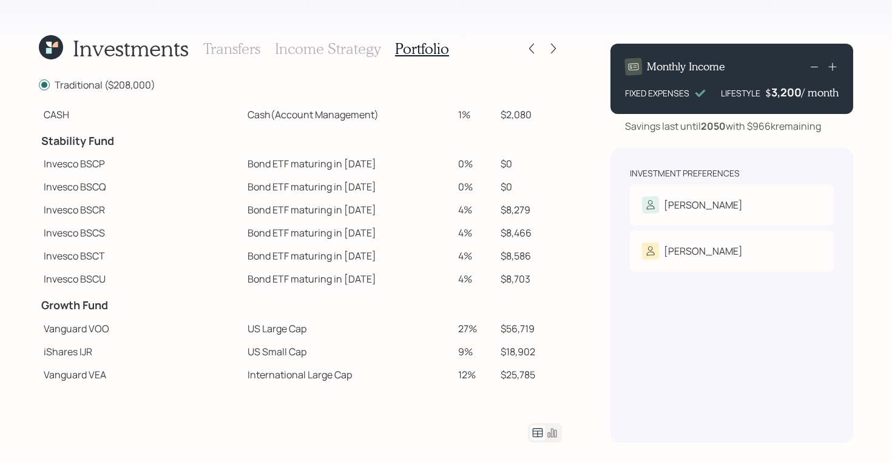
click at [552, 436] on icon at bounding box center [552, 433] width 15 height 15
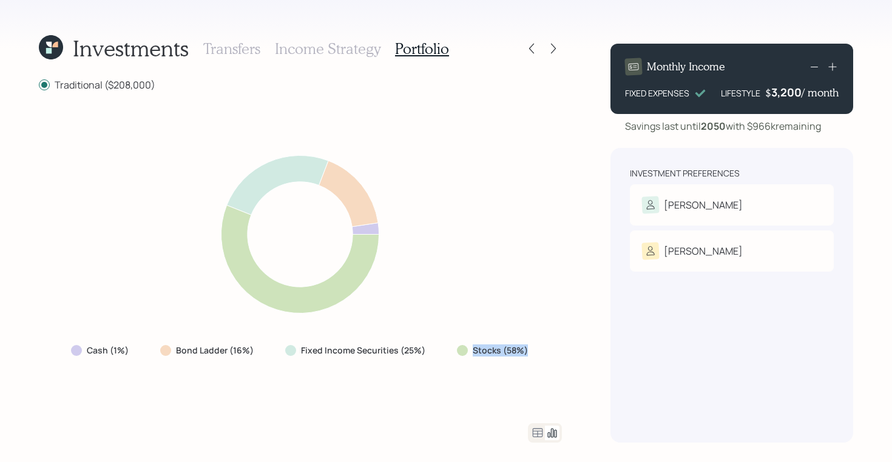
drag, startPoint x: 528, startPoint y: 356, endPoint x: 438, endPoint y: 350, distance: 90.0
click at [438, 350] on div "Cash (1%) Bond Ladder (16%) Fixed Income Securities (25%) Stocks (58%)" at bounding box center [300, 351] width 479 height 22
click at [239, 52] on h3 "Transfers" at bounding box center [231, 49] width 57 height 18
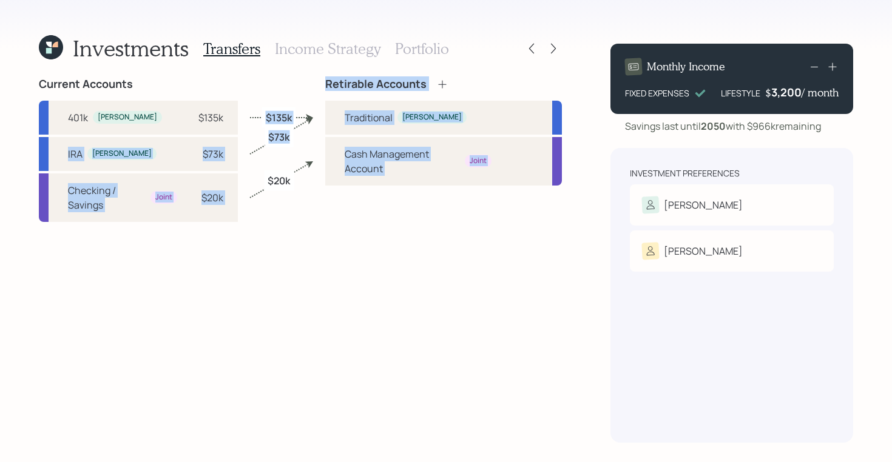
drag, startPoint x: 288, startPoint y: 146, endPoint x: 262, endPoint y: 113, distance: 42.3
click at [262, 113] on div "Current Accounts 401k Marykay $135k IRA Marykay $73k Checking / Savings Joint $…" at bounding box center [300, 260] width 523 height 365
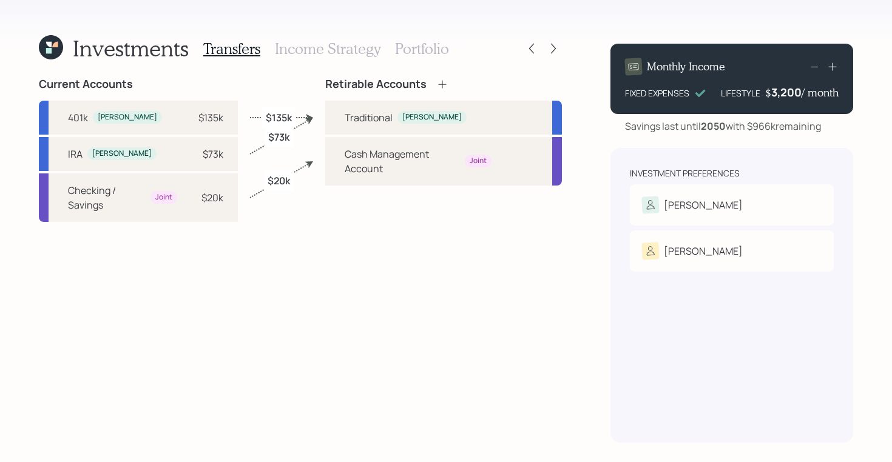
click at [424, 49] on h3 "Portfolio" at bounding box center [422, 49] width 54 height 18
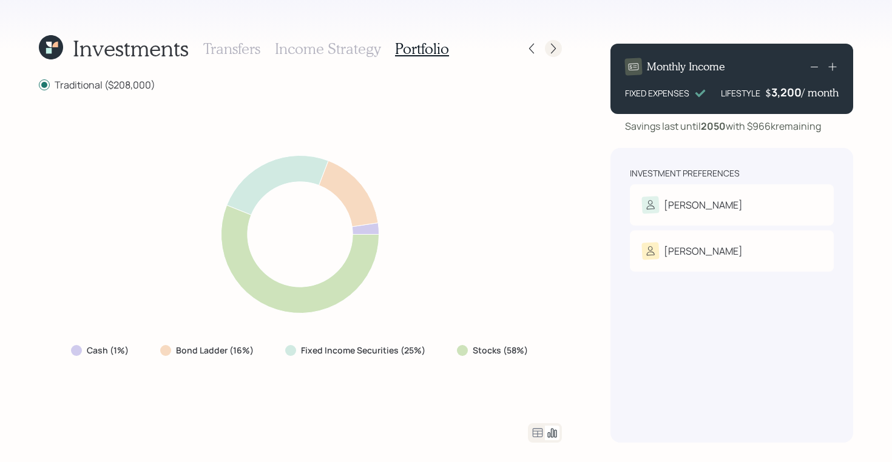
click at [558, 49] on icon at bounding box center [553, 48] width 12 height 12
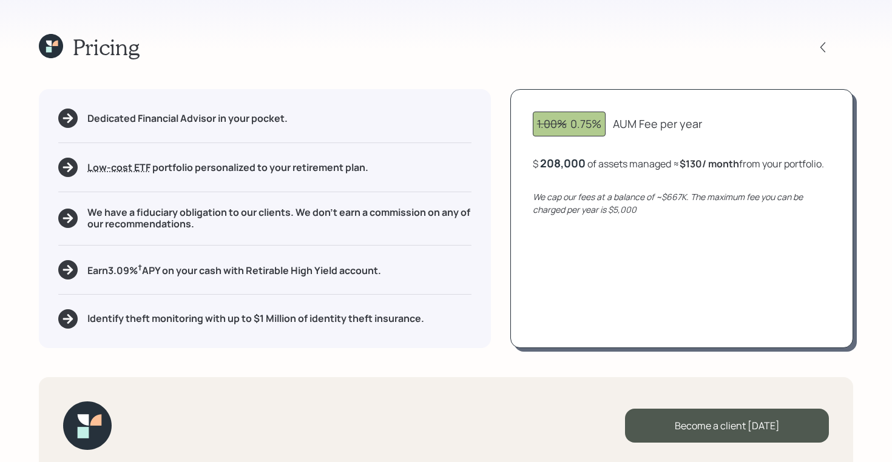
click at [559, 127] on span "1.00%" at bounding box center [552, 124] width 30 height 15
click at [569, 124] on div "1.00% 0.75%" at bounding box center [569, 124] width 64 height 16
drag, startPoint x: 570, startPoint y: 123, endPoint x: 704, endPoint y: 133, distance: 134.5
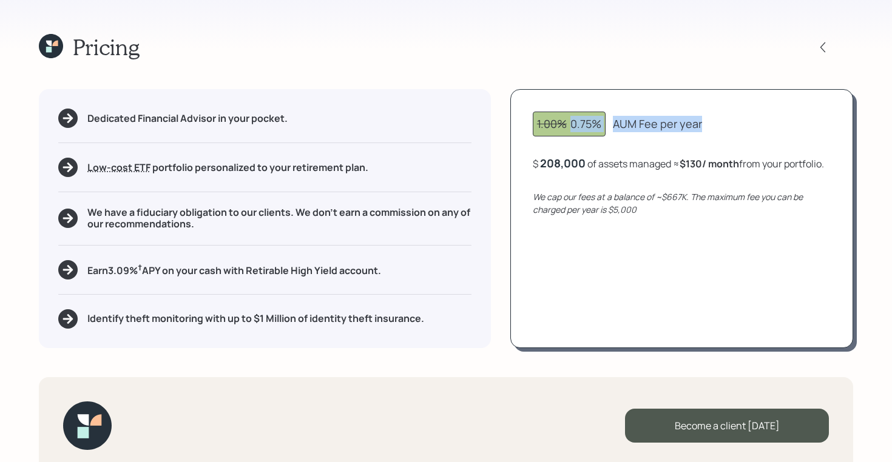
click at [704, 133] on div "1.00% 0.75% AUM Fee per year" at bounding box center [682, 124] width 298 height 25
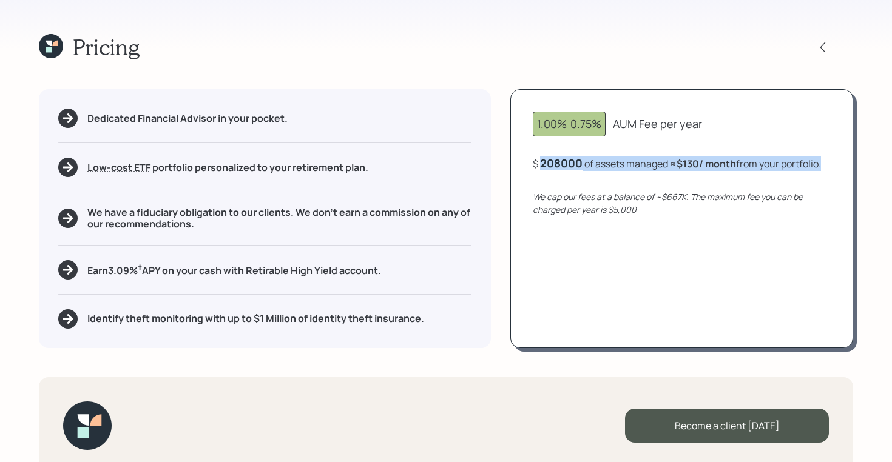
drag, startPoint x: 576, startPoint y: 176, endPoint x: 534, endPoint y: 161, distance: 45.1
click at [534, 161] on div "$ 208000 of assets managed ≈ $130 / month from your portfolio ." at bounding box center [677, 163] width 288 height 15
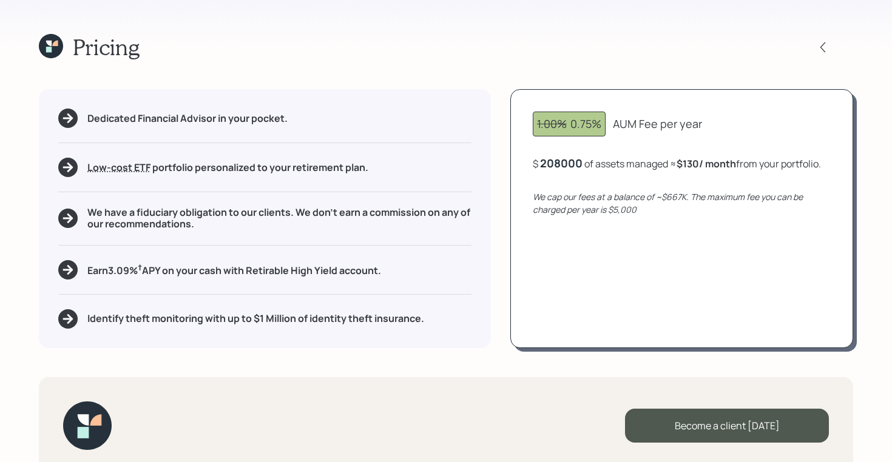
click at [556, 161] on div "208000" at bounding box center [561, 163] width 42 height 15
click at [573, 179] on div "1.00% 0.75% AUM Fee per year $ 208000 of assets managed ≈ $130 / month from you…" at bounding box center [681, 218] width 343 height 258
drag, startPoint x: 680, startPoint y: 163, endPoint x: 571, endPoint y: 178, distance: 109.8
click at [571, 171] on div "$ 208,000 of assets managed ≈ $130 / month from your portfolio ." at bounding box center [678, 163] width 291 height 15
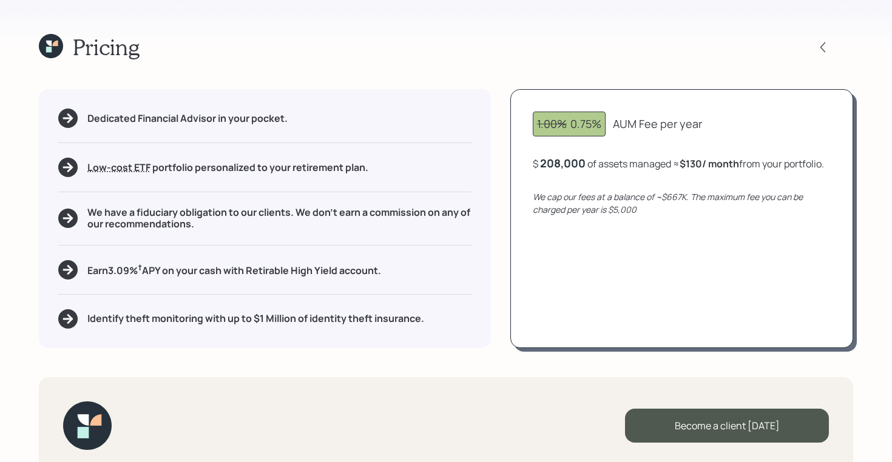
click at [47, 42] on icon at bounding box center [48, 43] width 5 height 5
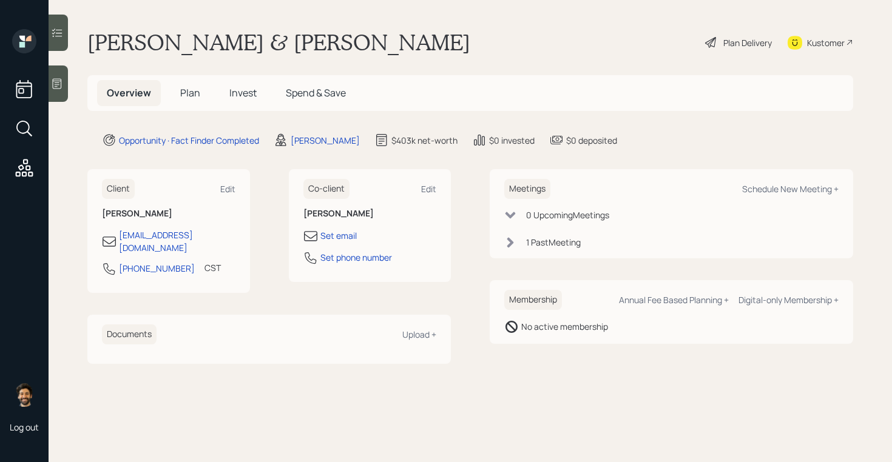
click at [194, 93] on span "Plan" at bounding box center [190, 92] width 20 height 13
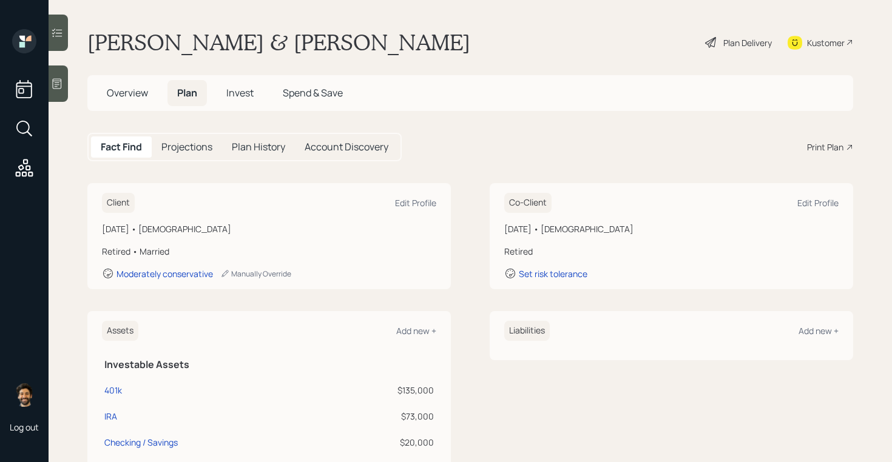
click at [121, 94] on span "Overview" at bounding box center [127, 92] width 41 height 13
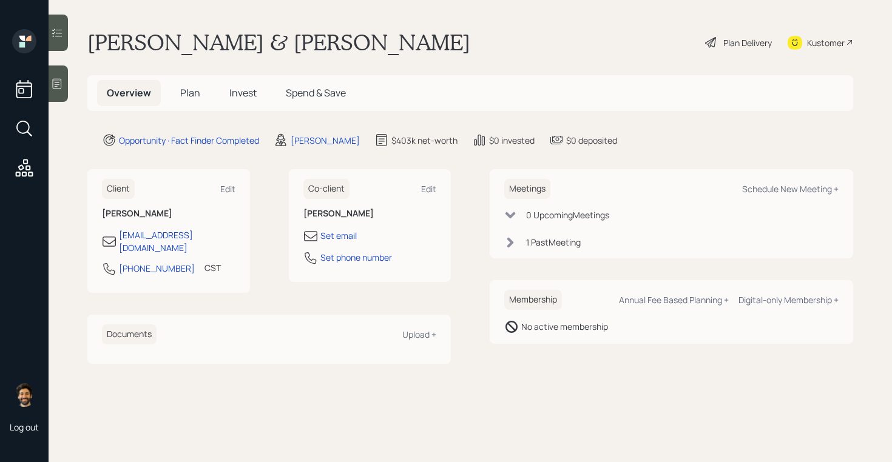
click at [199, 90] on h5 "Plan" at bounding box center [190, 93] width 39 height 26
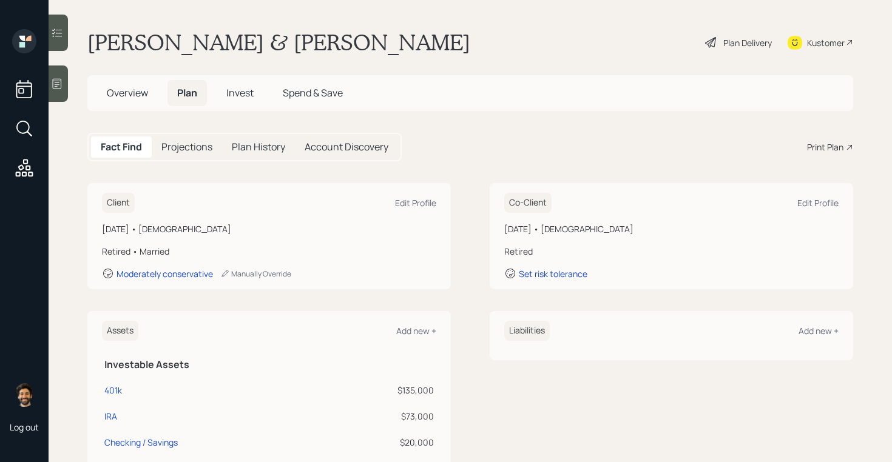
click at [826, 146] on div "Print Plan" at bounding box center [825, 147] width 36 height 13
click at [129, 91] on span "Overview" at bounding box center [127, 92] width 41 height 13
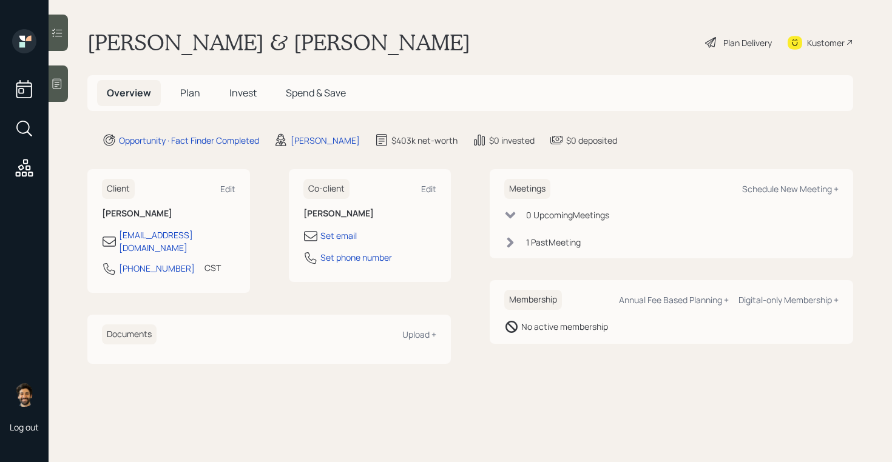
click at [186, 90] on span "Plan" at bounding box center [190, 92] width 20 height 13
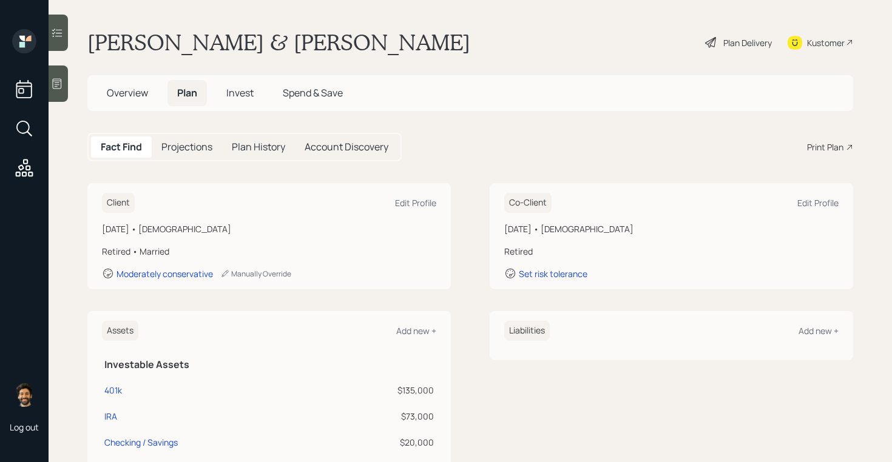
click at [243, 93] on span "Invest" at bounding box center [239, 92] width 27 height 13
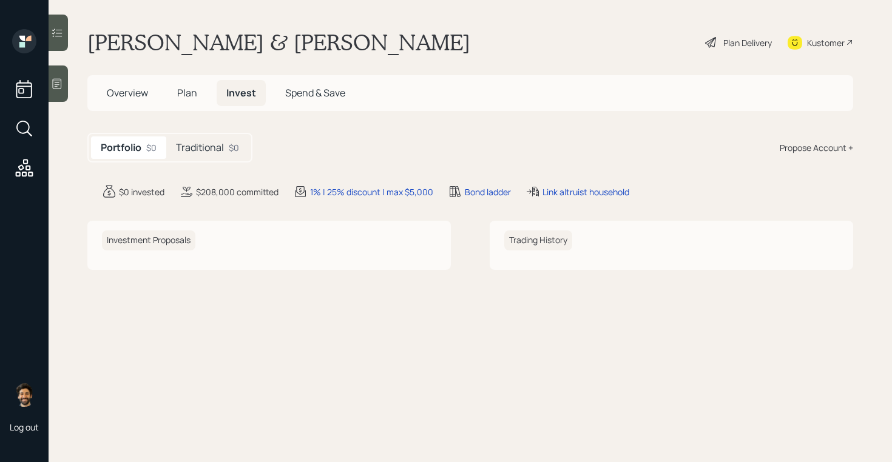
click at [186, 93] on span "Plan" at bounding box center [187, 92] width 20 height 13
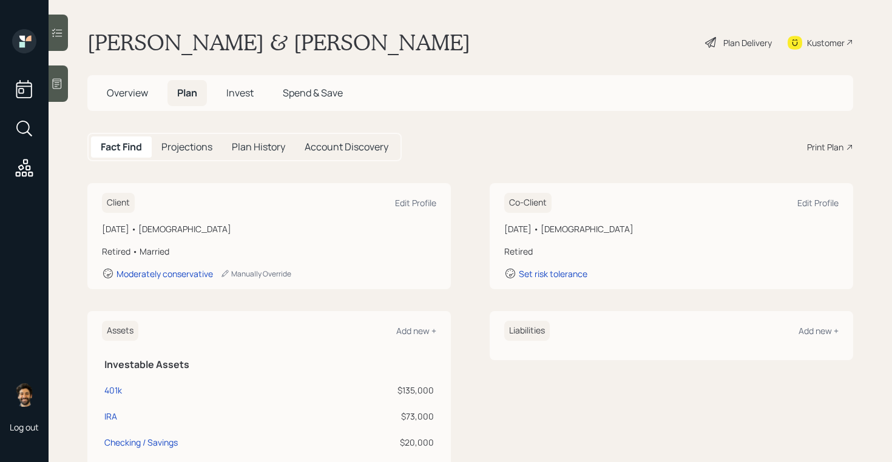
click at [241, 90] on span "Invest" at bounding box center [239, 92] width 27 height 13
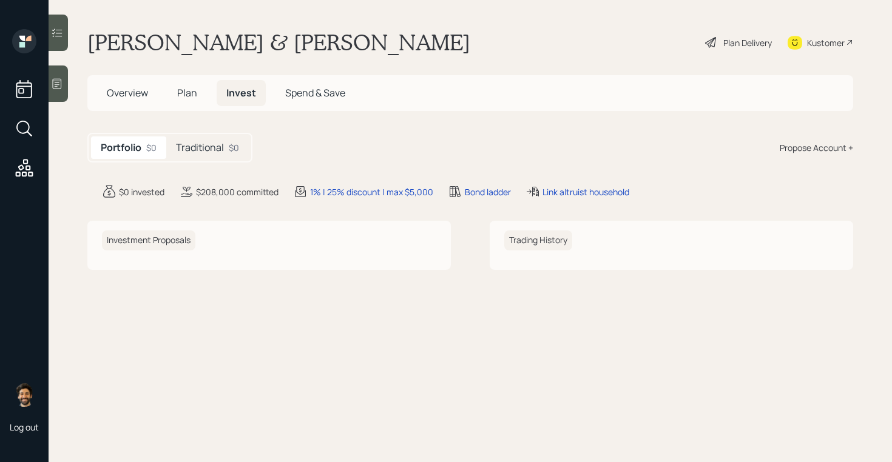
click at [220, 142] on h5 "Traditional" at bounding box center [200, 148] width 48 height 12
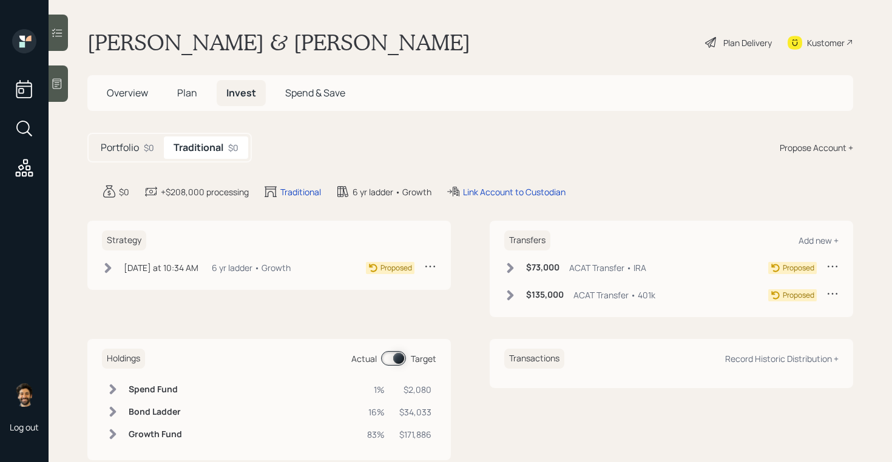
click at [195, 90] on span "Plan" at bounding box center [187, 92] width 20 height 13
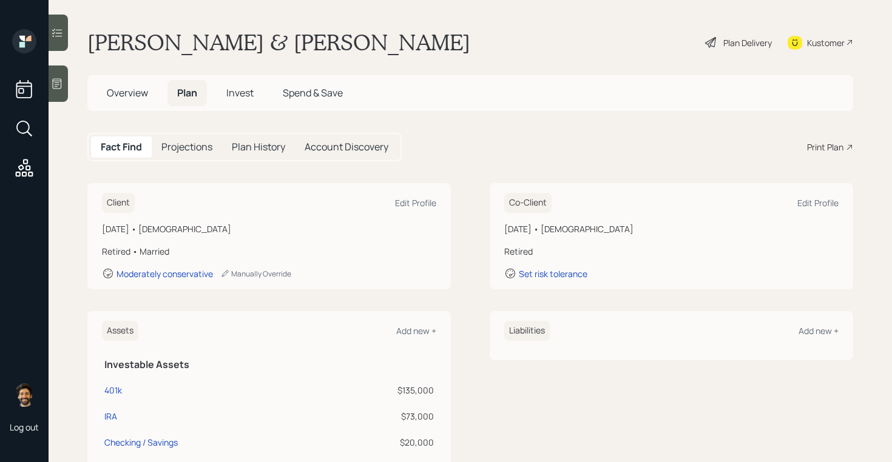
click at [132, 94] on span "Overview" at bounding box center [127, 92] width 41 height 13
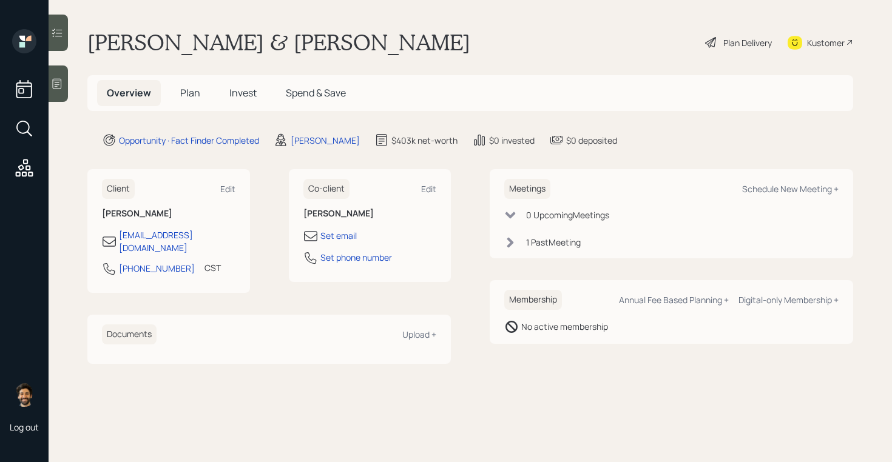
click at [184, 90] on span "Plan" at bounding box center [190, 92] width 20 height 13
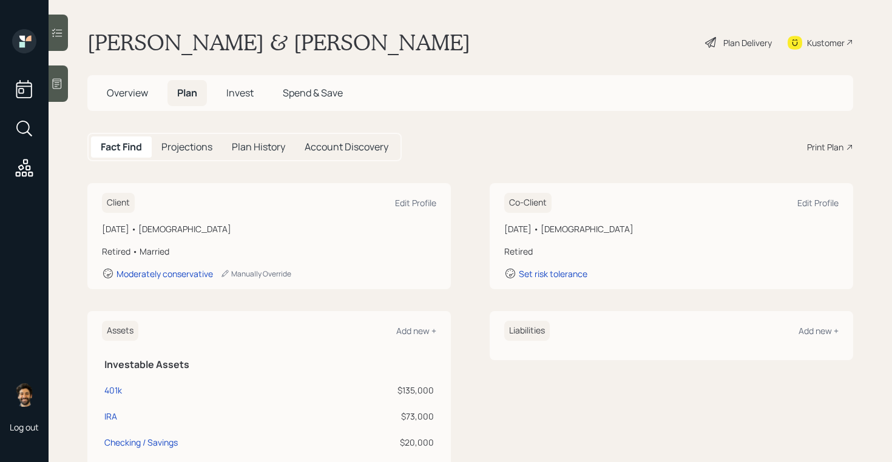
click at [126, 97] on span "Overview" at bounding box center [127, 92] width 41 height 13
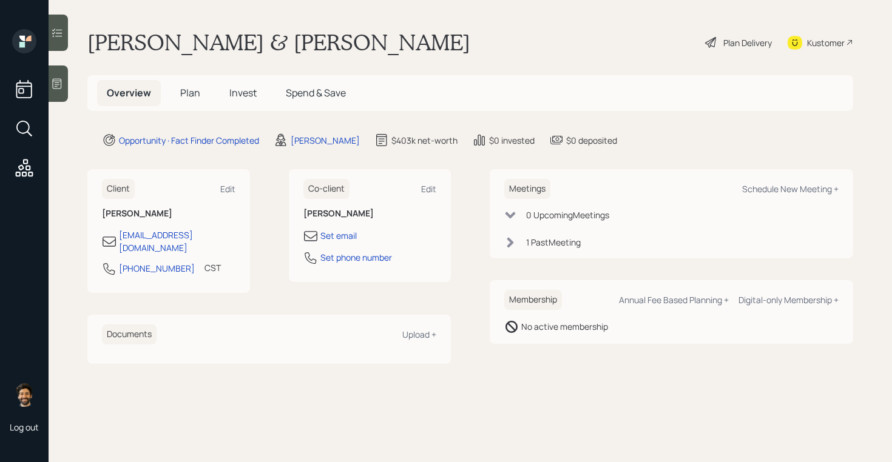
click at [191, 92] on span "Plan" at bounding box center [190, 92] width 20 height 13
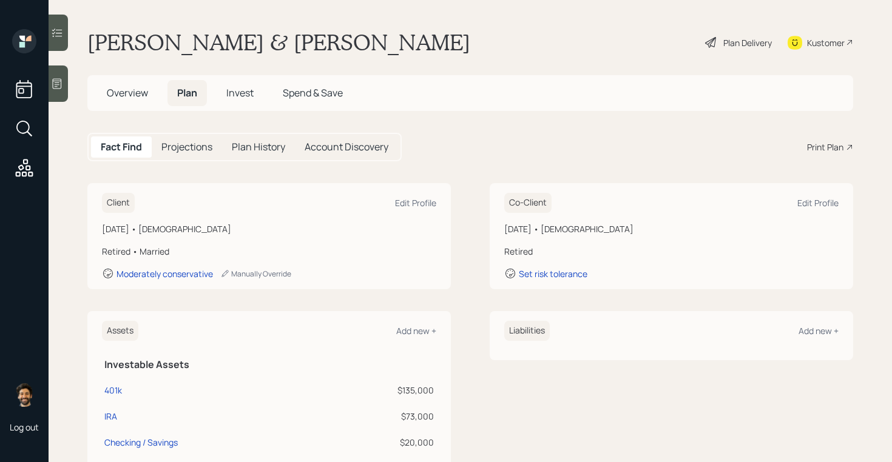
click at [130, 89] on span "Overview" at bounding box center [127, 92] width 41 height 13
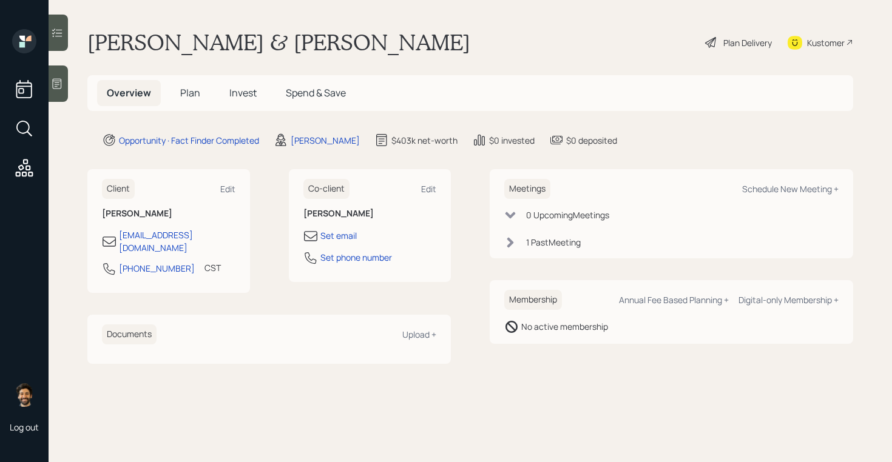
click at [208, 92] on h5 "Plan" at bounding box center [190, 93] width 39 height 26
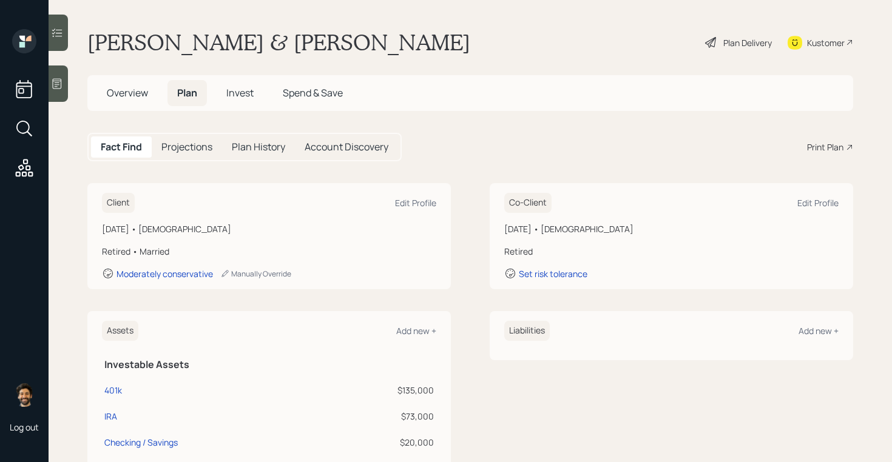
click at [146, 97] on span "Overview" at bounding box center [127, 92] width 41 height 13
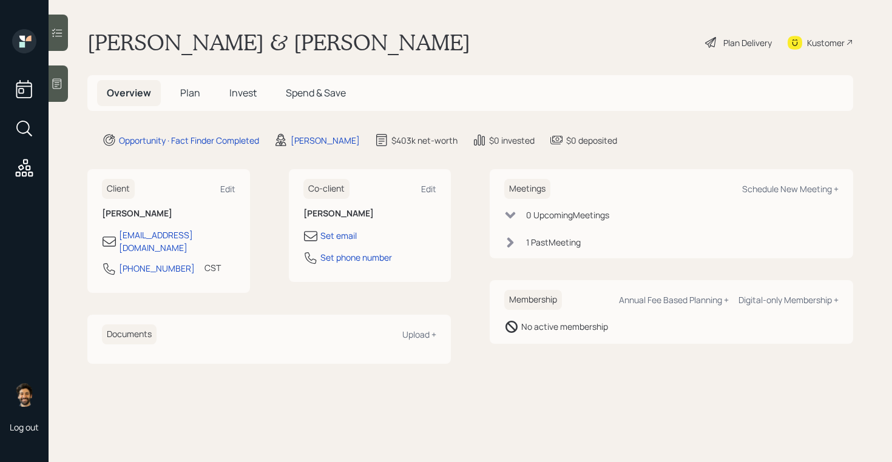
click at [208, 92] on h5 "Plan" at bounding box center [190, 93] width 39 height 26
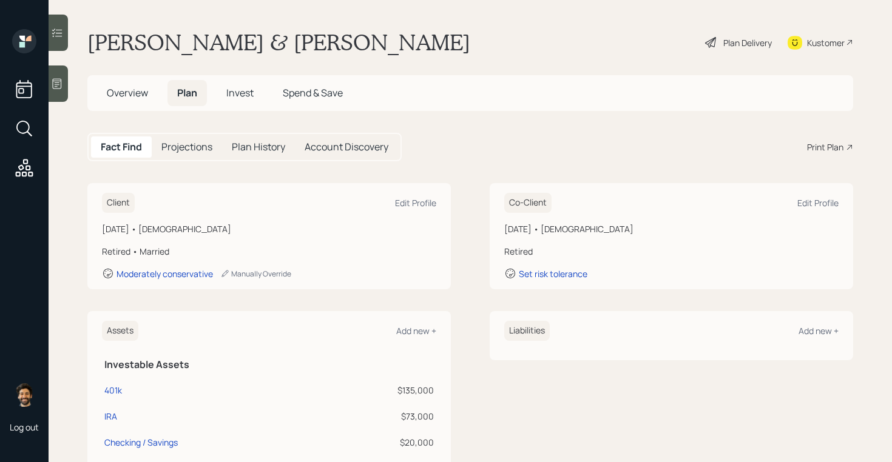
click at [143, 99] on span "Overview" at bounding box center [127, 92] width 41 height 13
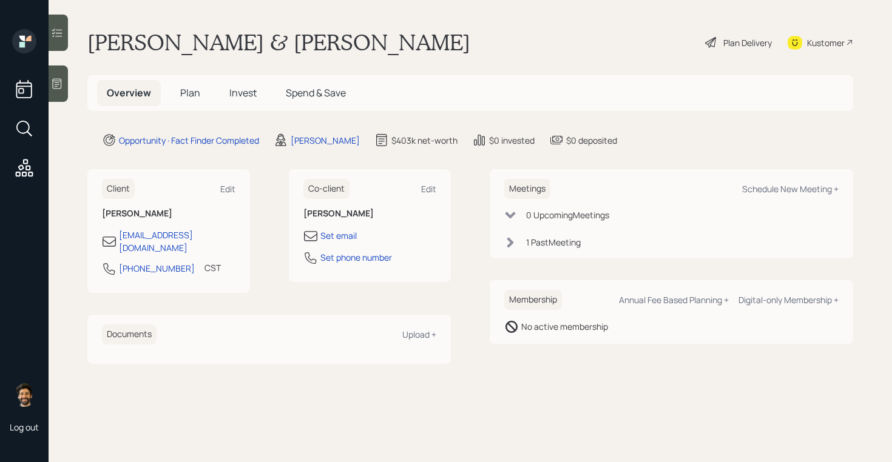
click at [188, 101] on h5 "Plan" at bounding box center [190, 93] width 39 height 26
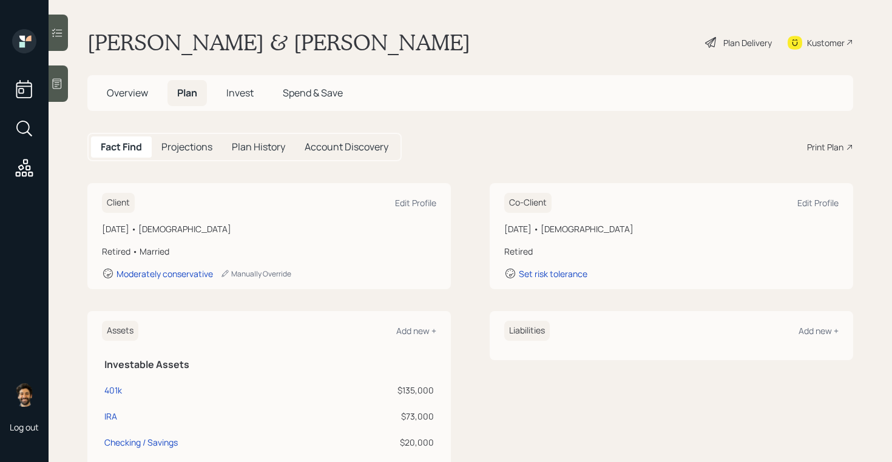
click at [129, 95] on span "Overview" at bounding box center [127, 92] width 41 height 13
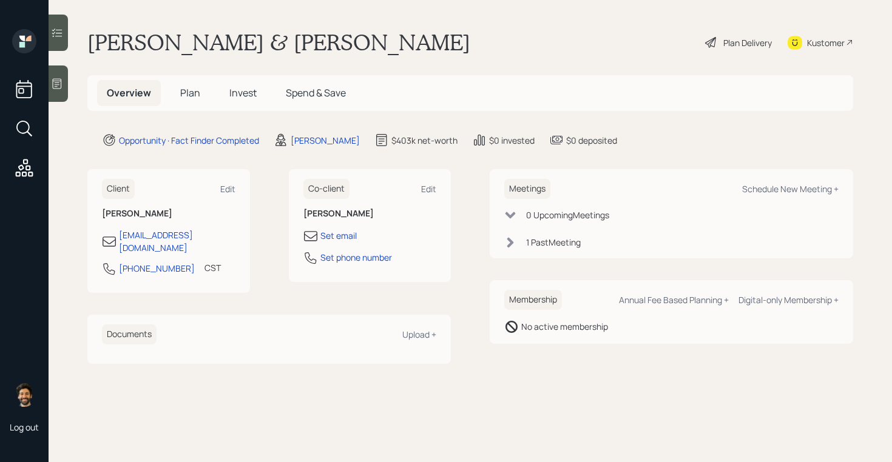
click at [177, 92] on h5 "Plan" at bounding box center [190, 93] width 39 height 26
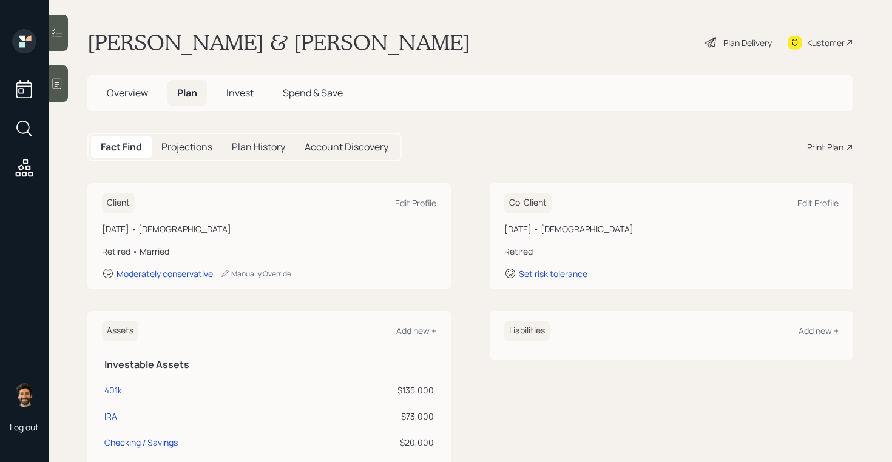
click at [138, 89] on span "Overview" at bounding box center [127, 92] width 41 height 13
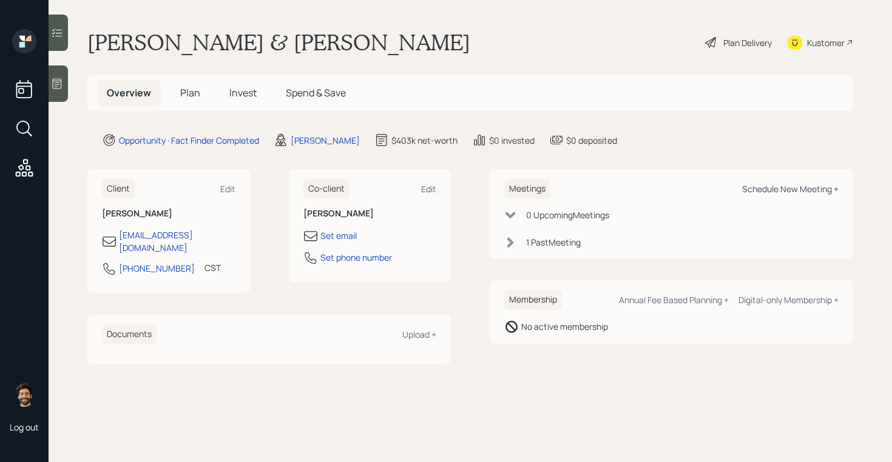
click at [781, 192] on div "Schedule New Meeting +" at bounding box center [790, 189] width 96 height 12
select select "f14b762f-c7c2-4b89-9227-8fa891345eea"
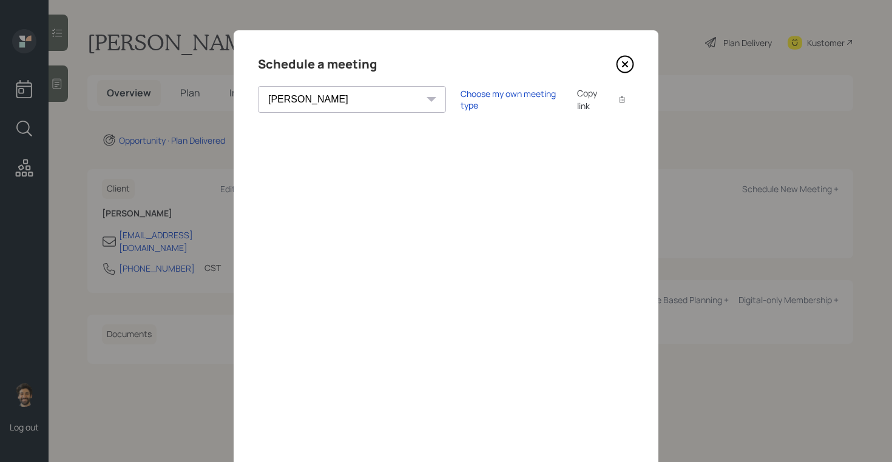
scroll to position [6, 0]
